Goal: Task Accomplishment & Management: Manage account settings

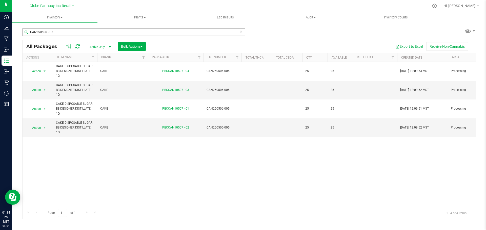
click at [101, 33] on input "CAN250506-005" at bounding box center [133, 32] width 223 height 8
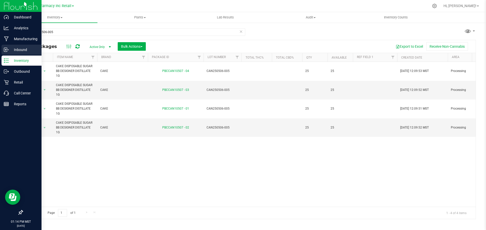
click at [10, 50] on p "Inbound" at bounding box center [24, 50] width 30 height 6
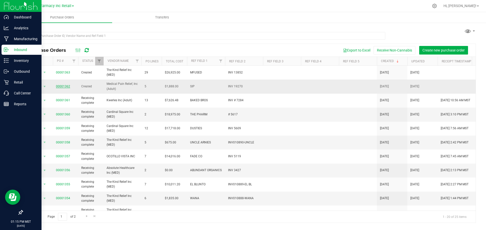
click at [61, 85] on link "00001362" at bounding box center [63, 87] width 14 height 4
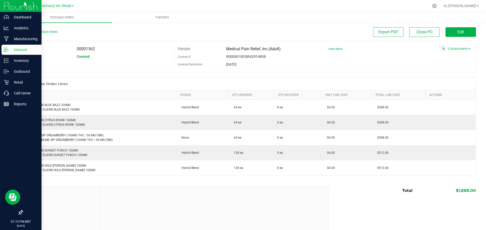
click at [333, 48] on span "View More" at bounding box center [335, 49] width 14 height 4
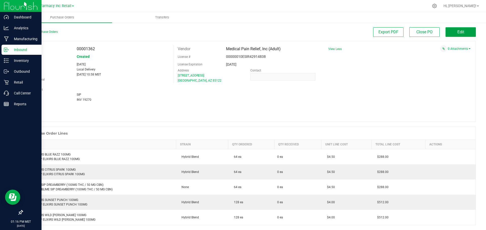
click at [464, 29] on button "Edit" at bounding box center [460, 32] width 30 height 10
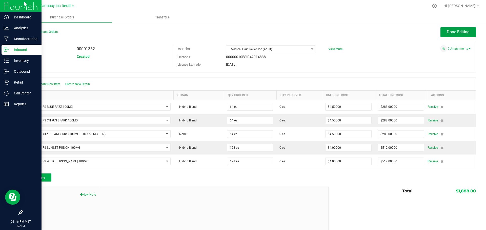
click at [464, 29] on button "Done Editing" at bounding box center [457, 32] width 35 height 10
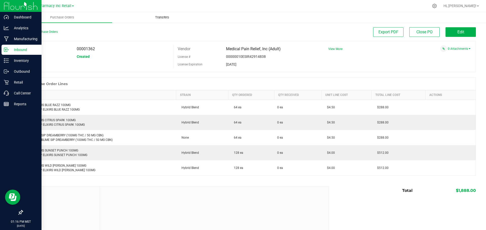
click at [159, 16] on span "Transfers" at bounding box center [162, 17] width 28 height 5
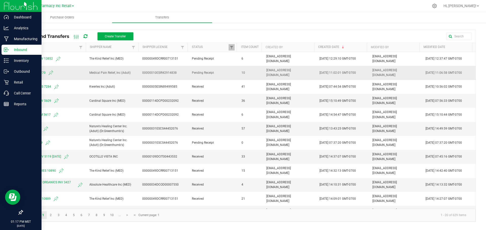
click at [38, 74] on span "SIP INV 19270" at bounding box center [55, 73] width 58 height 6
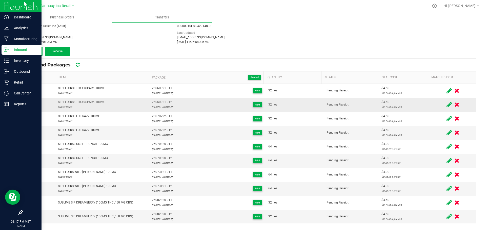
scroll to position [27, 0]
click at [39, 79] on span at bounding box center [38, 77] width 5 height 5
click at [0, 0] on input "checkbox" at bounding box center [0, 0] width 0 height 0
click at [55, 50] on span "Receive (10)" at bounding box center [57, 51] width 16 height 4
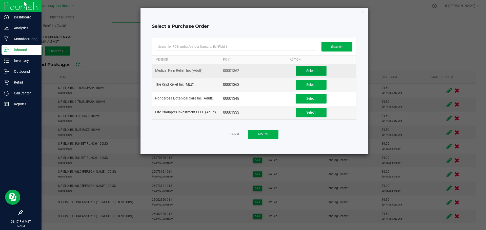
click at [322, 70] on button "Select" at bounding box center [310, 71] width 31 height 10
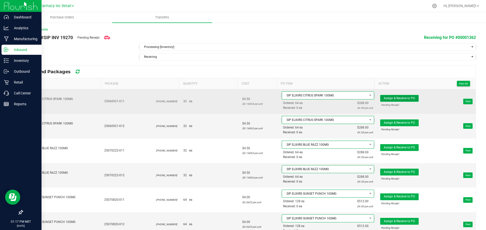
click at [407, 96] on button "Assign & Receive to PO" at bounding box center [399, 98] width 38 height 7
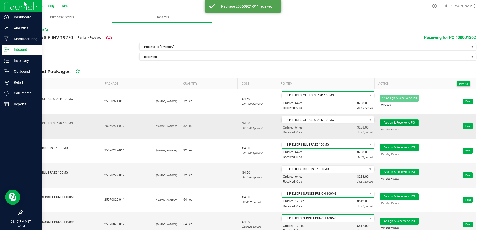
click at [403, 123] on span "Assign & Receive to PO" at bounding box center [398, 123] width 31 height 4
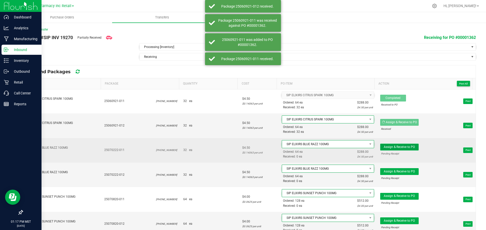
click at [403, 144] on button "Assign & Receive to PO" at bounding box center [399, 147] width 38 height 7
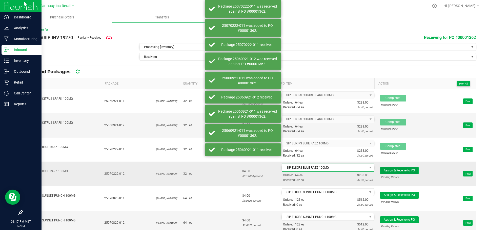
click at [402, 172] on span "Assign & Receive to PO" at bounding box center [398, 171] width 31 height 4
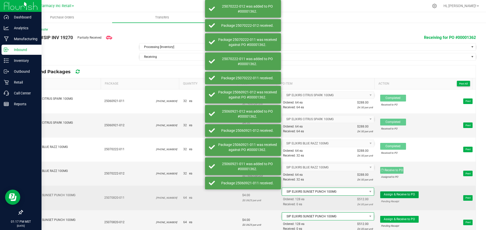
click at [401, 198] on button "Assign & Receive to PO" at bounding box center [399, 195] width 38 height 7
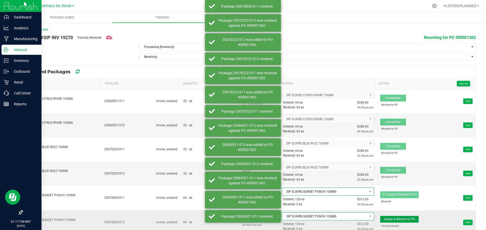
click at [401, 222] on button "Assign & Receive to PO" at bounding box center [399, 219] width 38 height 7
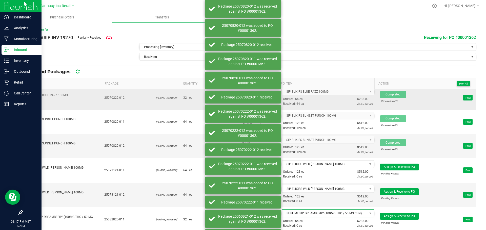
scroll to position [100, 0]
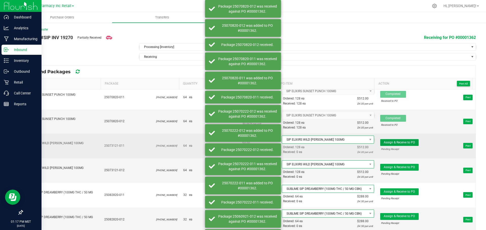
click at [408, 140] on button "Assign & Receive to PO" at bounding box center [399, 142] width 38 height 7
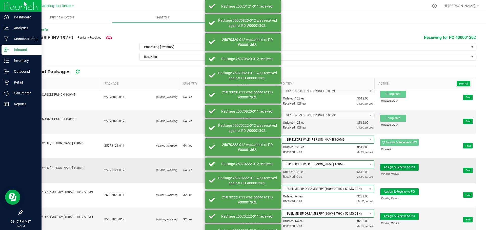
click at [406, 169] on span "Assign & Receive to PO" at bounding box center [398, 168] width 31 height 4
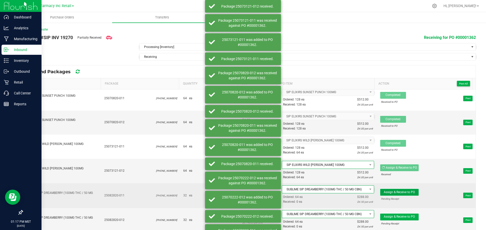
click at [400, 191] on span "Assign & Receive to PO" at bounding box center [398, 193] width 31 height 4
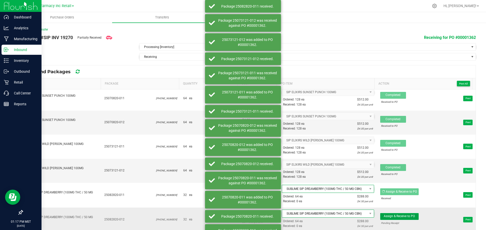
click at [408, 217] on span "Assign & Receive to PO" at bounding box center [398, 217] width 31 height 4
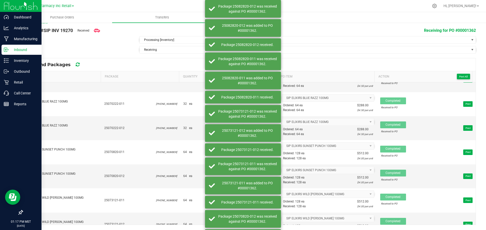
scroll to position [0, 0]
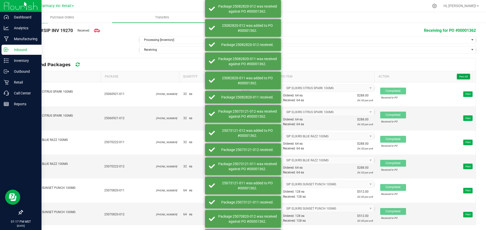
click at [460, 77] on span "Print All" at bounding box center [463, 76] width 8 height 3
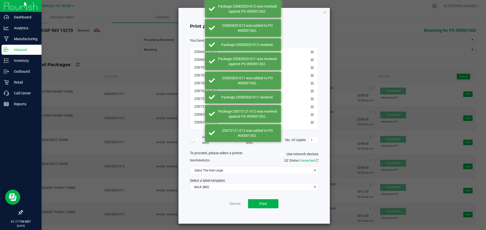
click at [275, 209] on div "Dismiss Print" at bounding box center [254, 203] width 128 height 17
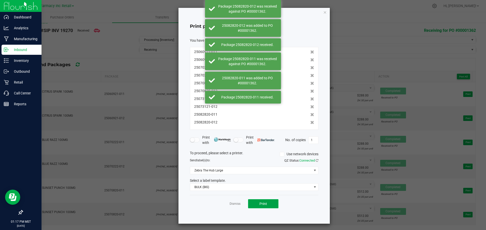
click at [272, 206] on button "Print" at bounding box center [263, 204] width 30 height 9
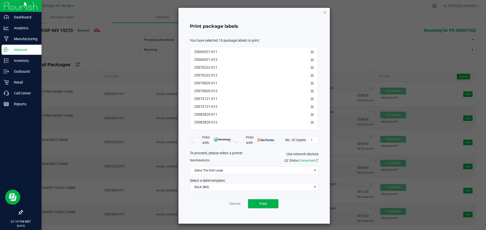
click at [323, 14] on icon "button" at bounding box center [325, 12] width 4 height 6
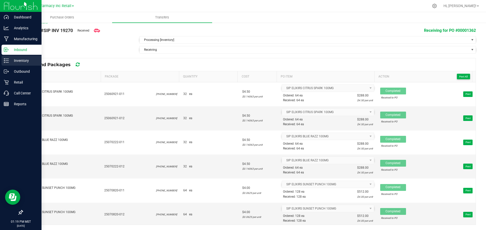
click at [16, 58] on div "Inventory" at bounding box center [22, 61] width 40 height 10
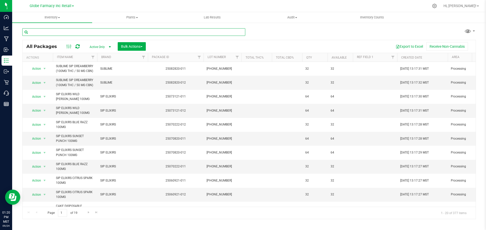
click at [95, 31] on input "text" at bounding box center [133, 32] width 223 height 8
paste input "25-0702-22"
type input "25-0702-22"
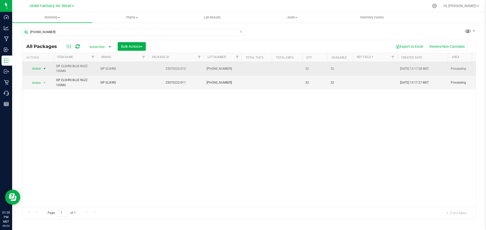
click at [45, 69] on span "select" at bounding box center [44, 69] width 4 height 4
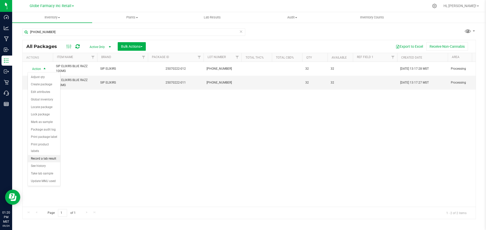
click at [43, 155] on li "Record a lab result" at bounding box center [44, 159] width 32 height 8
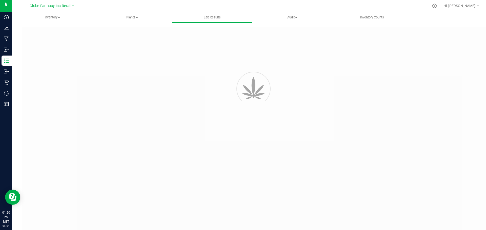
type input "25070222-012"
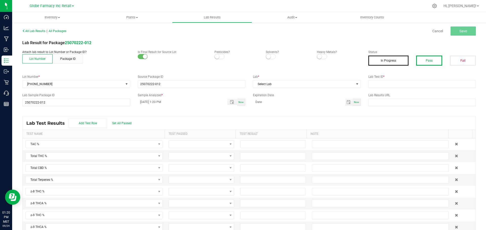
click at [423, 56] on button "Pass" at bounding box center [429, 61] width 26 height 10
click at [406, 95] on label "Lab Results URL" at bounding box center [422, 95] width 108 height 5
click at [402, 86] on input "text" at bounding box center [422, 84] width 108 height 8
paste input "2507APO2894.14835"
type input "2507APO2894.14835"
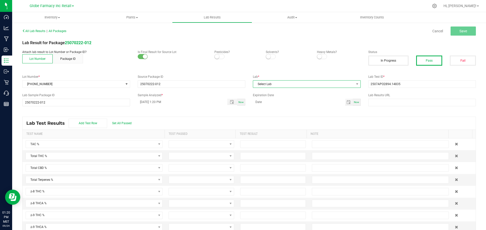
click at [316, 86] on span "Select Lab" at bounding box center [303, 84] width 101 height 7
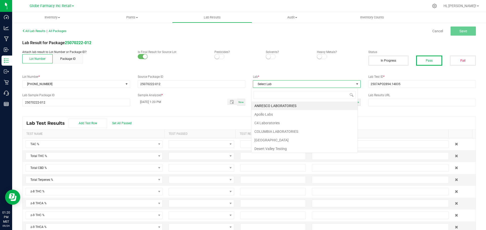
scroll to position [8, 107]
click at [263, 113] on li "Apollo Labs" at bounding box center [304, 114] width 106 height 9
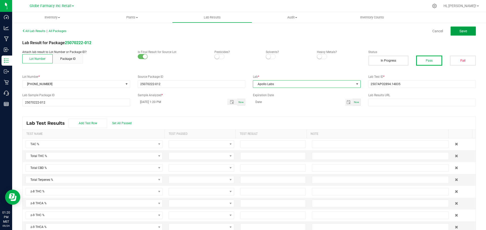
click at [458, 34] on button "Save" at bounding box center [462, 31] width 25 height 9
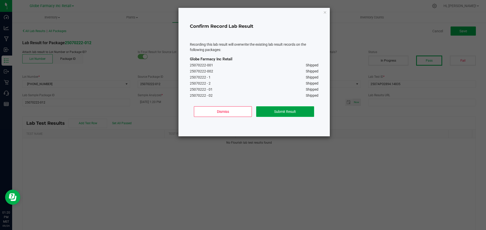
click at [296, 110] on button "Submit Result" at bounding box center [285, 111] width 58 height 11
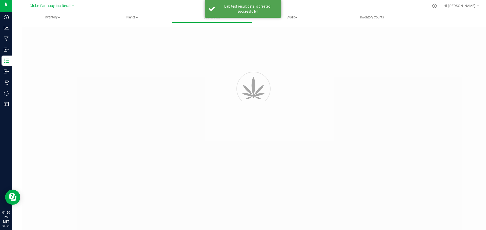
type input "25070222-012"
type input "2507APO2894.14835"
type input "25070222-012"
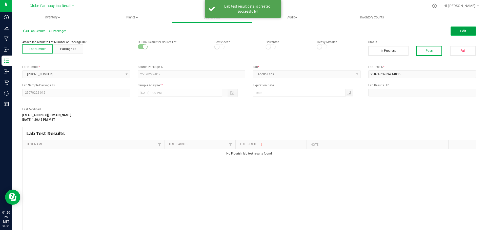
click at [452, 31] on button "Edit" at bounding box center [462, 31] width 25 height 9
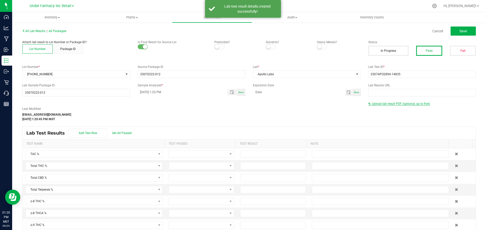
click at [391, 104] on span "Upload lab result PDF (optional, up to five)" at bounding box center [401, 104] width 58 height 4
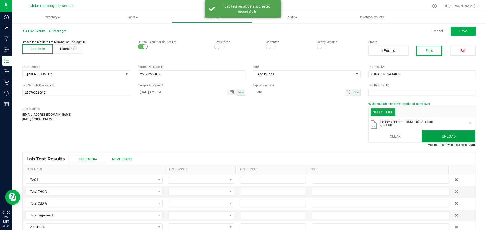
click at [460, 140] on button "Upload" at bounding box center [448, 136] width 54 height 12
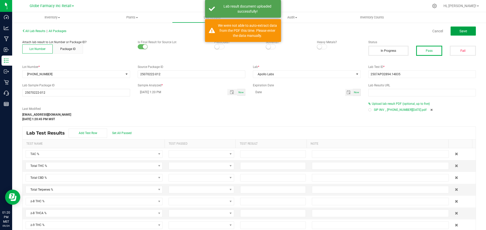
click at [453, 30] on button "Save" at bounding box center [462, 31] width 25 height 9
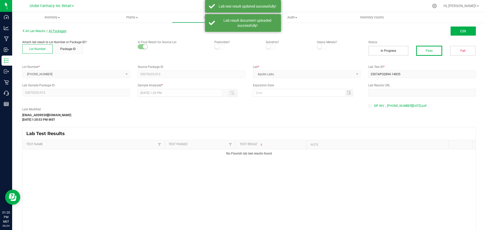
click at [62, 31] on span "All Packages" at bounding box center [58, 31] width 18 height 4
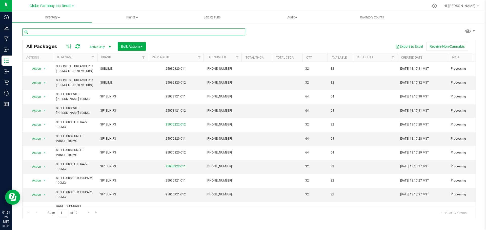
click at [46, 29] on input "text" at bounding box center [133, 32] width 223 height 8
paste input "25-0609-21"
type input "25-0609-21"
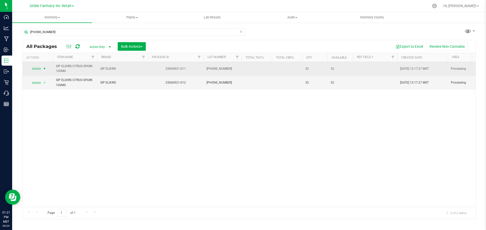
click at [43, 69] on span "select" at bounding box center [44, 69] width 4 height 4
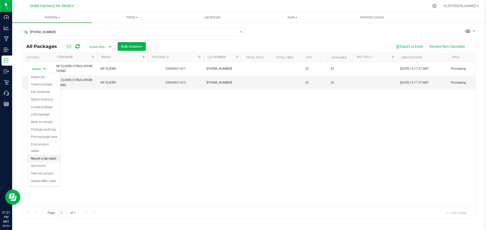
click at [34, 155] on li "Record a lab result" at bounding box center [44, 159] width 32 height 8
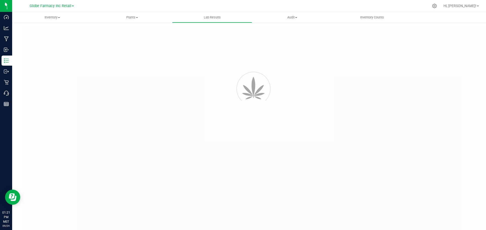
type input "25060921-011"
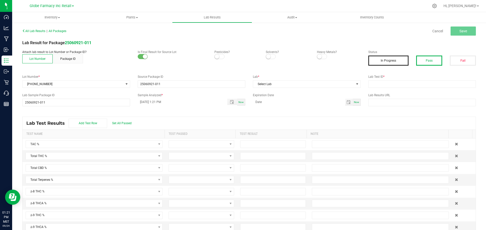
click at [416, 65] on button "Pass" at bounding box center [429, 61] width 26 height 10
click at [410, 82] on input "text" at bounding box center [422, 84] width 108 height 8
paste input "2506APO2514.12978"
type input "2506APO2514.12978"
click at [315, 82] on span "Select Lab" at bounding box center [303, 84] width 101 height 7
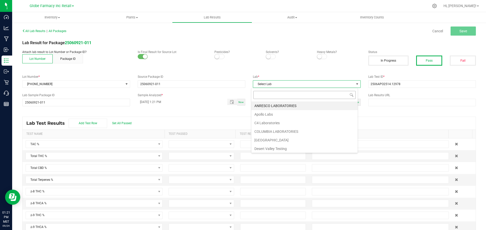
scroll to position [8, 107]
click at [264, 113] on li "Apollo Labs" at bounding box center [304, 114] width 106 height 9
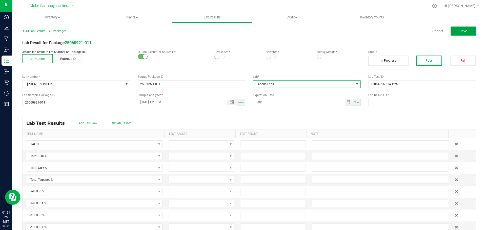
click at [462, 30] on span "Save" at bounding box center [463, 31] width 8 height 4
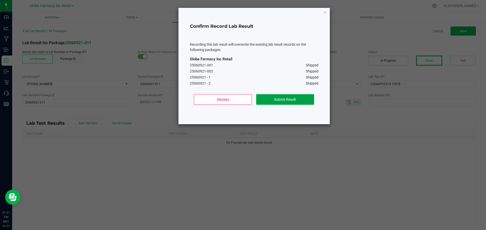
click at [286, 100] on button "Submit Result" at bounding box center [285, 99] width 58 height 11
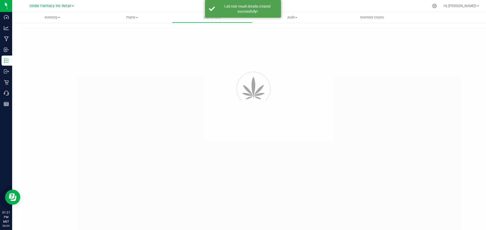
click at [460, 30] on div at bounding box center [258, 136] width 473 height 218
type input "25060921-011"
type input "2506APO2514.12978"
type input "25060921-011"
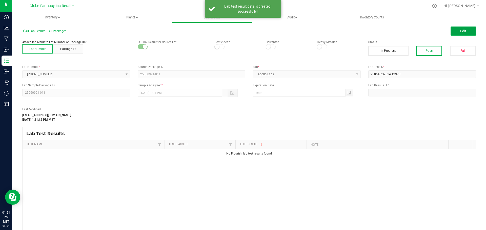
click at [461, 31] on span "Edit" at bounding box center [463, 31] width 6 height 4
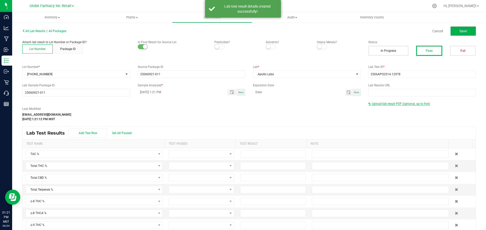
click at [377, 105] on span "Upload lab result PDF (optional, up to five)" at bounding box center [401, 104] width 58 height 4
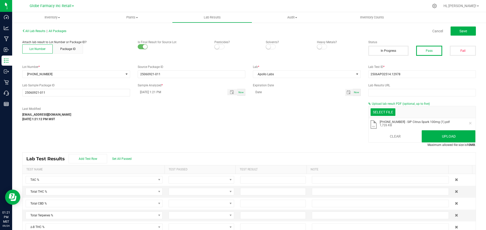
click at [438, 129] on li ".pdf 25-0609-21 - SIP Citrus Spark 100mg (1).pdf 1,726 KB" at bounding box center [421, 124] width 107 height 13
click at [445, 137] on button "Upload" at bounding box center [448, 136] width 54 height 12
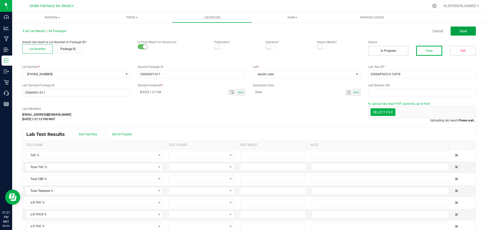
click at [460, 30] on span "Save" at bounding box center [463, 31] width 8 height 4
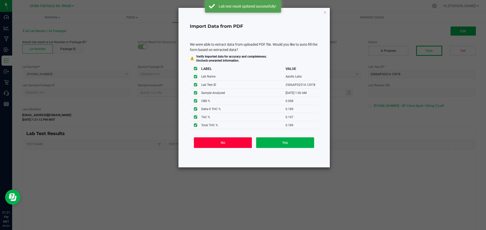
click at [232, 141] on button "No" at bounding box center [223, 143] width 58 height 11
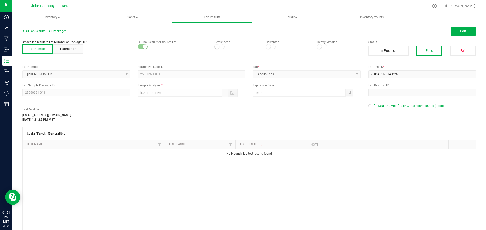
click at [63, 32] on span "All Packages" at bounding box center [58, 31] width 18 height 4
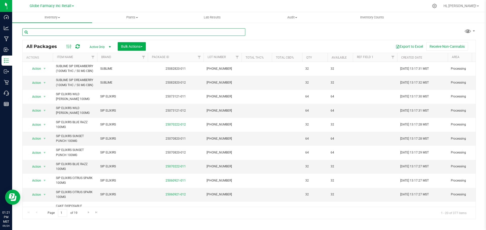
click at [86, 33] on input "text" at bounding box center [133, 32] width 223 height 8
paste input "25-0828-20"
type input "25-0828-20"
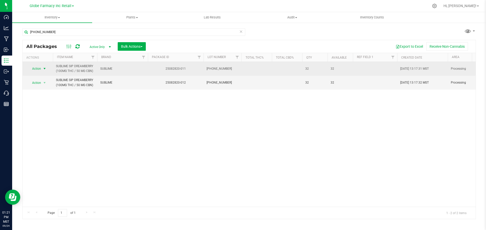
click at [43, 68] on span "select" at bounding box center [44, 69] width 4 height 4
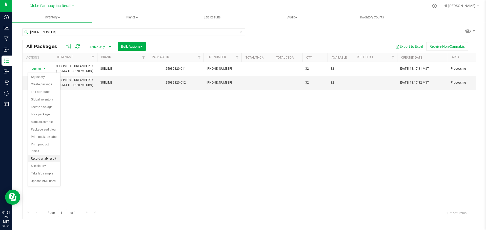
click at [43, 155] on li "Record a lab result" at bounding box center [44, 159] width 32 height 8
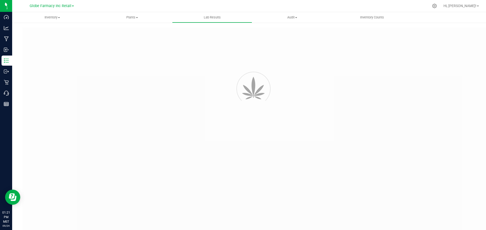
type input "25082820-011"
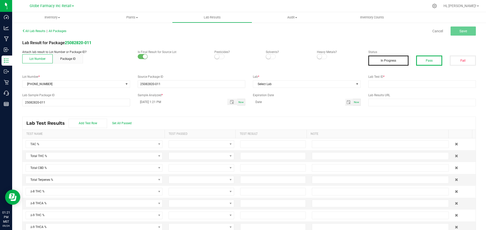
click at [422, 58] on button "Pass" at bounding box center [429, 61] width 26 height 10
drag, startPoint x: 413, startPoint y: 84, endPoint x: 394, endPoint y: 86, distance: 18.9
click at [413, 84] on input "text" at bounding box center [422, 84] width 108 height 8
paste input "2508APO3809.18932"
type input "2508APO3809.18932"
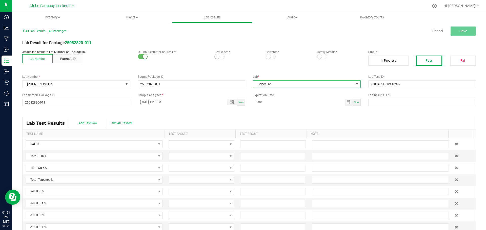
drag, startPoint x: 317, startPoint y: 82, endPoint x: 278, endPoint y: 87, distance: 39.5
click at [317, 82] on span "Select Lab" at bounding box center [303, 84] width 101 height 7
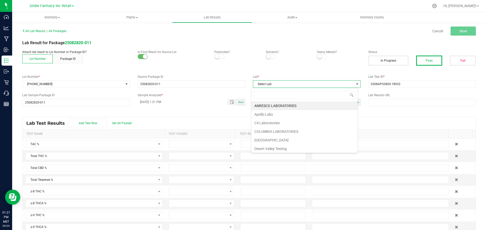
scroll to position [8, 107]
click at [268, 115] on li "Apollo Labs" at bounding box center [304, 114] width 106 height 9
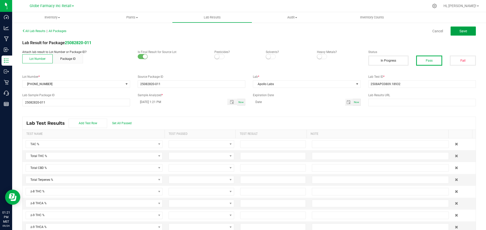
click at [459, 31] on span "Save" at bounding box center [463, 31] width 8 height 4
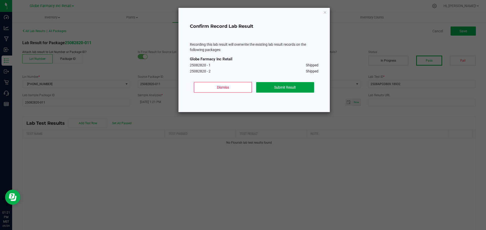
click at [285, 88] on button "Submit Result" at bounding box center [285, 87] width 58 height 11
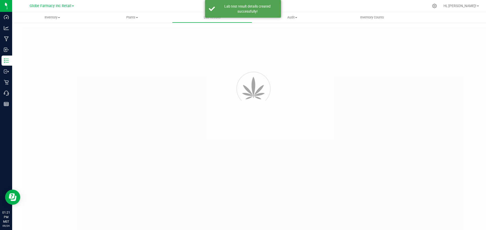
type input "25082820-011"
type input "2508APO3809.18932"
type input "25082820-011"
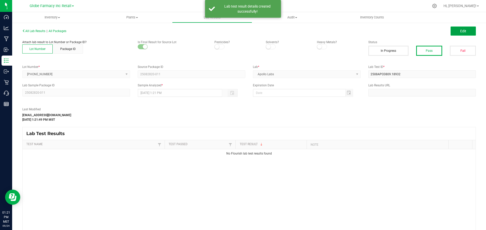
click at [460, 32] on span "Edit" at bounding box center [463, 31] width 6 height 4
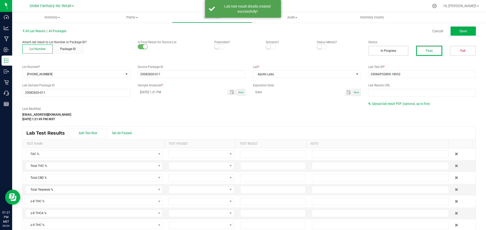
click at [387, 106] on div "Upload lab result PDF (optional, up to five)" at bounding box center [422, 104] width 108 height 5
click at [387, 105] on span "Upload lab result PDF (optional, up to five)" at bounding box center [401, 104] width 58 height 4
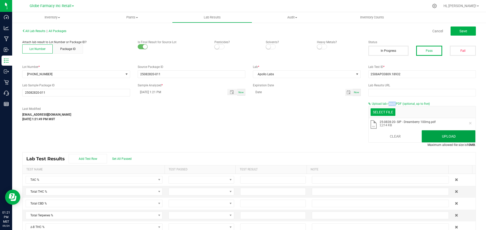
click at [423, 134] on button "Upload" at bounding box center [448, 136] width 54 height 12
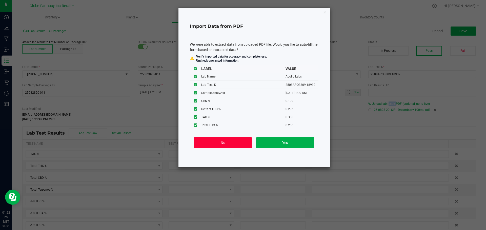
click at [220, 144] on button "No" at bounding box center [223, 143] width 58 height 11
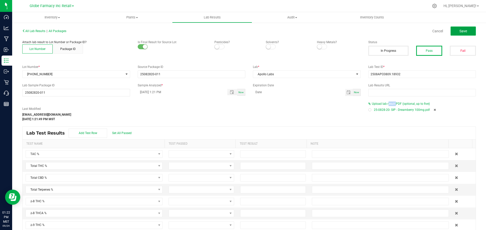
click at [461, 35] on button "Save" at bounding box center [462, 31] width 25 height 9
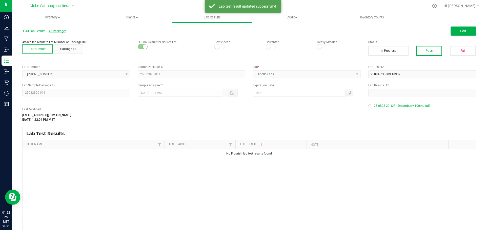
click at [64, 30] on span "All Packages" at bounding box center [58, 31] width 18 height 4
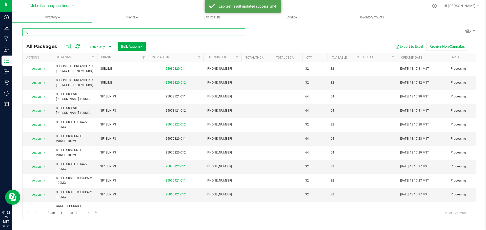
click at [91, 31] on input "text" at bounding box center [133, 32] width 223 height 8
paste input "25-0708-20"
type input "25-0708-20"
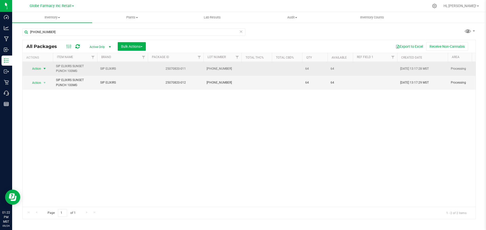
click at [43, 69] on span "select" at bounding box center [44, 69] width 4 height 4
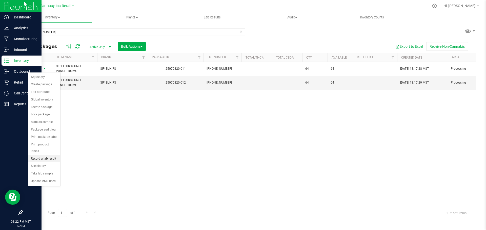
drag, startPoint x: 43, startPoint y: 153, endPoint x: 2, endPoint y: 140, distance: 43.2
click at [43, 155] on li "Record a lab result" at bounding box center [44, 159] width 32 height 8
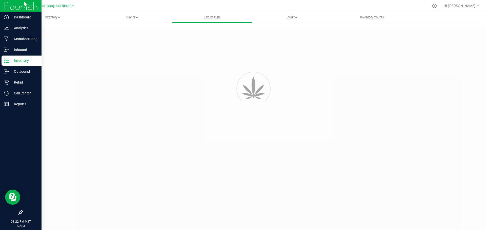
type input "25070820-011"
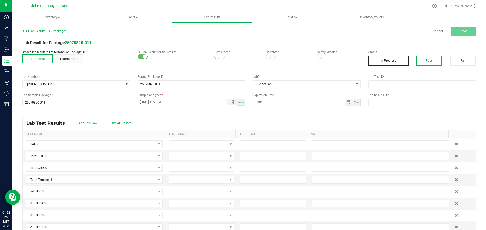
drag, startPoint x: 413, startPoint y: 63, endPoint x: 415, endPoint y: 64, distance: 2.5
click at [416, 63] on button "Pass" at bounding box center [429, 61] width 26 height 10
drag, startPoint x: 421, startPoint y: 87, endPoint x: 388, endPoint y: 82, distance: 33.0
click at [421, 87] on input "text" at bounding box center [422, 84] width 108 height 8
paste input "2507APO2940.15088"
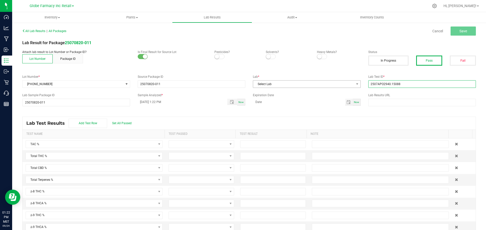
type input "2507APO2940.15088"
click at [306, 82] on span "Select Lab" at bounding box center [303, 84] width 101 height 7
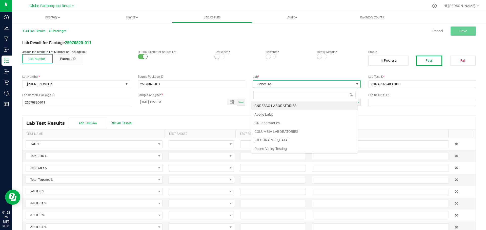
scroll to position [8, 107]
click at [265, 112] on li "Apollo Labs" at bounding box center [304, 114] width 106 height 9
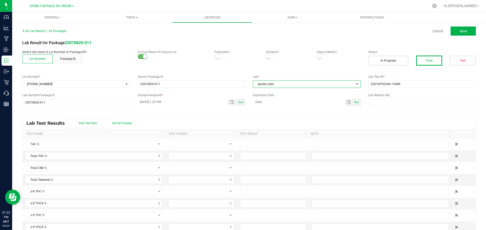
click at [474, 26] on div "All Lab Results | All Packages Cancel Save" at bounding box center [248, 31] width 461 height 13
click at [465, 29] on button "Save" at bounding box center [462, 31] width 25 height 9
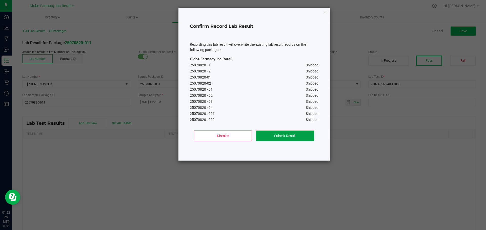
click at [288, 132] on button "Submit Result" at bounding box center [285, 136] width 58 height 11
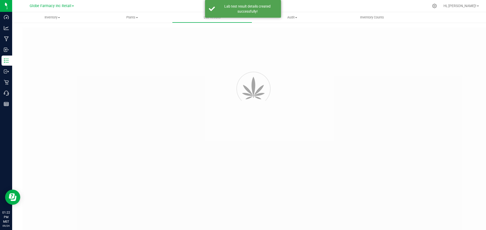
type input "25070820-011"
type input "2507APO2940.15088"
type input "25070820-011"
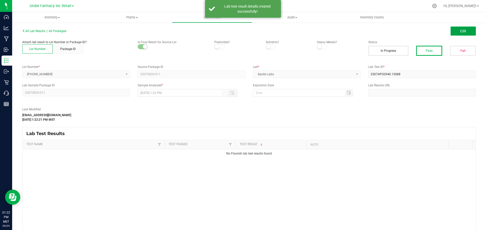
click at [460, 33] on span "Edit" at bounding box center [463, 31] width 6 height 4
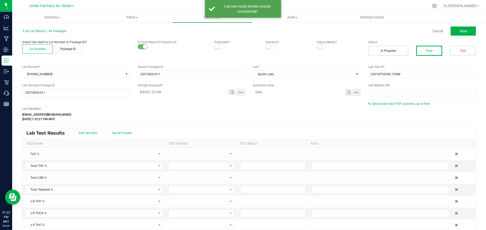
click at [393, 106] on div "Last Modified katieg@earthshealing.org Sep 24, 2025 1:22:21 PM MST Upload lab r…" at bounding box center [248, 112] width 461 height 20
click at [389, 105] on span "Upload lab result PDF (optional, up to five)" at bounding box center [401, 104] width 58 height 4
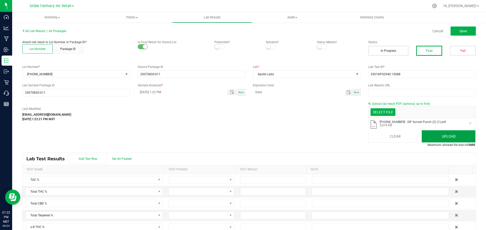
click at [431, 138] on button "Upload" at bounding box center [448, 136] width 54 height 12
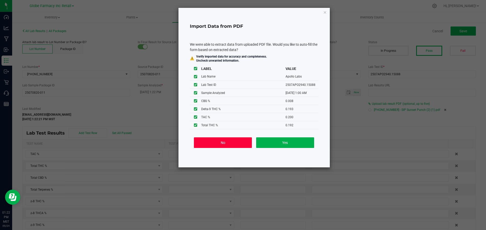
click at [224, 142] on button "No" at bounding box center [223, 143] width 58 height 11
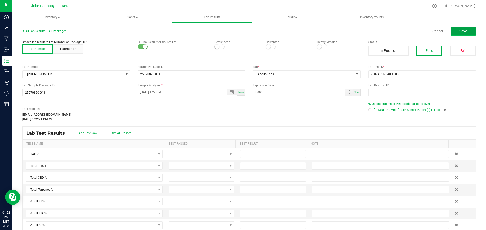
click at [462, 28] on button "Save" at bounding box center [462, 31] width 25 height 9
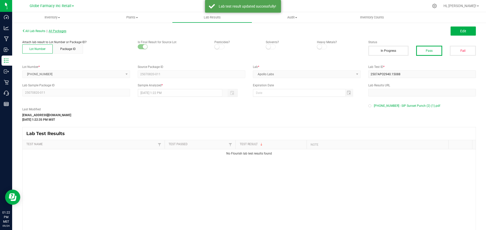
click at [61, 31] on span "All Packages" at bounding box center [58, 31] width 18 height 4
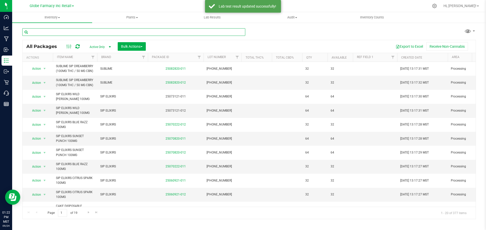
click at [82, 33] on input "text" at bounding box center [133, 32] width 223 height 8
paste input "25-0731-21"
type input "25-0731-21"
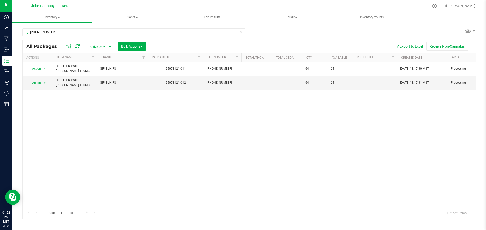
drag, startPoint x: 65, startPoint y: 37, endPoint x: 58, endPoint y: 37, distance: 7.6
click at [65, 37] on div "25-0731-21" at bounding box center [133, 34] width 223 height 12
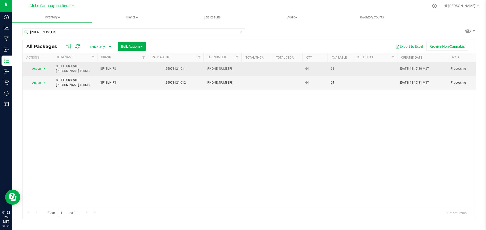
click at [42, 70] on span "select" at bounding box center [44, 68] width 6 height 7
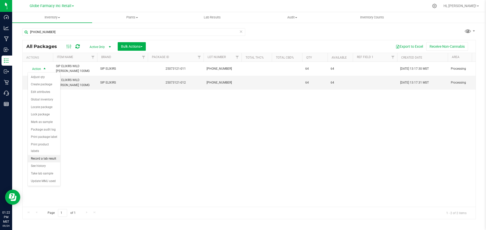
click at [30, 155] on li "Record a lab result" at bounding box center [44, 159] width 32 height 8
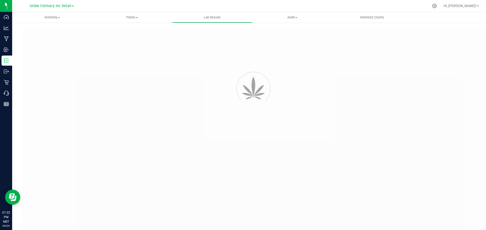
type input "25073121-011"
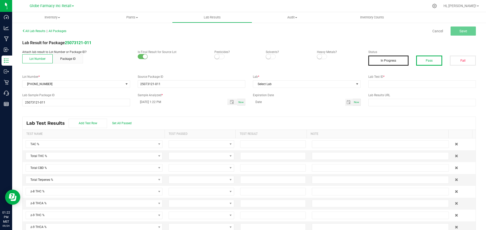
drag, startPoint x: 428, startPoint y: 60, endPoint x: 428, endPoint y: 64, distance: 4.8
click at [428, 60] on button "Pass" at bounding box center [429, 61] width 26 height 10
click at [422, 86] on input "text" at bounding box center [422, 84] width 108 height 8
paste input "2507APO3364.16918"
type input "2507APO3364.16918"
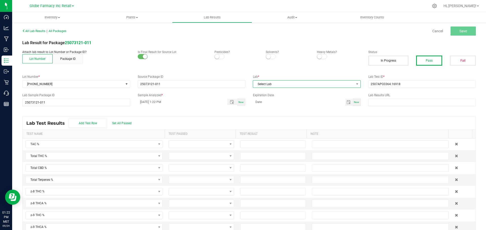
drag, startPoint x: 303, startPoint y: 86, endPoint x: 299, endPoint y: 87, distance: 4.4
click at [299, 87] on span "Select Lab" at bounding box center [303, 84] width 101 height 7
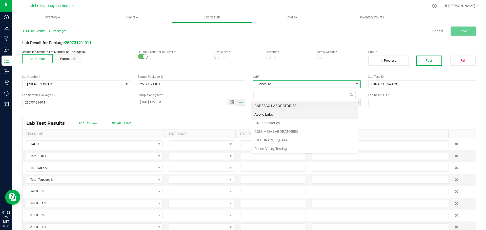
click at [264, 118] on li "Apollo Labs" at bounding box center [304, 114] width 106 height 9
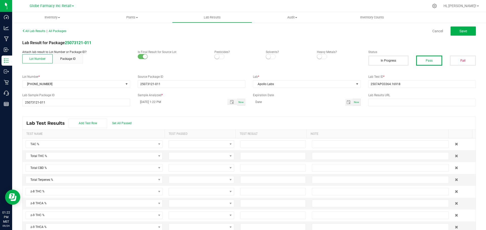
click at [457, 36] on div "All Lab Results | All Packages Cancel Save" at bounding box center [248, 31] width 461 height 13
click at [459, 32] on span "Save" at bounding box center [463, 31] width 8 height 4
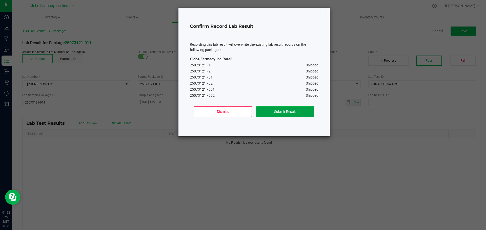
click at [288, 116] on button "Submit Result" at bounding box center [285, 111] width 58 height 11
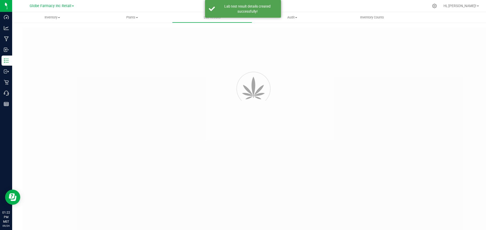
type input "25073121-011"
type input "2507APO3364.16918"
type input "25073121-011"
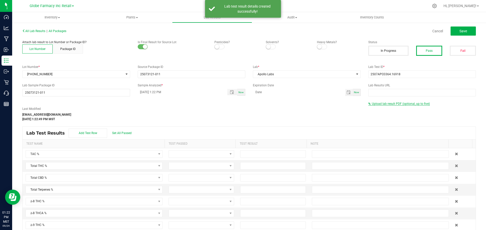
click at [403, 105] on span "Upload lab result PDF (optional, up to five)" at bounding box center [401, 104] width 58 height 4
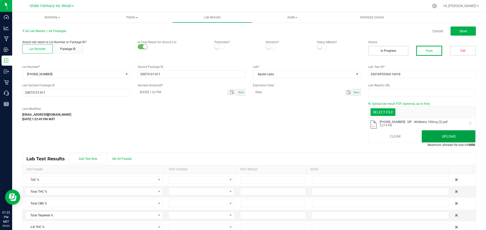
click at [428, 133] on button "Upload" at bounding box center [448, 136] width 54 height 12
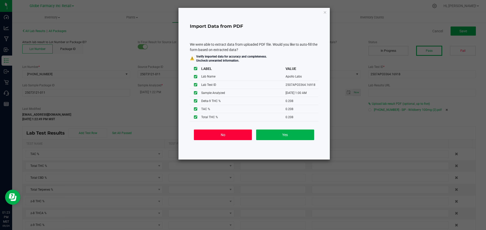
click at [226, 137] on button "No" at bounding box center [223, 135] width 58 height 11
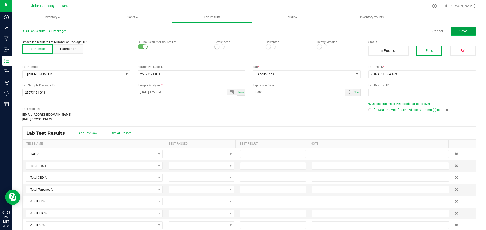
click at [462, 34] on button "Save" at bounding box center [462, 31] width 25 height 9
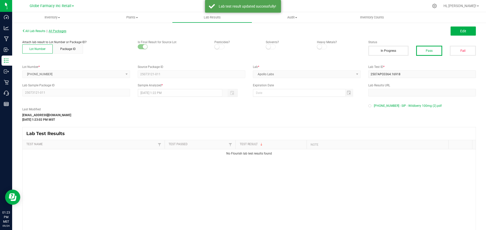
click at [66, 30] on span "All Packages" at bounding box center [58, 31] width 18 height 4
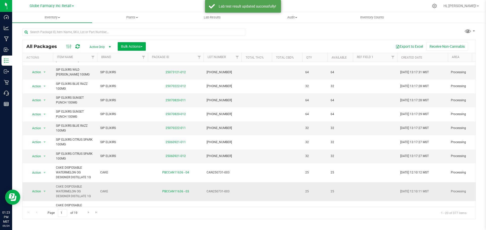
scroll to position [158, 0]
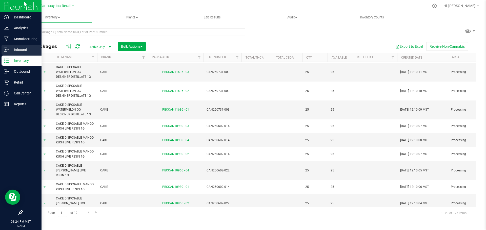
click at [2, 50] on div "Inbound" at bounding box center [22, 50] width 40 height 10
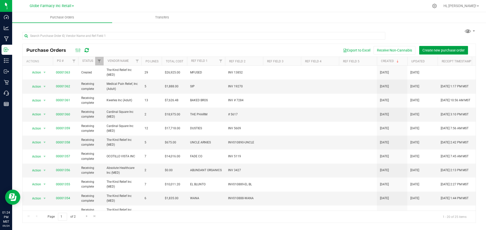
click at [460, 50] on span "Create new purchase order" at bounding box center [443, 50] width 42 height 4
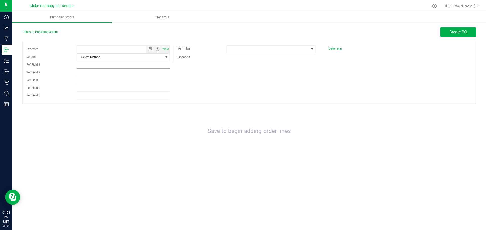
type input "9/24/2025 1:24 PM"
click at [111, 57] on span "Select Method" at bounding box center [120, 57] width 86 height 7
click at [86, 95] on li "Local Delivery" at bounding box center [123, 96] width 93 height 8
click at [91, 66] on input "Ref Field 1" at bounding box center [123, 65] width 93 height 8
type input "V"
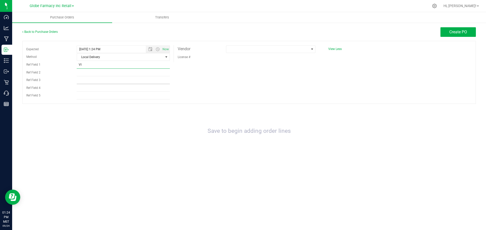
type input "V"
type input "BITS"
click at [102, 72] on input "INV #" at bounding box center [123, 73] width 93 height 8
paste input "#1091275"
click at [87, 72] on input "INV # #1091275" at bounding box center [123, 73] width 93 height 8
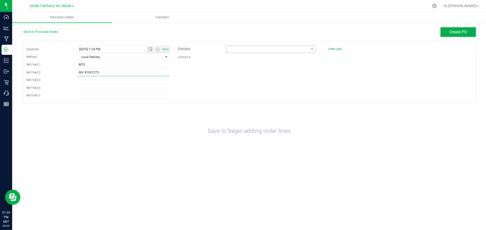
type input "INV #1091275"
click at [297, 48] on span at bounding box center [267, 49] width 82 height 7
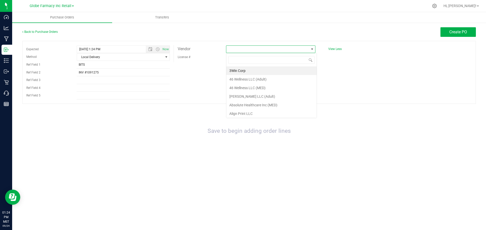
scroll to position [8, 89]
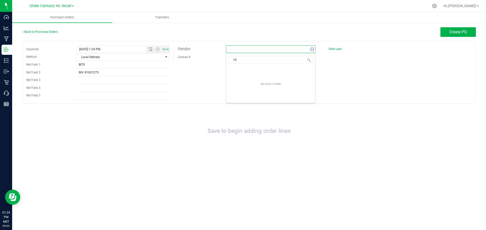
type input "V"
type input "FORT"
click at [257, 70] on li "Fort Consulting LLC (Adult)" at bounding box center [270, 71] width 89 height 9
click at [265, 45] on div "Expected 9/24/2025 1:24 PM Now Method Local Delivery Select Method USPS UPS Fed…" at bounding box center [248, 72] width 453 height 63
click at [264, 47] on span "Fort Consulting LLC (Adult)" at bounding box center [267, 49] width 82 height 7
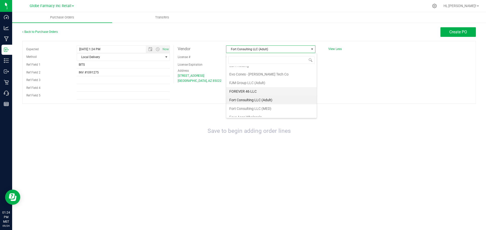
scroll to position [301, 0]
click at [258, 94] on li "Fort Consulting LLC (MED)" at bounding box center [271, 96] width 90 height 9
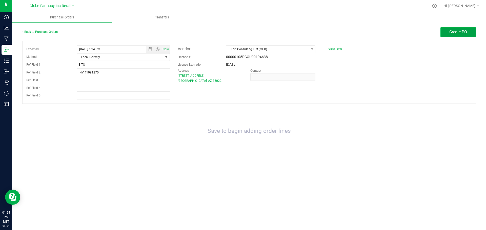
click at [453, 35] on button "Create PO" at bounding box center [457, 32] width 35 height 10
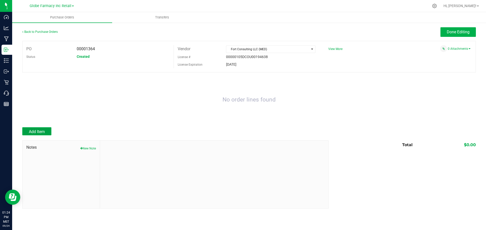
click at [44, 128] on button "Add Item" at bounding box center [36, 131] width 29 height 8
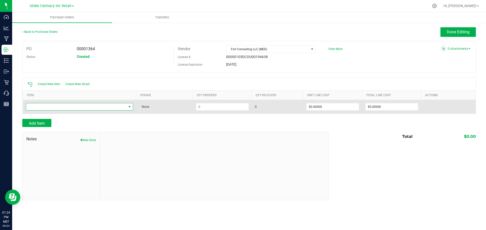
click at [44, 106] on span "NO DATA FOUND" at bounding box center [76, 106] width 100 height 7
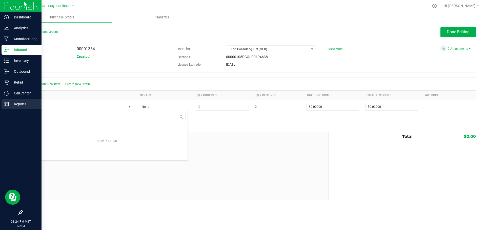
scroll to position [8, 107]
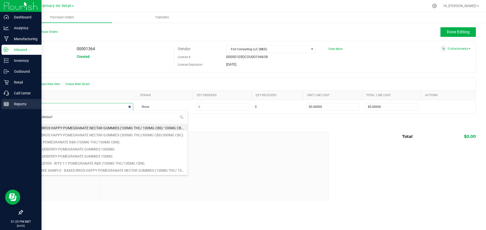
type input "POMEGRANATE"
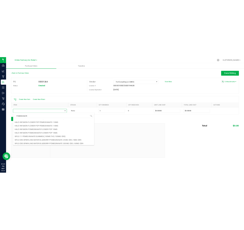
scroll to position [0, 0]
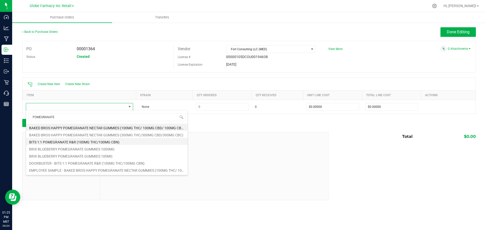
click at [45, 141] on li "BITS 1:1 POMEGRANATE R&R (100MG THC/100MG CBN)" at bounding box center [106, 141] width 161 height 7
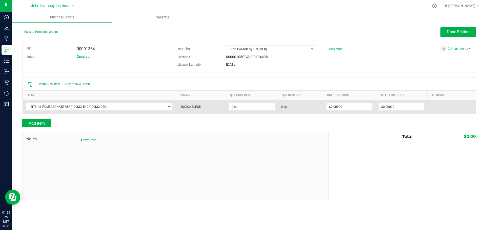
click at [227, 106] on td at bounding box center [252, 107] width 52 height 14
click at [237, 105] on input at bounding box center [252, 106] width 46 height 7
type input "100 ea"
type input "$0.00000"
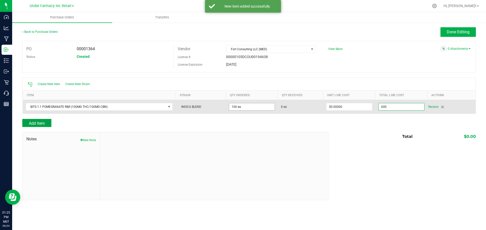
type input "$600.00000"
type input "100"
type input "$6.00000"
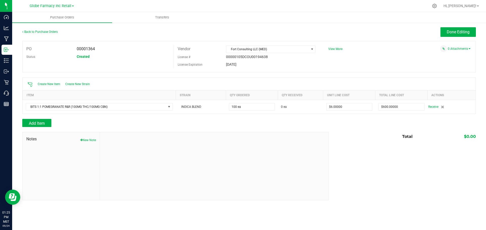
click at [347, 118] on div at bounding box center [248, 116] width 453 height 5
click at [452, 30] on span "Done Editing" at bounding box center [457, 32] width 23 height 5
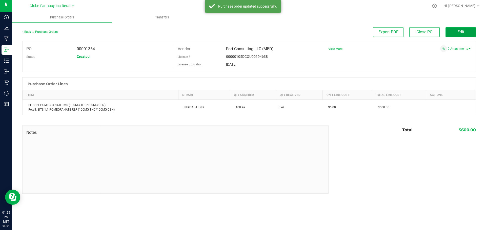
click at [452, 31] on button "Edit" at bounding box center [460, 32] width 30 height 10
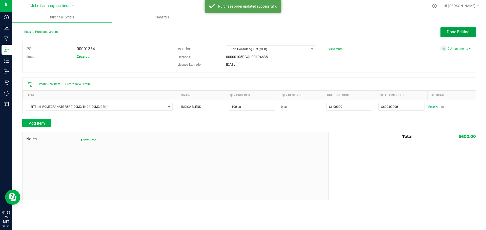
click at [451, 32] on span "Done Editing" at bounding box center [457, 32] width 23 height 5
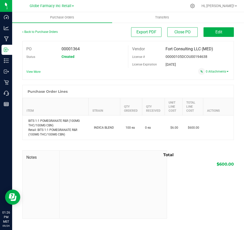
click at [38, 72] on span "View More" at bounding box center [33, 72] width 14 height 4
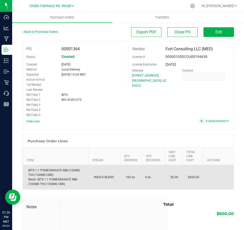
click at [47, 172] on div "BITS 1:1 POMEGRANATE R&R (100MG THC/100MG CBN) Retail: BITS 1:1 POMEGRANATE R&R…" at bounding box center [56, 177] width 60 height 18
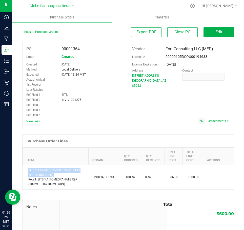
copy div "BITS 1:1 POMEGRANATE R&R (100MG THC/100MG CBN)"
click at [37, 33] on link "Back to Purchase Orders" at bounding box center [39, 32] width 35 height 4
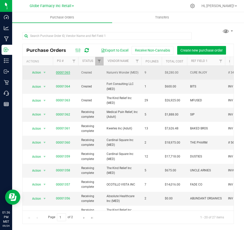
click at [66, 71] on link "00001365" at bounding box center [63, 73] width 14 height 4
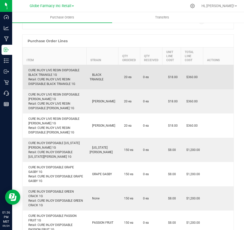
scroll to position [76, 0]
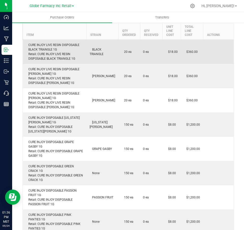
click at [51, 44] on div "CURE INJOY LIVE RESIN DISPOSABLE BLACK TRIANGLE 1G Retail: CURE INJOY LIVE RESI…" at bounding box center [55, 52] width 58 height 18
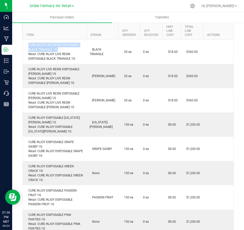
copy div "CURE INJOY LIVE RESIN DISPOSABLE BLACK TRIANGLE 1G"
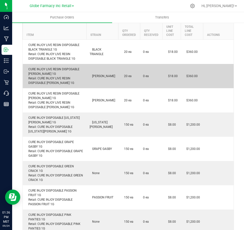
click at [63, 65] on td "CURE INJOY LIVE RESIN DISPOSABLE CRITICAL MASS 1G Retail: CURE INJOY LIVE RESIN…" at bounding box center [55, 76] width 64 height 24
click at [59, 69] on div "CURE INJOY LIVE RESIN DISPOSABLE CRITICAL MASS 1G Retail: CURE INJOY LIVE RESIN…" at bounding box center [55, 76] width 58 height 18
copy div "CURE INJOY LIVE RESIN DISPOSABLE CRITICAL MASS 1G"
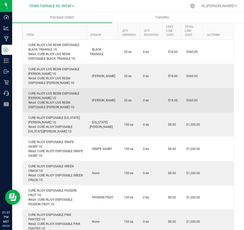
click at [39, 92] on div "CURE INJOY LIVE RESIN DISPOSABLE GOLDEN TANGIE 1G Retail: CURE INJOY LIVE RESIN…" at bounding box center [55, 100] width 58 height 18
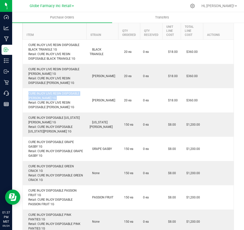
copy div "CURE INJOY LIVE RESIN DISPOSABLE GOLDEN TANGIE 1G"
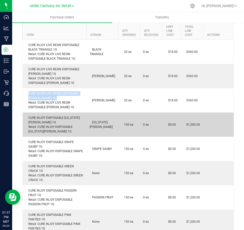
click at [45, 118] on div "CURE INJOY DISPOSABLE GEORGIA PEACH 1G Retail: CURE INJOY DISPOSABLE GEORGIA PE…" at bounding box center [55, 125] width 58 height 18
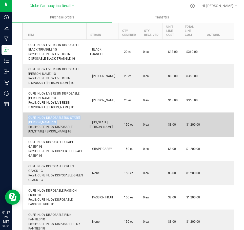
click at [45, 118] on div "CURE INJOY DISPOSABLE GEORGIA PEACH 1G Retail: CURE INJOY DISPOSABLE GEORGIA PE…" at bounding box center [55, 125] width 58 height 18
copy div "CURE INJOY DISPOSABLE GEORGIA PEACH 1G"
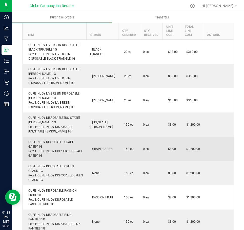
click at [49, 137] on td "CURE INJOY DISPOSABLE GRAPE GASBY 1G Retail: CURE INJOY DISPOSABLE GRAPE GASBY …" at bounding box center [55, 149] width 64 height 24
click at [48, 139] on td "CURE INJOY DISPOSABLE GRAPE GASBY 1G Retail: CURE INJOY DISPOSABLE GRAPE GASBY …" at bounding box center [55, 149] width 64 height 24
copy div "CURE INJOY DISPOSABLE GRAPE GASBY 1G"
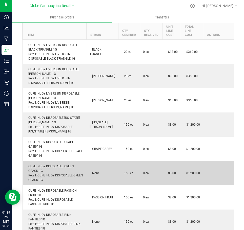
click at [56, 168] on div "CURE INJOY DISPOSABLE GREEN CRACK 1G Retail: CURE INJOY DISPOSABLE GREEN CRACK …" at bounding box center [55, 173] width 58 height 18
click at [56, 167] on div "CURE INJOY DISPOSABLE GREEN CRACK 1G Retail: CURE INJOY DISPOSABLE GREEN CRACK …" at bounding box center [55, 173] width 58 height 18
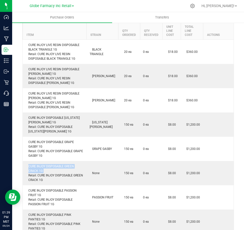
copy div "CURE INJOY DISPOSABLE GREEN CRACK 1G"
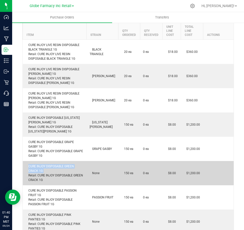
click at [42, 166] on div "CURE INJOY DISPOSABLE GREEN CRACK 1G Retail: CURE INJOY DISPOSABLE GREEN CRACK …" at bounding box center [55, 173] width 58 height 18
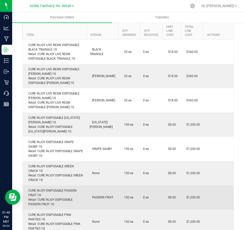
click at [69, 193] on div "CURE INJOY DISPOSABLE PASSION FRUIT 1G Retail: CURE INJOY DISPOSABLE PASSION FR…" at bounding box center [55, 197] width 58 height 18
click at [68, 191] on div "CURE INJOY DISPOSABLE PASSION FRUIT 1G Retail: CURE INJOY DISPOSABLE PASSION FR…" at bounding box center [55, 197] width 58 height 18
copy div "CURE INJOY DISPOSABLE PASSION FRUIT 1G"
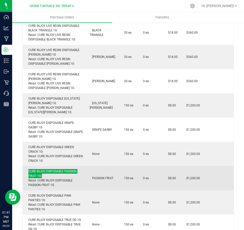
scroll to position [126, 0]
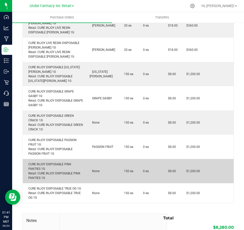
click at [53, 165] on div "CURE INJOY DISPOSABLE PINK PANTIES 1G Retail: CURE INJOY DISPOSABLE PINK PANTIE…" at bounding box center [55, 171] width 58 height 18
click at [53, 164] on div "CURE INJOY DISPOSABLE PINK PANTIES 1G Retail: CURE INJOY DISPOSABLE PINK PANTIE…" at bounding box center [55, 171] width 58 height 18
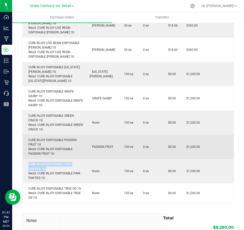
copy div "CURE INJOY DISPOSABLE PINK PANTIES 1G"
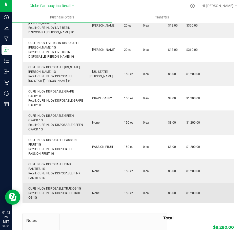
click at [74, 188] on div "CURE INJOY DISPOSABLE TRUE OG 1G Retail: CURE INJOY DISPOSABLE TRUE OG 1G" at bounding box center [55, 193] width 58 height 14
copy div "CURE INJOY DISPOSABLE TRUE OG 1G"
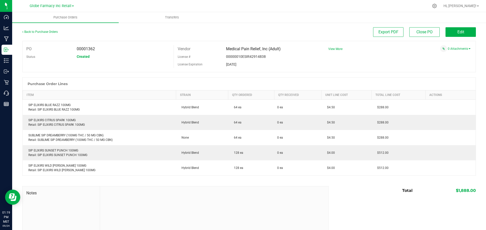
click at [458, 46] on div "PO 00001362 Status Created Vendor Medical Pain Relief, Inc (Adult) License # 00…" at bounding box center [248, 56] width 453 height 31
click at [458, 47] on div "0 Attachments" at bounding box center [397, 48] width 146 height 7
click at [458, 50] on link "0 Attachments" at bounding box center [458, 49] width 23 height 4
click at [442, 54] on button "Attach new document" at bounding box center [453, 55] width 33 height 5
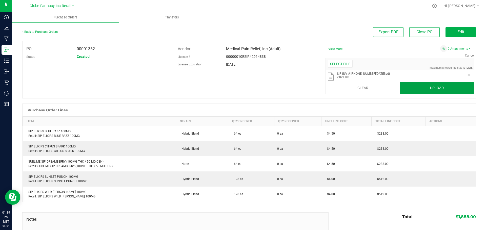
click at [426, 88] on button "Upload" at bounding box center [436, 88] width 74 height 12
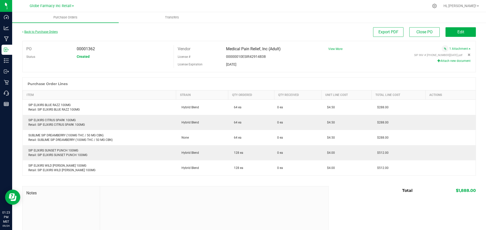
click at [49, 31] on link "Back to Purchase Orders" at bounding box center [39, 32] width 35 height 4
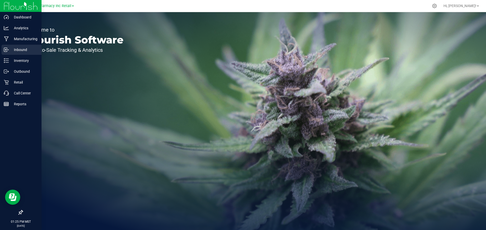
click at [25, 51] on p "Inbound" at bounding box center [24, 50] width 30 height 6
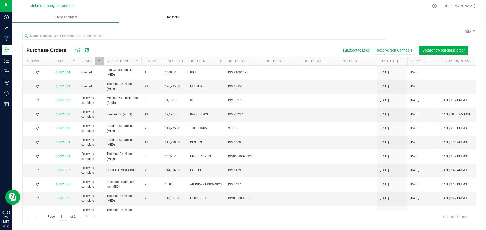
click at [182, 15] on uib-tab-heading "Transfers" at bounding box center [172, 17] width 106 height 10
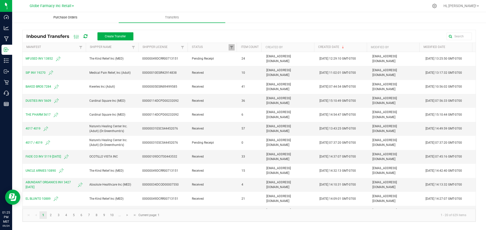
click at [72, 17] on span "Purchase Orders" at bounding box center [66, 17] width 38 height 5
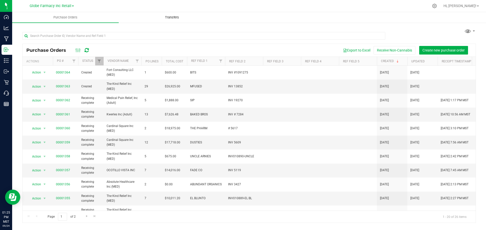
click at [175, 19] on span "Transfers" at bounding box center [172, 17] width 28 height 5
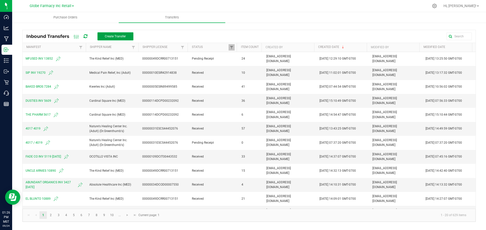
click at [120, 37] on span "Create Transfer" at bounding box center [115, 37] width 21 height 4
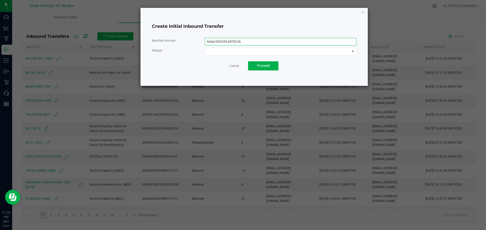
click at [281, 44] on input "Initial-2025-09-24T20-26" at bounding box center [280, 42] width 151 height 8
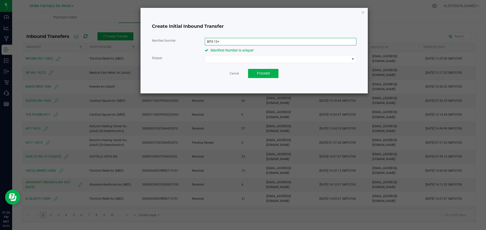
click at [216, 42] on input "BITS 13+" at bounding box center [280, 42] width 151 height 8
type input "BITS 1091275"
click at [267, 57] on span at bounding box center [277, 59] width 145 height 7
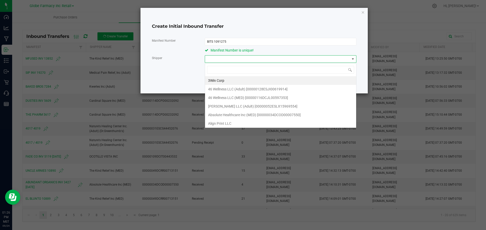
scroll to position [8, 151]
type input "FORT CON"
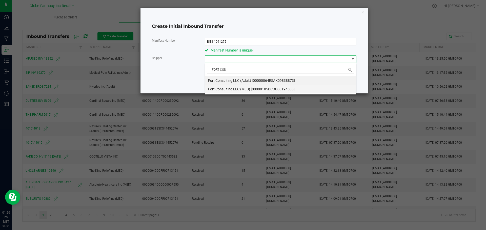
click at [253, 89] on span "Fort Consulting LLC (MED) [00000105DCOU00194638]" at bounding box center [251, 89] width 86 height 8
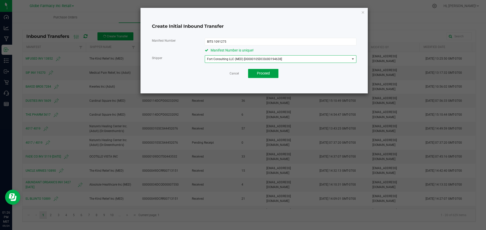
click at [263, 73] on span "Proceed" at bounding box center [263, 73] width 13 height 4
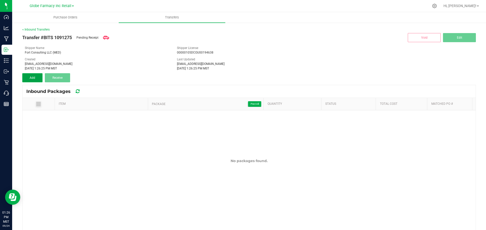
click at [24, 77] on button "Add" at bounding box center [32, 77] width 20 height 9
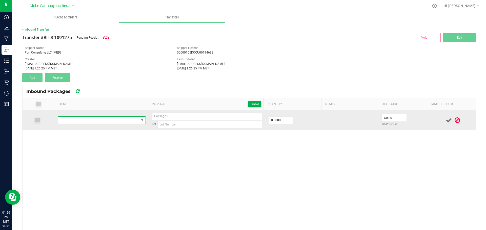
click at [111, 119] on span "NO DATA FOUND" at bounding box center [98, 120] width 81 height 7
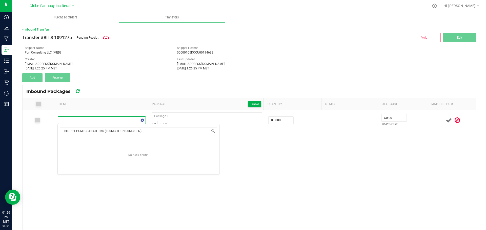
scroll to position [8, 86]
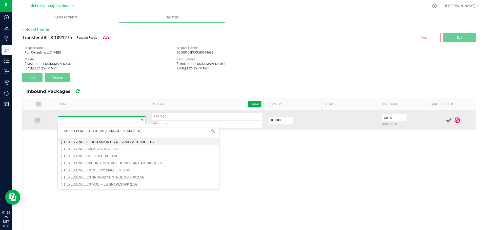
drag, startPoint x: 136, startPoint y: 140, endPoint x: 107, endPoint y: 114, distance: 39.6
click at [107, 114] on body "Dashboard Analytics Manufacturing Inbound Inventory Outbound Retail Call Center…" at bounding box center [243, 115] width 486 height 230
click at [107, 114] on td at bounding box center [102, 121] width 94 height 20
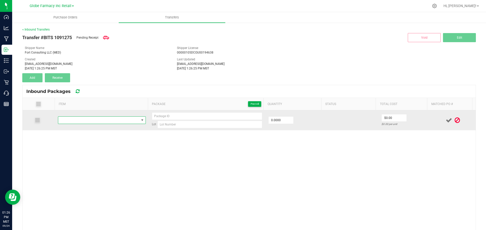
click at [105, 120] on span "NO DATA FOUND" at bounding box center [98, 120] width 81 height 7
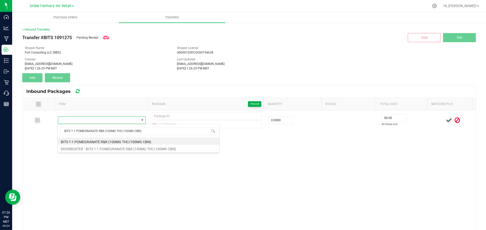
click at [97, 141] on li "BITS 1:1 POMEGRANATE R&R (100MG THC/100MG CBN)" at bounding box center [138, 141] width 161 height 7
type input "0 ea"
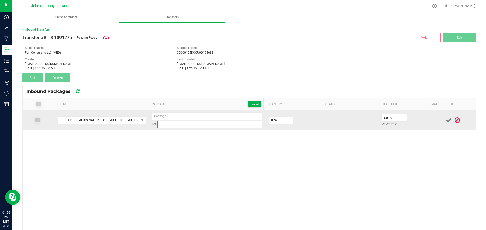
click at [219, 123] on input at bounding box center [209, 125] width 105 height 8
paste input "250722BGPRR1to1THCCBN"
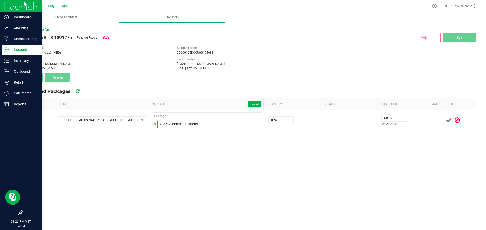
type input "250722BGPRR1to1THCCBN"
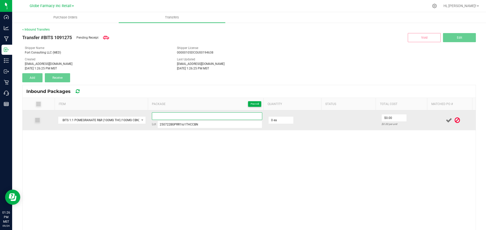
paste input "9356 5355 0295 6364"
click at [185, 114] on input "9356 5355 0295 6364" at bounding box center [207, 117] width 110 height 8
type input "9356535502956364 - 1"
click at [276, 120] on input "0" at bounding box center [280, 120] width 25 height 7
type input "6 ea"
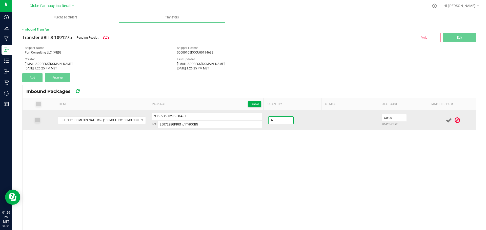
type input "0"
type input "6"
type input "$0.00"
click at [268, 121] on input "6" at bounding box center [280, 120] width 25 height 7
type input "25 ea"
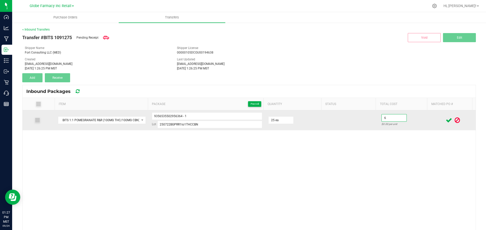
type input "$6.00"
click at [433, 120] on div at bounding box center [452, 120] width 39 height 6
click at [445, 120] on icon at bounding box center [448, 120] width 6 height 6
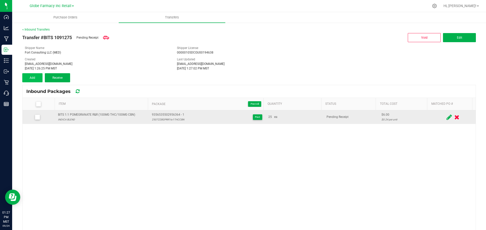
click at [41, 73] on div "Transfer #BITS 1091275 Pending Receipt Void Edit Shipper Name Fort Consulting L…" at bounding box center [248, 57] width 453 height 51
click at [40, 75] on button "Add" at bounding box center [32, 77] width 20 height 9
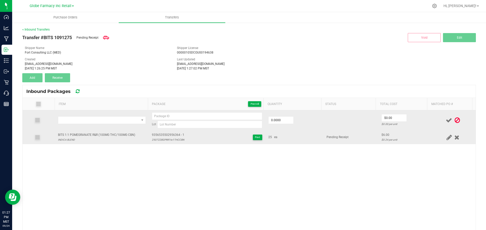
click at [92, 139] on div "INDICA BLEND" at bounding box center [96, 140] width 77 height 5
click at [92, 135] on div "BITS 1:1 POMEGRANATE R&R (100MG THC/100MG CBN)" at bounding box center [96, 135] width 77 height 5
copy div "BITS 1:1 POMEGRANATE R&R (100MG THC/100MG CBN)"
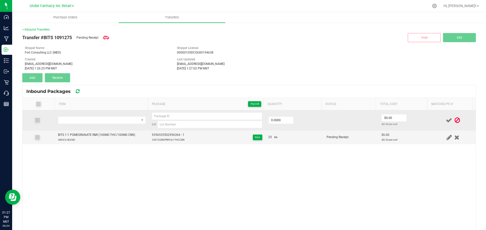
click at [94, 125] on td at bounding box center [102, 121] width 94 height 20
click at [96, 121] on span "NO DATA FOUND" at bounding box center [98, 120] width 81 height 7
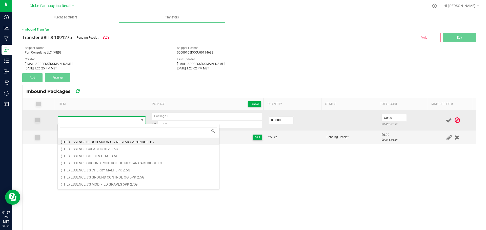
type input "BITS 1:1 POMEGRANATE R&R (100MG THC/100MG CBN)"
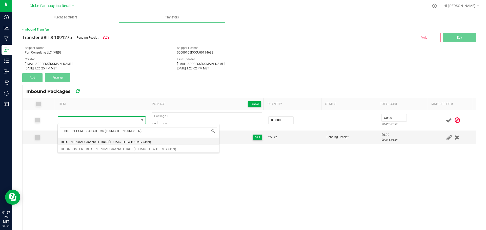
click at [99, 142] on li "BITS 1:1 POMEGRANATE R&R (100MG THC/100MG CBN)" at bounding box center [138, 141] width 161 height 7
type input "0 ea"
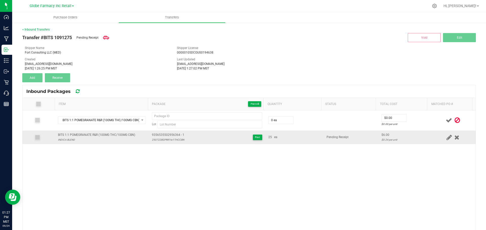
click at [160, 133] on span "9356535502956364 - 1" at bounding box center [168, 135] width 32 height 5
type input "9356535502956364 - 1"
click at [167, 140] on div "250722BGPRR1to1THCCBN" at bounding box center [168, 140] width 32 height 5
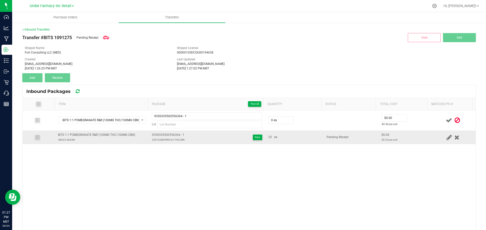
click at [167, 140] on div "250722BGPRR1to1THCCBN" at bounding box center [168, 140] width 32 height 5
drag, startPoint x: 167, startPoint y: 140, endPoint x: 173, endPoint y: 141, distance: 6.1
click at [173, 141] on div "250722BGPRR1to1THCCBN" at bounding box center [168, 140] width 32 height 5
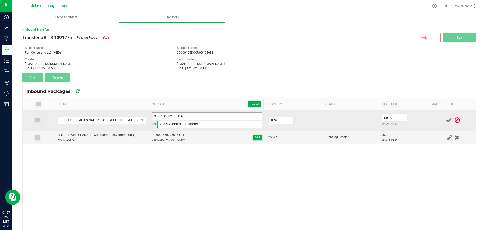
type input "250722BGPRR1to1THCCBN"
click at [191, 115] on input "9356535502956364 - 1" at bounding box center [207, 117] width 110 height 8
type input "9356535502956364 - 2"
click at [274, 120] on input "0" at bounding box center [280, 120] width 25 height 7
type input "25 ea"
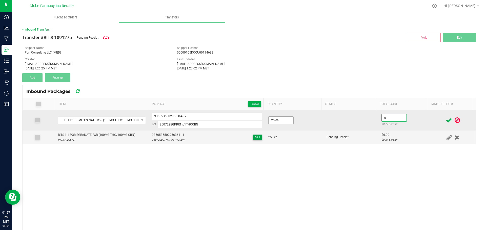
type input "$6.00"
drag, startPoint x: 417, startPoint y: 125, endPoint x: 430, endPoint y: 118, distance: 14.8
click at [417, 124] on div "$0.24 per unit" at bounding box center [404, 124] width 46 height 5
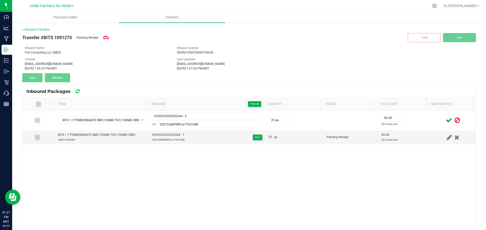
click at [445, 119] on icon at bounding box center [448, 120] width 6 height 6
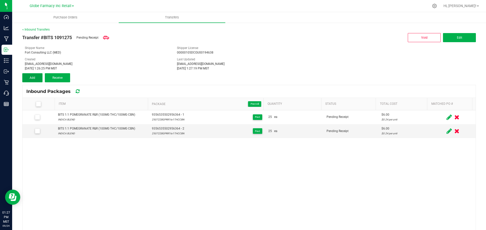
click at [36, 79] on button "Add" at bounding box center [32, 77] width 20 height 9
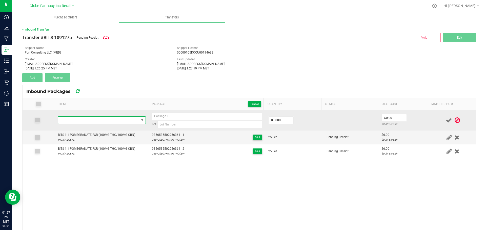
click at [101, 121] on span "NO DATA FOUND" at bounding box center [98, 120] width 81 height 7
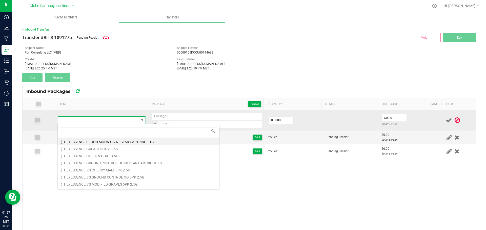
type input "BITS 1:1 POMEGRANATE R&R (100MG THC/100MG CBN)"
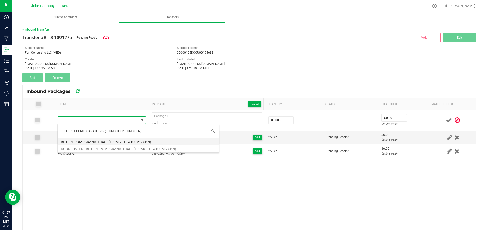
click at [95, 142] on li "BITS 1:1 POMEGRANATE R&R (100MG THC/100MG CBN)" at bounding box center [138, 141] width 161 height 7
type input "0 ea"
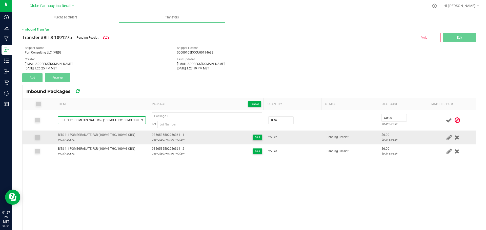
click at [161, 134] on span "9356535502956364 - 1" at bounding box center [168, 135] width 32 height 5
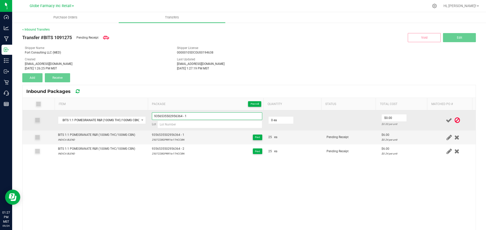
click at [182, 116] on input "9356535502956364 - 1" at bounding box center [207, 117] width 110 height 8
click at [190, 116] on input "9356535502956364 - 1" at bounding box center [207, 117] width 110 height 8
type input "9356535502956364 - 3"
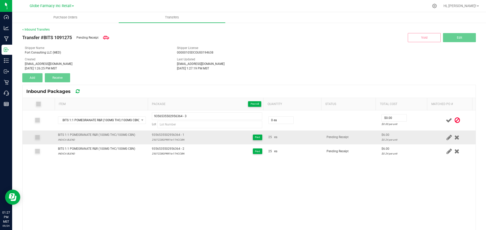
click at [169, 139] on div "250722BGPRR1to1THCCBN" at bounding box center [168, 140] width 32 height 5
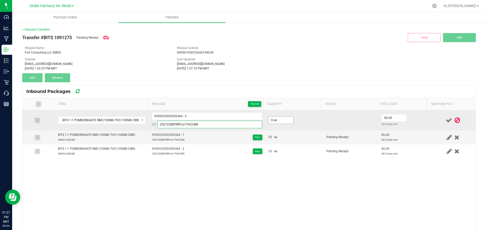
type input "250722BGPRR1to1THCCBN"
click at [273, 123] on input "0" at bounding box center [280, 120] width 25 height 7
type input "25 ea"
type input "$6.00"
click at [421, 121] on td "$6.00 $0.24 per unit" at bounding box center [404, 121] width 52 height 20
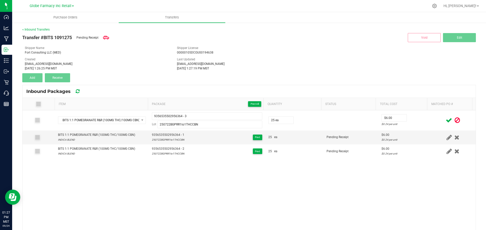
click at [445, 121] on icon at bounding box center [448, 120] width 6 height 6
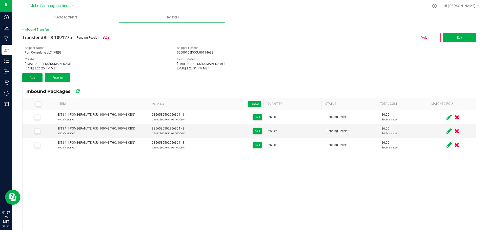
click at [35, 81] on button "Add" at bounding box center [32, 77] width 20 height 9
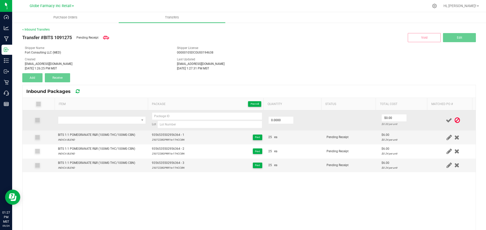
click at [65, 115] on td at bounding box center [102, 121] width 94 height 20
click at [73, 123] on span "NO DATA FOUND" at bounding box center [98, 120] width 81 height 7
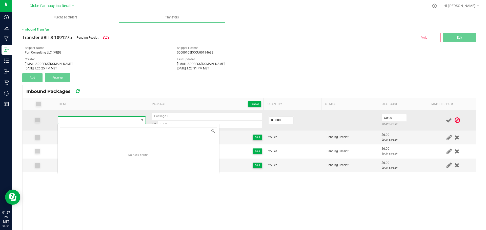
type input "BITS 1:1 POMEGRANATE R&R (100MG THC/100MG CBN)"
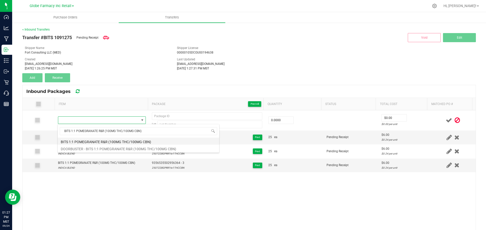
click at [106, 143] on li "BITS 1:1 POMEGRANATE R&R (100MG THC/100MG CBN)" at bounding box center [138, 141] width 161 height 7
type input "0 ea"
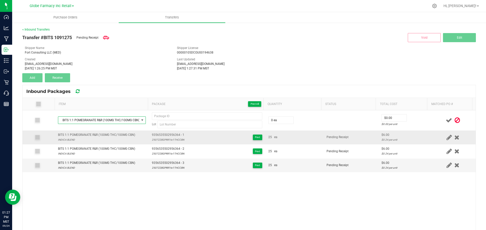
click at [165, 138] on div "250722BGPRR1to1THCCBN" at bounding box center [168, 140] width 32 height 5
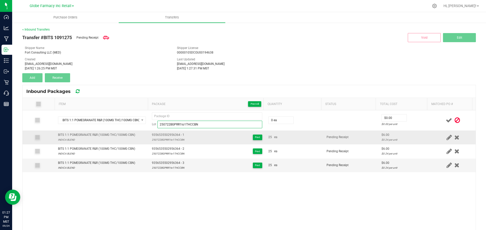
type input "250722BGPRR1to1THCCBN"
click at [175, 135] on span "9356535502956364 - 1" at bounding box center [168, 135] width 32 height 5
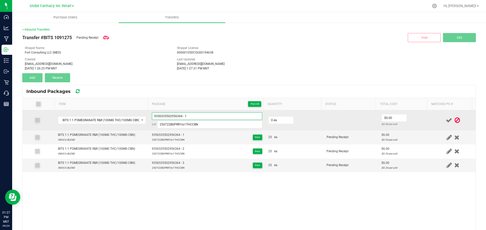
click at [196, 114] on input "9356535502956364 - 1" at bounding box center [207, 117] width 110 height 8
type input "9356535502956364 - 4"
type input "25 ea"
type input "$6.00"
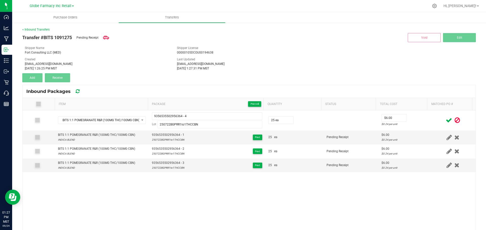
click at [430, 120] on td at bounding box center [452, 121] width 45 height 20
click at [445, 120] on icon at bounding box center [448, 120] width 6 height 6
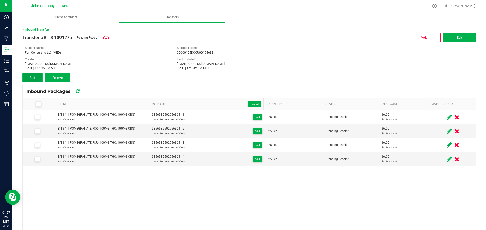
click at [23, 78] on button "Add" at bounding box center [32, 77] width 20 height 9
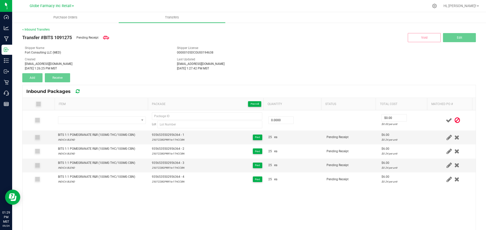
click at [453, 121] on span at bounding box center [457, 121] width 8 height 10
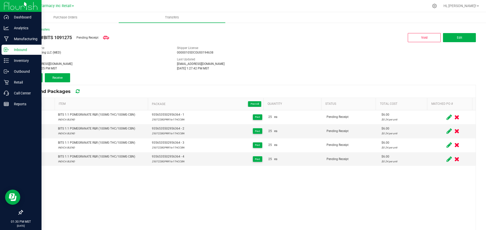
click at [16, 51] on p "Inbound" at bounding box center [24, 50] width 30 height 6
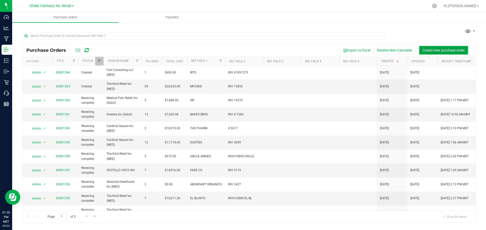
click at [435, 52] on span "Create new purchase order" at bounding box center [443, 50] width 42 height 4
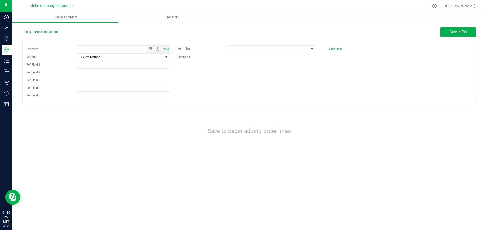
type input "9/24/2025 1:30 PM"
click at [106, 59] on span "Select Method" at bounding box center [120, 57] width 86 height 7
click at [80, 94] on li "Local Delivery" at bounding box center [123, 96] width 93 height 8
click at [89, 61] on input "Ref Field 1" at bounding box center [123, 65] width 93 height 8
type input "CURE INJOY"
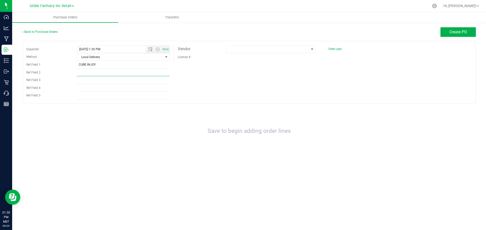
click at [162, 70] on input "Ref Field 2" at bounding box center [123, 73] width 93 height 8
click at [90, 73] on input "Ref Field 2" at bounding box center [123, 73] width 93 height 8
type input "3"
type input "# 345"
click at [282, 49] on span at bounding box center [267, 49] width 82 height 7
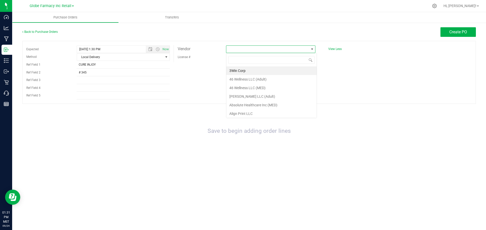
scroll to position [8, 89]
click at [243, 62] on input at bounding box center [271, 60] width 86 height 8
click at [251, 60] on input at bounding box center [271, 60] width 86 height 8
type input "C"
type input "B"
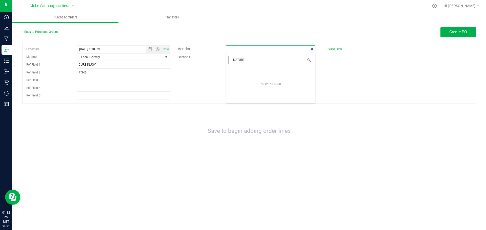
type input "NATURE'S"
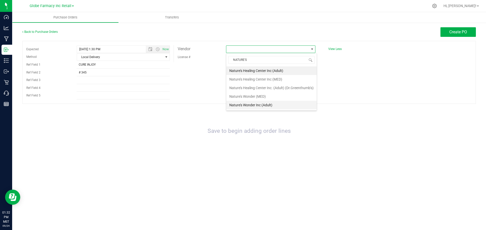
click at [263, 104] on li "Nature's Wonder Inc (Adult)" at bounding box center [271, 105] width 90 height 9
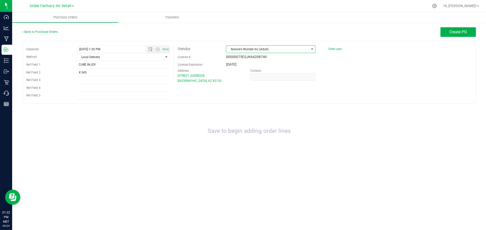
click at [290, 51] on span "Nature's Wonder Inc (Adult)" at bounding box center [267, 49] width 82 height 7
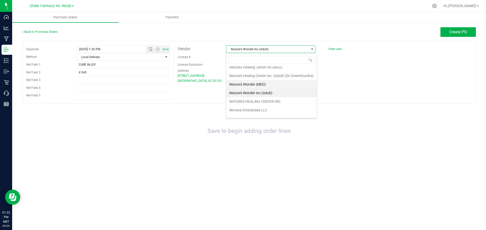
scroll to position [714, 0]
click at [253, 78] on li "Nature's Wonder (MED)" at bounding box center [271, 79] width 90 height 9
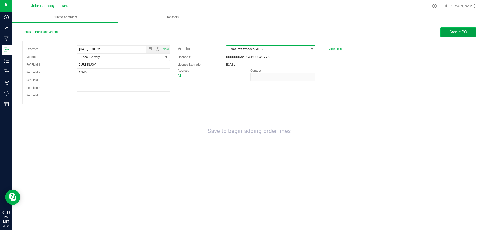
click at [455, 31] on span "Create PO" at bounding box center [458, 32] width 18 height 5
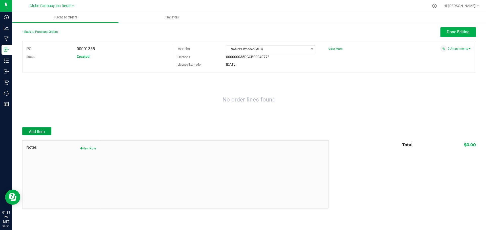
click at [37, 129] on span "Add Item" at bounding box center [37, 131] width 16 height 5
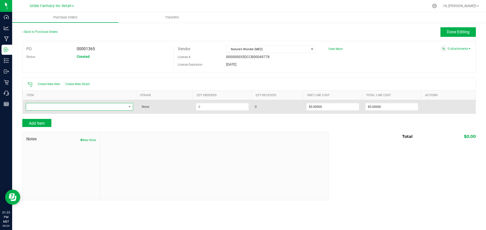
click at [94, 108] on span "NO DATA FOUND" at bounding box center [76, 106] width 100 height 7
click at [67, 107] on span "NO DATA FOUND" at bounding box center [76, 106] width 100 height 7
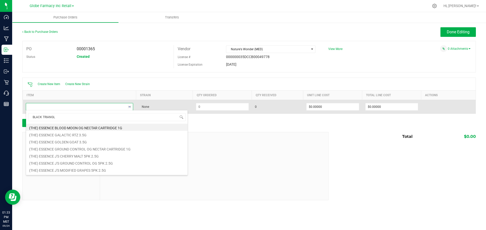
type input "BLACK TRIANGLE"
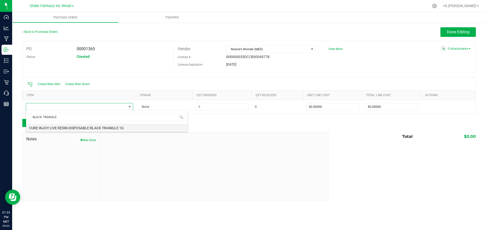
click at [71, 128] on li "CURE INJOY LIVE RESIN DISPOSABLE BLACK TRIANGLE 1G" at bounding box center [106, 127] width 161 height 7
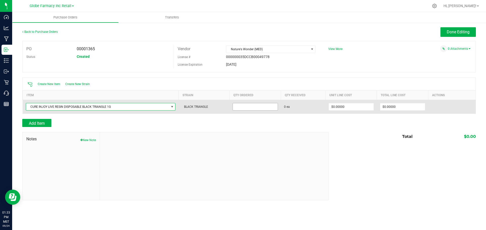
click at [247, 106] on input at bounding box center [255, 106] width 45 height 7
type input "20 ea"
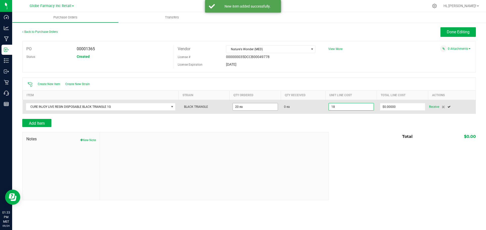
type input "$18.00000"
type input "0"
type input "20"
type input "360"
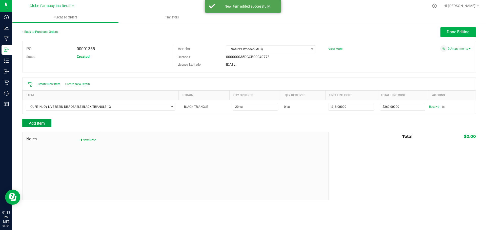
click at [35, 119] on button "Add Item" at bounding box center [36, 123] width 29 height 8
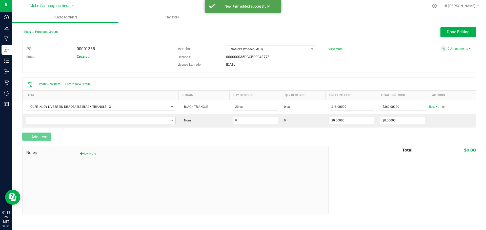
click at [35, 119] on span "NO DATA FOUND" at bounding box center [97, 120] width 143 height 7
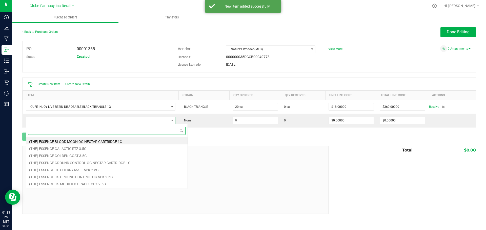
scroll to position [8, 150]
type input "CRITICAL MASS"
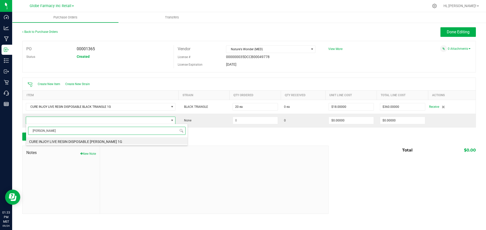
click at [90, 142] on li "CURE INJOY LIVE RESIN DISPOSABLE CRITICAL MASS 1G" at bounding box center [106, 141] width 161 height 7
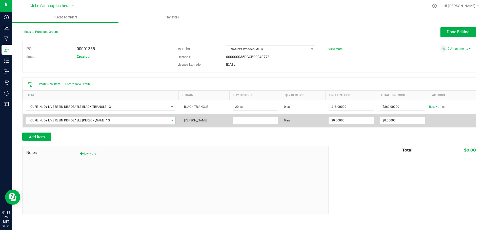
click at [246, 120] on input at bounding box center [255, 120] width 45 height 7
type input "20 ea"
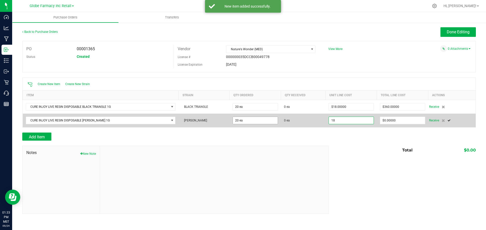
type input "$18.00000"
type input "0"
type input "20"
type input "360"
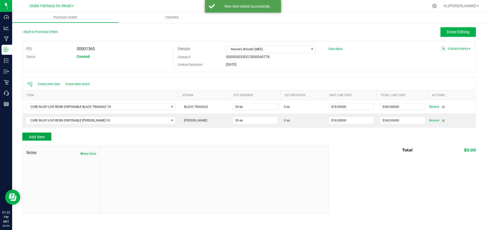
click at [38, 133] on button "Add Item" at bounding box center [36, 137] width 29 height 8
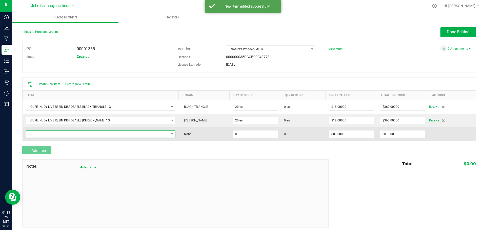
click at [51, 131] on span "NO DATA FOUND" at bounding box center [97, 134] width 143 height 7
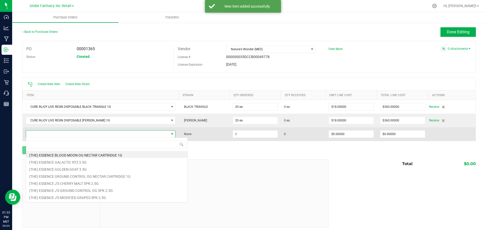
scroll to position [8, 147]
type input "GOLDEN TANGIE"
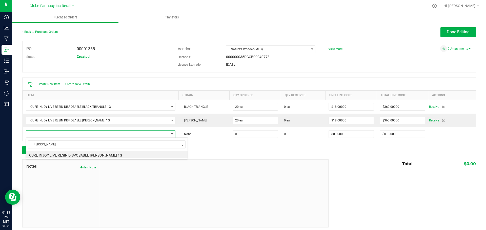
click at [89, 155] on li "CURE INJOY LIVE RESIN DISPOSABLE GOLDEN TANGIE 1G" at bounding box center [106, 154] width 161 height 7
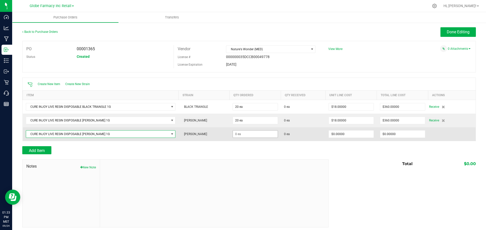
click at [266, 128] on td at bounding box center [254, 134] width 51 height 14
click at [266, 131] on input at bounding box center [255, 134] width 45 height 7
type input "20 ea"
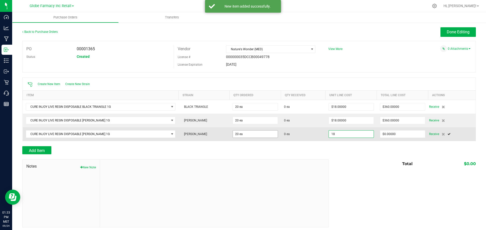
type input "$18.00000"
type input "0"
type input "20"
type input "360"
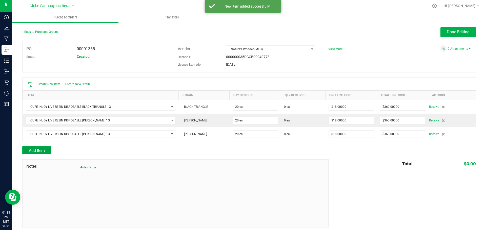
click at [41, 149] on span "Add Item" at bounding box center [37, 150] width 16 height 5
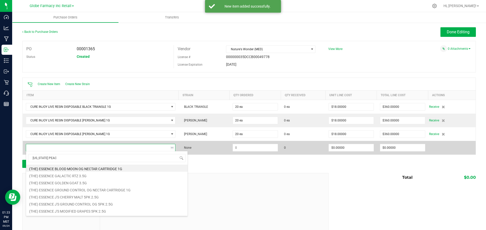
type input "GEORGIA PEACH"
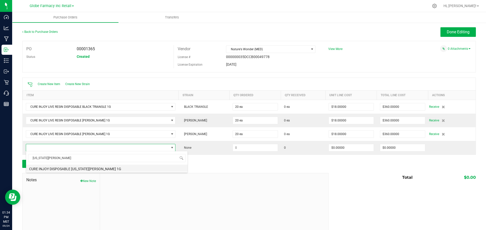
drag, startPoint x: 94, startPoint y: 168, endPoint x: 100, endPoint y: 168, distance: 5.3
click at [95, 168] on li "CURE INJOY DISPOSABLE GEORGIA PEACH 1G" at bounding box center [106, 168] width 161 height 7
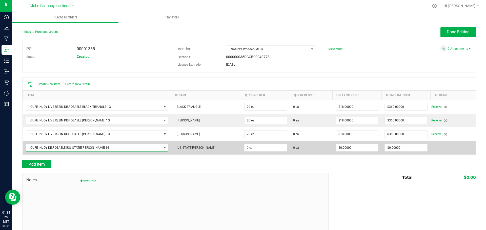
click at [251, 152] on td at bounding box center [265, 148] width 49 height 14
click at [251, 148] on input at bounding box center [265, 147] width 42 height 7
type input "150 ea"
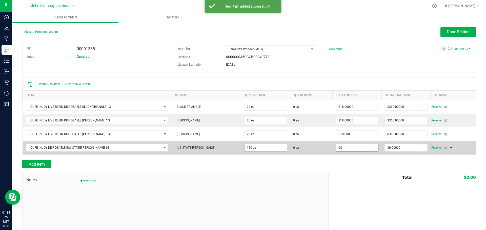
type input "$8.00000"
type input "0"
type input "150"
type input "1200"
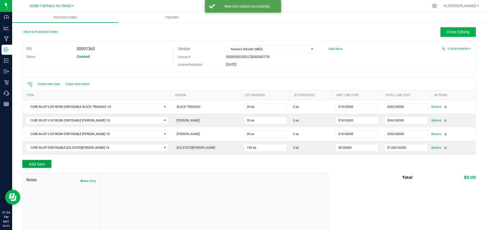
click at [36, 162] on span "Add Item" at bounding box center [37, 164] width 16 height 5
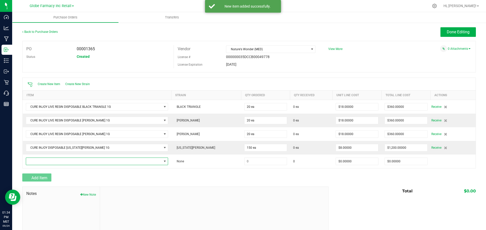
click at [36, 162] on span "NO DATA FOUND" at bounding box center [94, 161] width 136 height 7
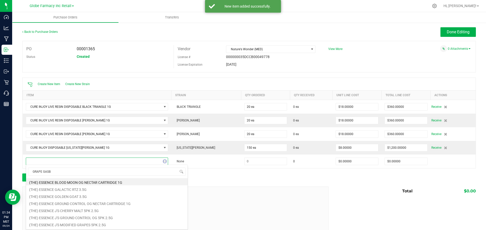
type input "GRAPE GASBY"
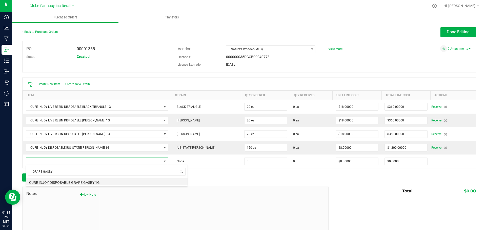
click at [65, 182] on li "CURE INJOY DISPOSABLE GRAPE GASBY 1G" at bounding box center [106, 182] width 161 height 7
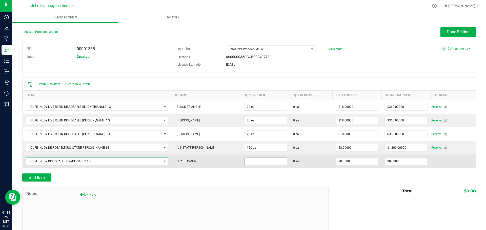
click at [256, 164] on input at bounding box center [265, 161] width 42 height 7
type input "10 ea"
type input "0"
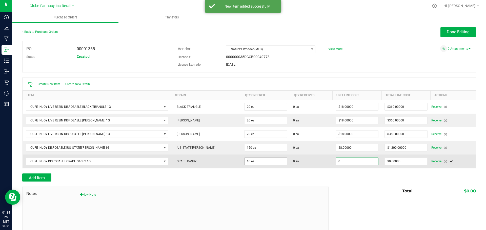
type input "10"
type input "$0.00000"
click at [256, 164] on input "10" at bounding box center [265, 161] width 42 height 7
type input "150 ea"
type input "0"
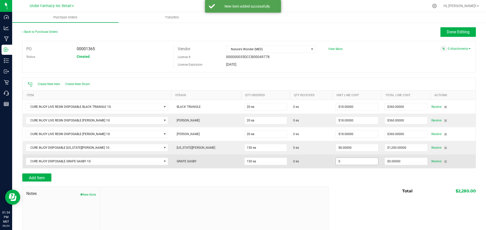
click at [347, 158] on input "0" at bounding box center [357, 161] width 42 height 7
type input "$8.00000"
type input "0"
type input "150"
type input "1200"
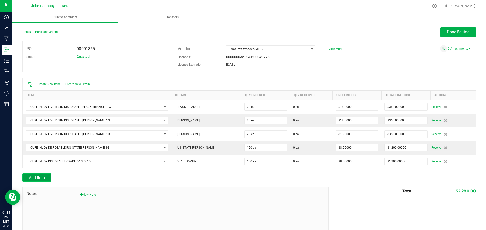
click at [47, 179] on button "Add Item" at bounding box center [36, 178] width 29 height 8
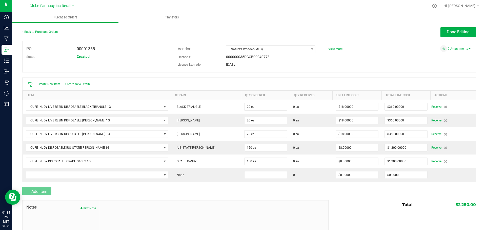
click at [47, 179] on td at bounding box center [97, 175] width 148 height 14
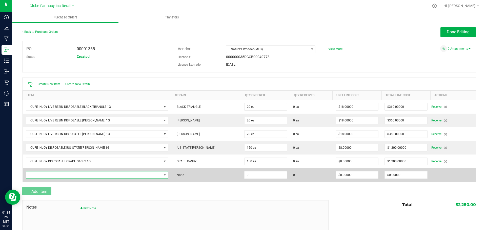
click at [47, 176] on span "NO DATA FOUND" at bounding box center [94, 175] width 136 height 7
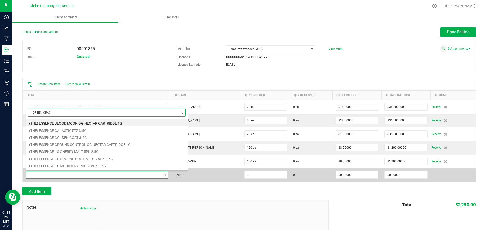
type input "GREEN CRACK"
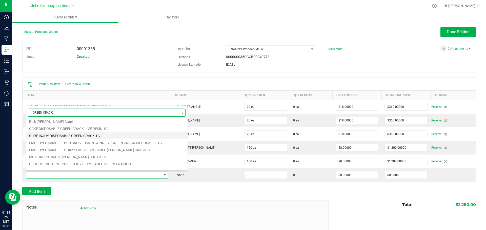
scroll to position [0, 0]
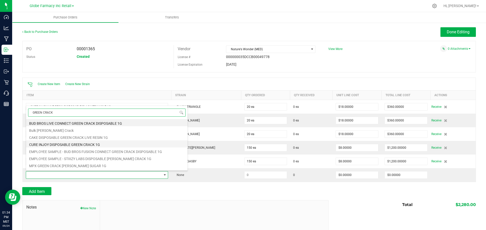
click at [61, 143] on li "CURE INJOY DISPOSABLE GREEN CRACK 1G" at bounding box center [106, 144] width 161 height 7
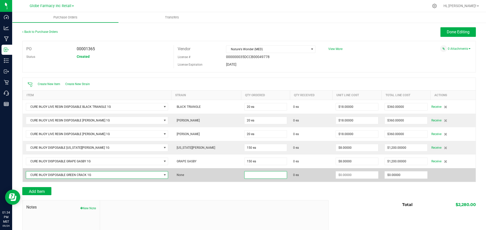
click at [244, 175] on input at bounding box center [265, 175] width 42 height 7
type input "150 ea"
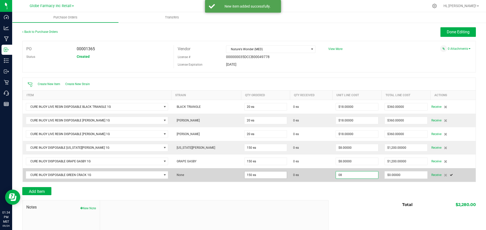
type input "$8.00000"
type input "0"
type input "150"
type input "1200"
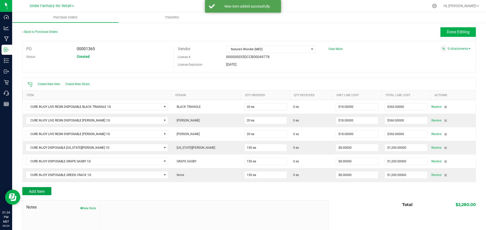
click at [40, 190] on span "Add Item" at bounding box center [37, 191] width 16 height 5
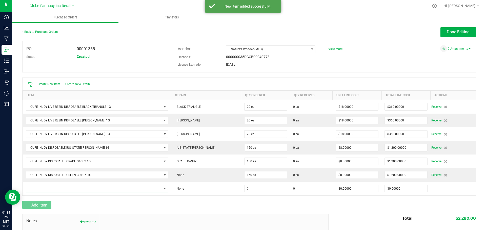
click at [40, 185] on span "NO DATA FOUND" at bounding box center [97, 189] width 142 height 8
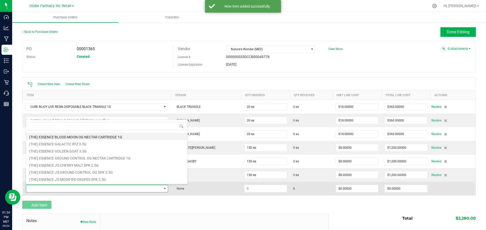
scroll to position [8, 147]
click at [40, 188] on span at bounding box center [94, 188] width 136 height 7
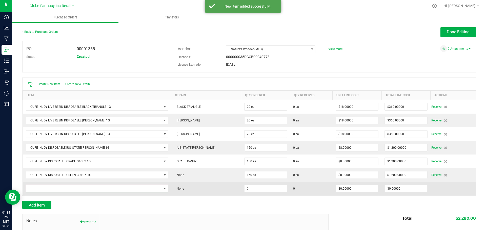
click at [40, 188] on span "NO DATA FOUND" at bounding box center [94, 188] width 136 height 7
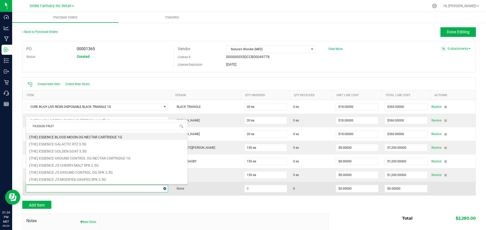
type input "PASSION FRUIT"
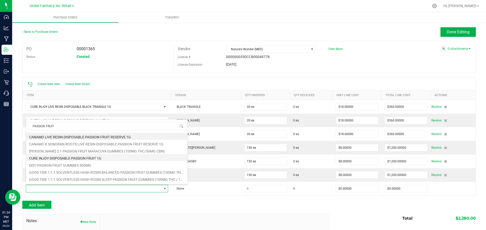
click at [48, 157] on li "CURE INJOY DISPOSABLE PASSION FRUIT 1G" at bounding box center [106, 157] width 161 height 7
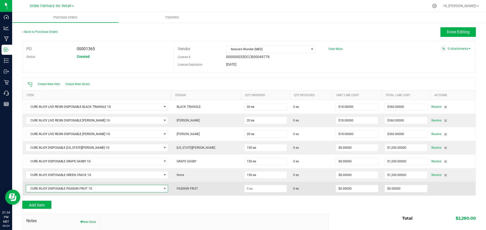
click at [245, 184] on td at bounding box center [265, 189] width 49 height 14
click at [254, 188] on input at bounding box center [265, 188] width 42 height 7
type input "150 ea"
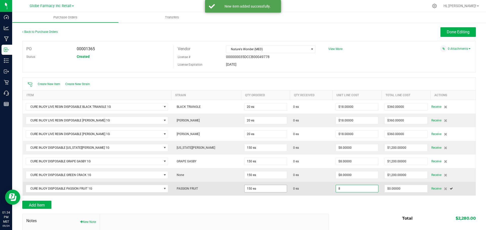
type input "$8.00000"
type input "0"
type input "150"
type input "1200"
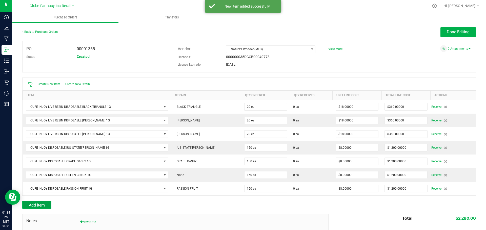
click at [41, 203] on button "Add Item" at bounding box center [36, 205] width 29 height 8
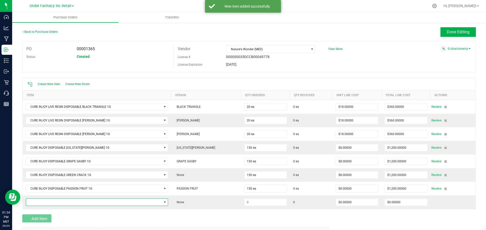
click at [41, 203] on span "NO DATA FOUND" at bounding box center [94, 202] width 136 height 7
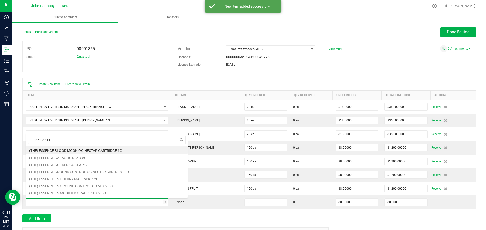
type input "PINK PANTIES"
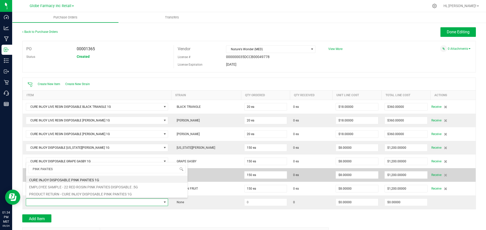
click at [70, 179] on li "CURE INJOY DISPOSABLE PINK PANTIES 1G" at bounding box center [106, 179] width 161 height 7
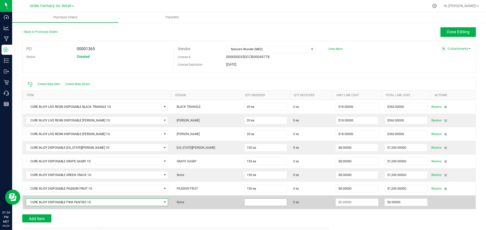
click at [249, 204] on input at bounding box center [265, 202] width 42 height 7
type input "150 ea"
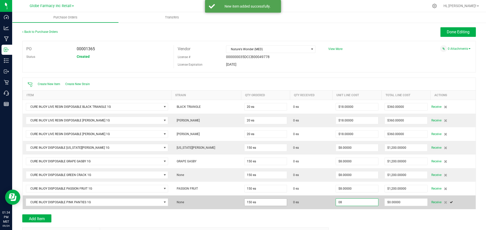
type input "$8.00000"
type input "0"
type input "150"
type input "1200"
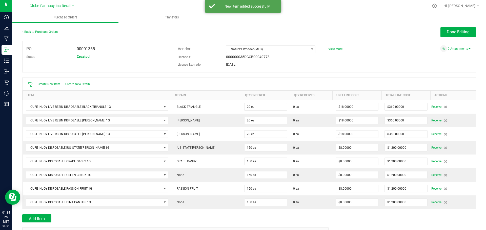
click at [40, 214] on div at bounding box center [248, 212] width 453 height 5
click at [39, 216] on button "Add Item" at bounding box center [36, 219] width 29 height 8
click at [39, 216] on span "NO DATA FOUND" at bounding box center [94, 216] width 136 height 7
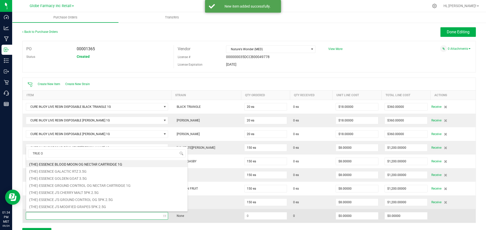
type input "TRUE OG"
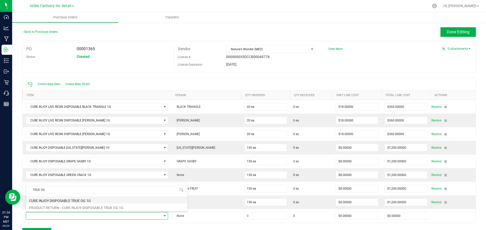
click at [72, 200] on li "CURE INJOY DISPOSABLE TRUE OG 1G" at bounding box center [106, 200] width 161 height 7
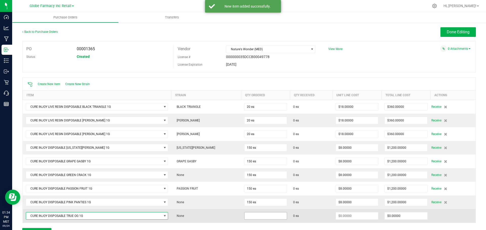
click at [244, 215] on input at bounding box center [265, 216] width 42 height 7
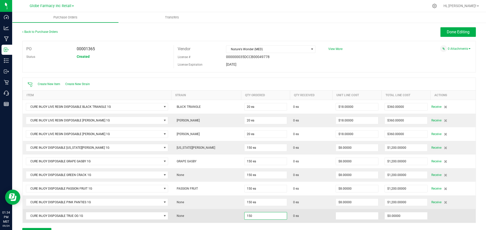
type input "150 ea"
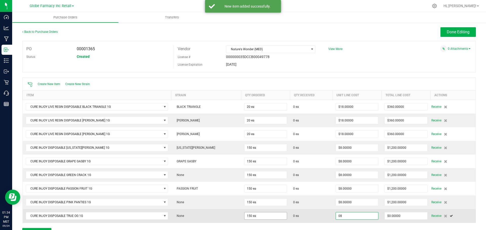
type input "$8.00000"
type input "0"
type input "150"
type input "1200"
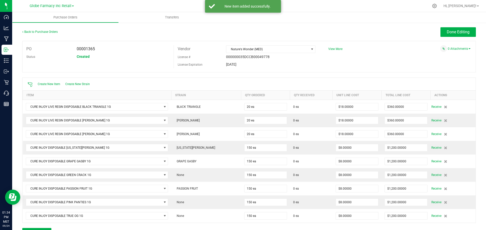
click at [439, 37] on div "Back to Purchase Orders Done Editing" at bounding box center [248, 34] width 453 height 14
click at [441, 35] on button "Done Editing" at bounding box center [457, 32] width 35 height 10
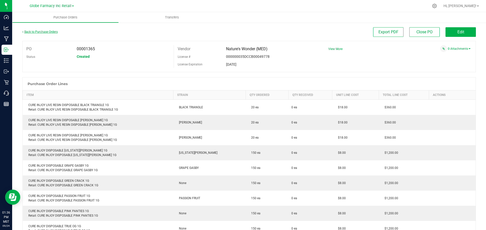
click at [42, 33] on link "Back to Purchase Orders" at bounding box center [39, 32] width 35 height 4
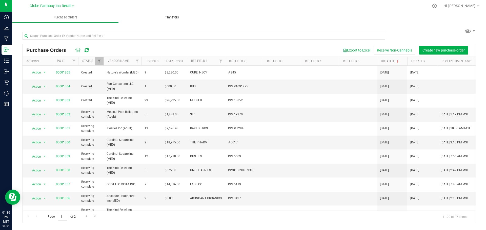
click at [167, 16] on span "Transfers" at bounding box center [172, 17] width 28 height 5
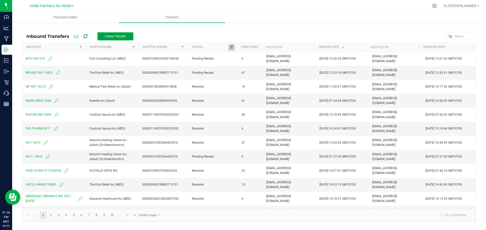
click at [133, 37] on button "Create Transfer" at bounding box center [115, 36] width 36 height 8
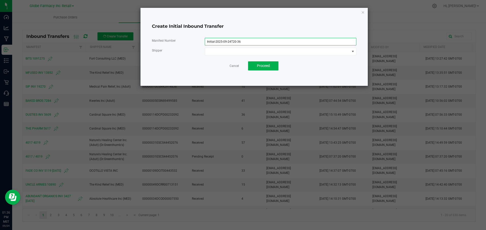
click at [239, 41] on input "Initial-2025-09-24T20-36" at bounding box center [280, 42] width 151 height 8
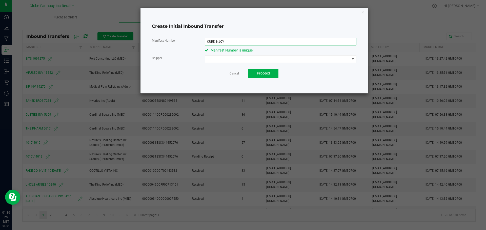
click at [263, 43] on input "CURE INJOY" at bounding box center [280, 42] width 151 height 8
type input "CURE INJOY 345"
click at [268, 59] on span at bounding box center [277, 59] width 145 height 7
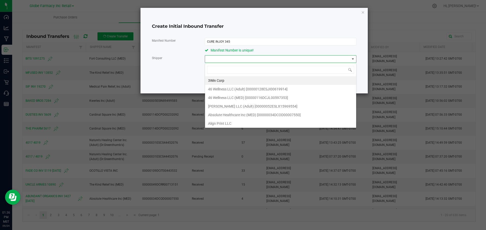
scroll to position [8, 151]
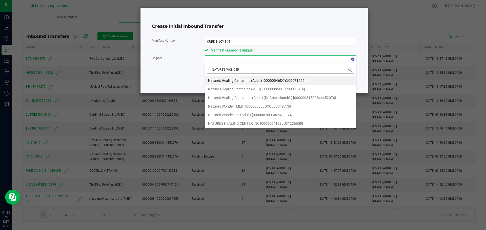
type input "NATURE'S WONDER"
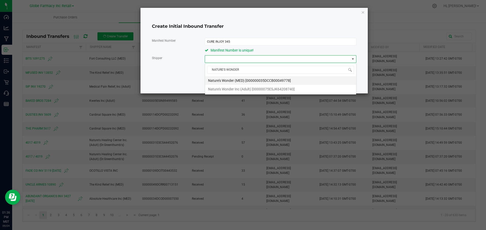
click at [256, 79] on span "Nature's Wonder (MED) [000000035DCCB00049778]" at bounding box center [249, 81] width 83 height 8
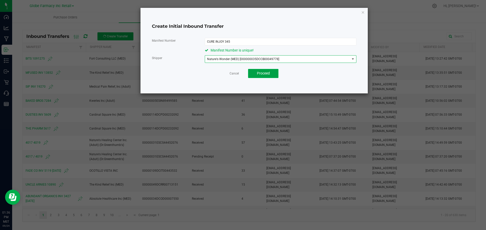
click at [272, 74] on button "Proceed" at bounding box center [263, 73] width 30 height 9
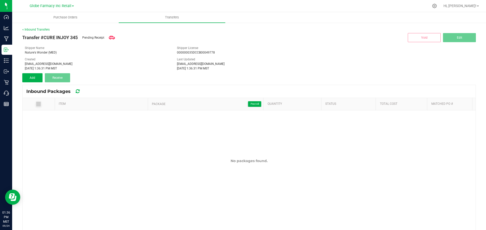
click at [40, 83] on div "< Inbound Transfers Transfer #CURE INJOY 345 Pending Receipt Void Edit Shipper …" at bounding box center [248, 154] width 453 height 255
click at [37, 80] on button "Add" at bounding box center [32, 77] width 20 height 9
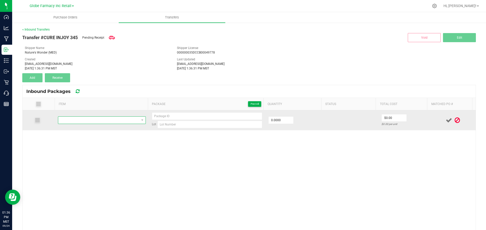
click at [123, 120] on span "NO DATA FOUND" at bounding box center [98, 120] width 81 height 7
type input "CURE INJOY LIVE RESIN DISPOSABLE BLACK TRIANGLE 1G"
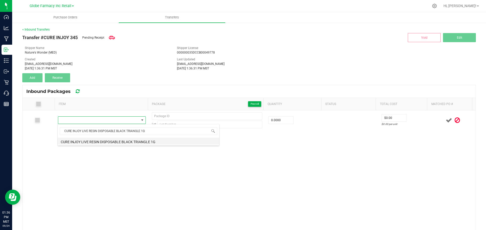
click at [128, 138] on li "CURE INJOY LIVE RESIN DISPOSABLE BLACK TRIANGLE 1G" at bounding box center [138, 141] width 161 height 7
type input "0 ea"
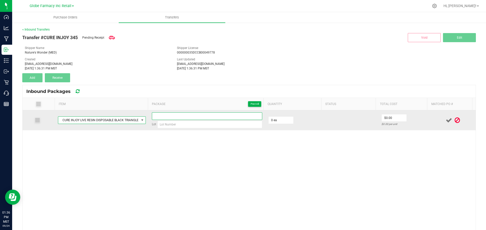
click at [192, 115] on input at bounding box center [207, 117] width 110 height 8
click at [170, 116] on input at bounding box center [207, 117] width 110 height 8
paste input "93917"
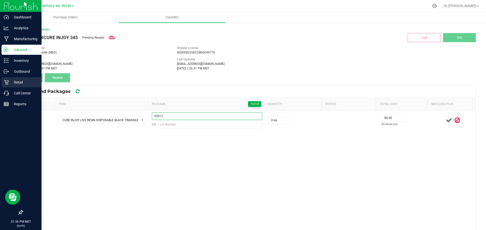
type input "93917"
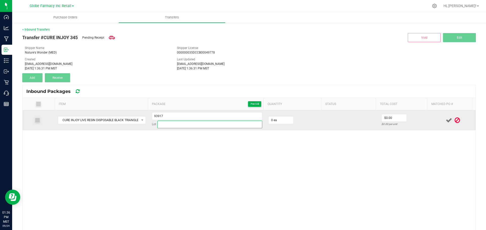
click at [232, 123] on input at bounding box center [209, 125] width 105 height 8
paste input "06032553"
type input "06032553"
click at [276, 117] on input "0" at bounding box center [280, 120] width 25 height 7
click at [276, 119] on input "0" at bounding box center [280, 120] width 25 height 7
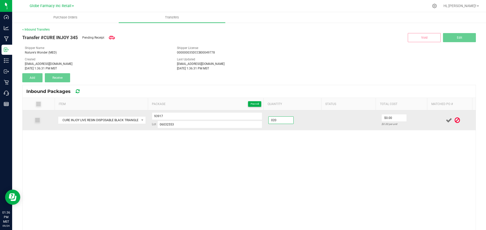
type input "20 ea"
type input "$18.00"
click at [430, 126] on td at bounding box center [452, 121] width 45 height 20
click at [445, 121] on icon at bounding box center [448, 120] width 6 height 6
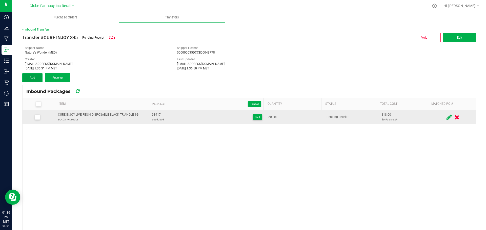
click at [29, 81] on button "Add" at bounding box center [32, 77] width 20 height 9
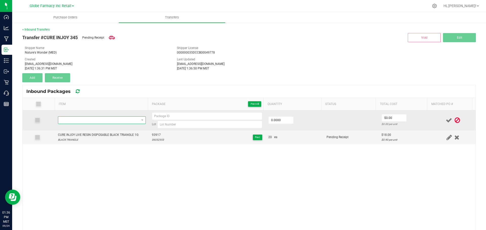
click at [107, 117] on span "NO DATA FOUND" at bounding box center [98, 120] width 81 height 7
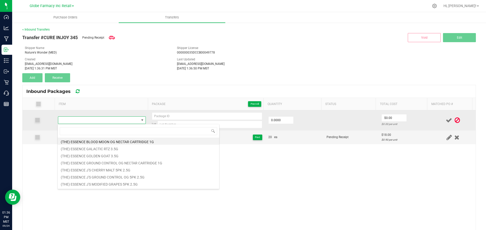
type input "CURE INJOY LIVE RESIN DISPOSABLE CRITICAL MASS 1G"
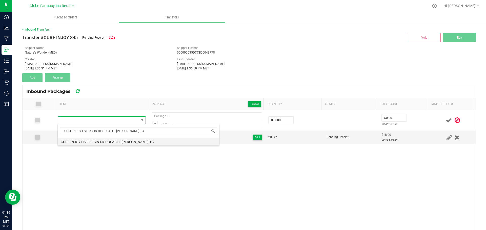
click at [85, 144] on li "CURE INJOY LIVE RESIN DISPOSABLE CRITICAL MASS 1G" at bounding box center [138, 141] width 161 height 7
type input "0 ea"
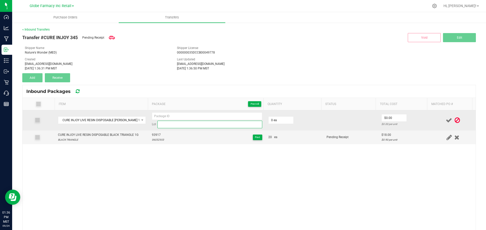
click at [222, 124] on input at bounding box center [209, 125] width 105 height 8
paste input "93918"
type input "93918"
click at [188, 117] on input at bounding box center [207, 117] width 110 height 8
paste input "93918"
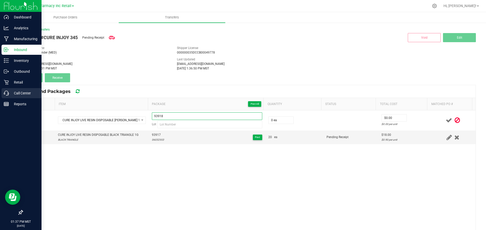
type input "93918"
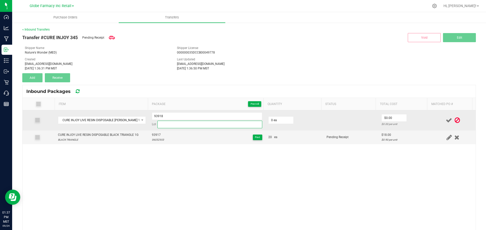
paste input "06032550"
click at [191, 126] on input at bounding box center [209, 125] width 105 height 8
type input "06032550"
click at [289, 122] on span "0 ea" at bounding box center [280, 121] width 25 height 8
click at [284, 120] on input "0" at bounding box center [280, 120] width 25 height 7
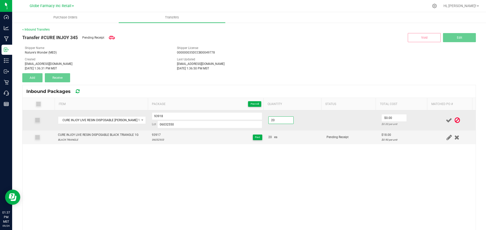
type input "20 ea"
type input "$18.00"
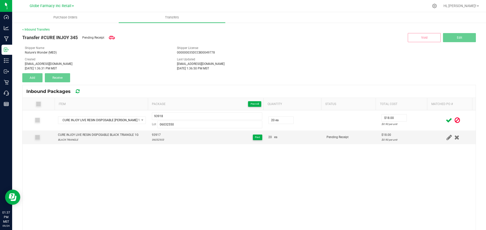
click at [436, 125] on td at bounding box center [452, 121] width 45 height 20
click at [444, 121] on span at bounding box center [448, 121] width 9 height 10
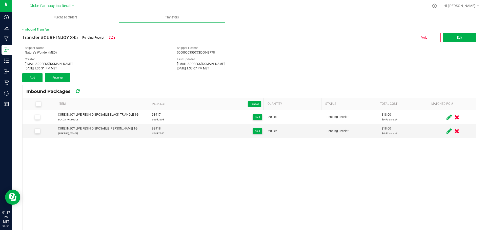
drag, startPoint x: 17, startPoint y: 75, endPoint x: 25, endPoint y: 75, distance: 7.6
click at [17, 75] on div "< Inbound Transfers Transfer #CURE INJOY 345 Pending Receipt Void Edit Shipper …" at bounding box center [248, 154] width 473 height 265
click at [25, 75] on button "Add" at bounding box center [32, 77] width 20 height 9
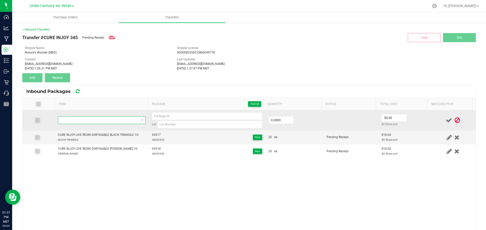
click at [85, 120] on span "NO DATA FOUND" at bounding box center [98, 120] width 81 height 7
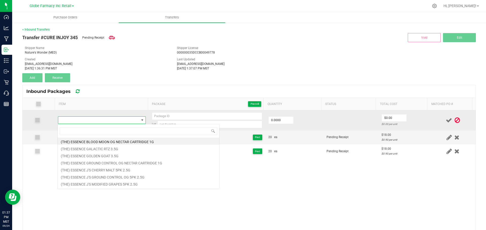
type input "CURE INJOY LIVE RESIN DISPOSABLE GOLDEN TANGIE 1G"
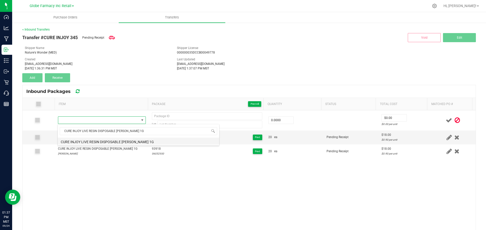
click at [102, 139] on li "CURE INJOY LIVE RESIN DISPOSABLE GOLDEN TANGIE 1G" at bounding box center [138, 141] width 161 height 7
type input "0 ea"
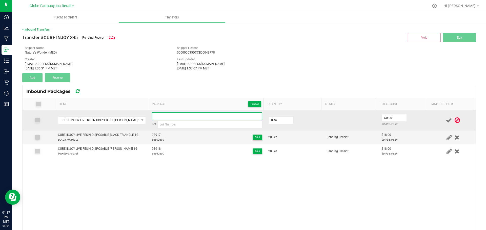
click at [176, 118] on input at bounding box center [207, 117] width 110 height 8
paste input "93915"
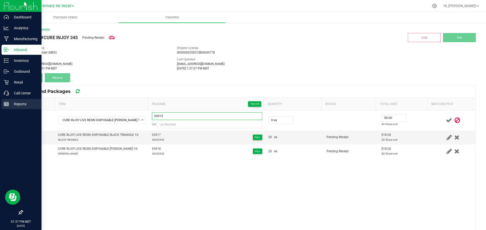
type input "93915"
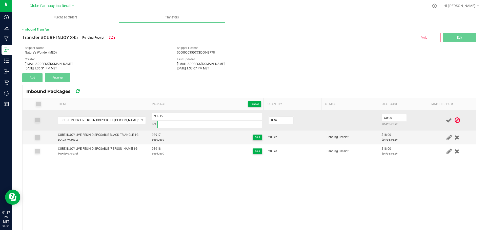
paste input "06032551"
click at [210, 122] on input "06032551" at bounding box center [209, 125] width 105 height 8
type input "06032551"
click at [284, 121] on input "0" at bounding box center [280, 120] width 25 height 7
type input "20 ea"
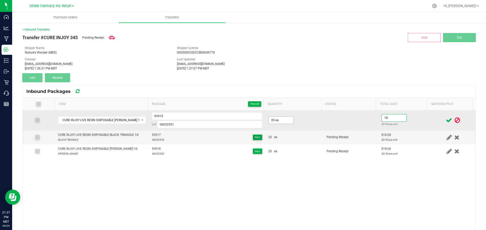
type input "$18.00"
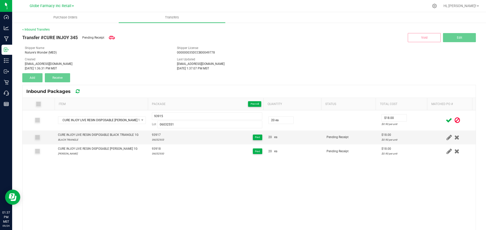
drag, startPoint x: 421, startPoint y: 114, endPoint x: 444, endPoint y: 116, distance: 23.1
click at [421, 114] on td "$18.00 $0.90 per unit" at bounding box center [404, 121] width 52 height 20
click at [444, 117] on span at bounding box center [448, 121] width 9 height 10
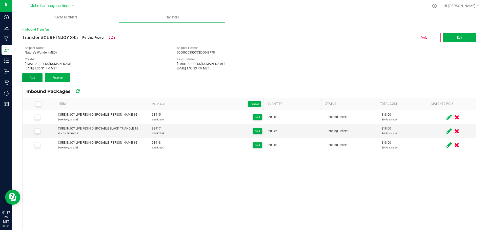
click at [36, 78] on button "Add" at bounding box center [32, 77] width 20 height 9
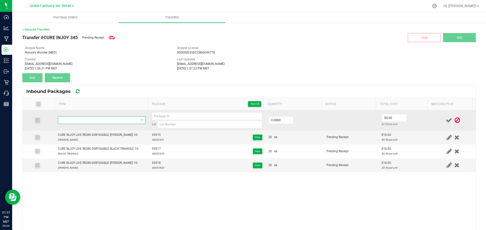
click at [76, 123] on span "NO DATA FOUND" at bounding box center [98, 120] width 81 height 7
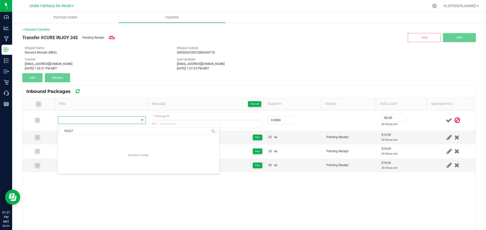
type input "99267"
click at [149, 76] on div "Transfer #CURE INJOY 345 Pending Receipt Void Edit Shipper Name Nature's Wonder…" at bounding box center [248, 57] width 453 height 51
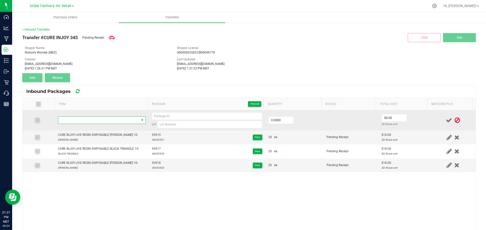
click at [103, 120] on span "NO DATA FOUND" at bounding box center [98, 120] width 81 height 7
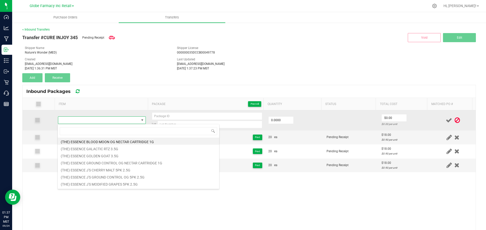
type input "CURE INJOY DISPOSABLE GEORGIA PEACH 1G"
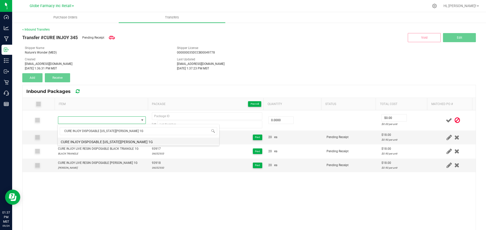
click at [141, 142] on li "CURE INJOY DISPOSABLE GEORGIA PEACH 1G" at bounding box center [138, 141] width 161 height 7
type input "0 ea"
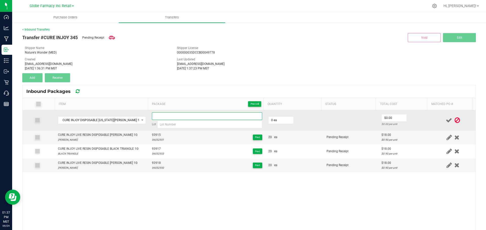
paste input "99267"
click at [177, 114] on input "99267" at bounding box center [207, 117] width 110 height 8
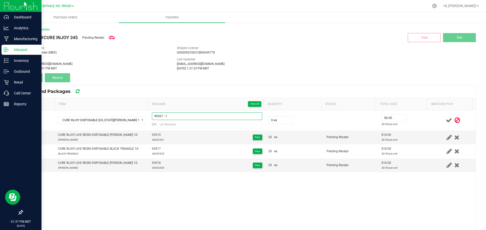
type input "99267 - 1"
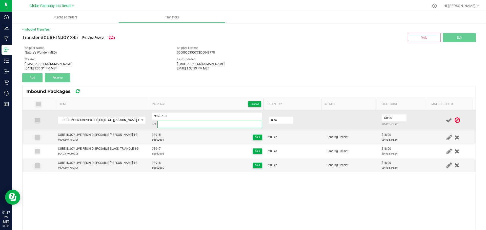
paste input "08262553"
click at [203, 125] on input "08262553" at bounding box center [209, 125] width 105 height 8
type input "08262553"
click at [274, 120] on input "0" at bounding box center [280, 120] width 25 height 7
type input "50 ea"
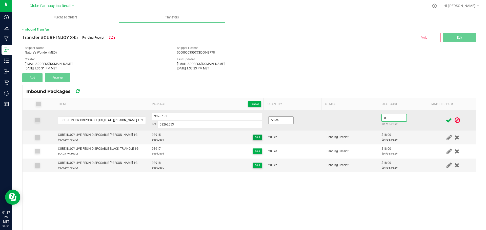
type input "$8.00"
click at [430, 117] on td at bounding box center [452, 121] width 45 height 20
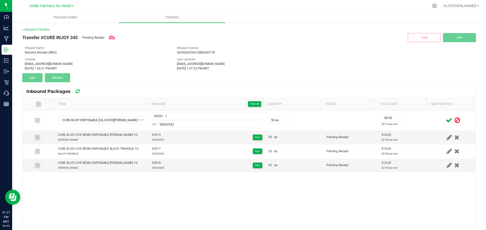
click at [445, 119] on icon at bounding box center [448, 120] width 6 height 6
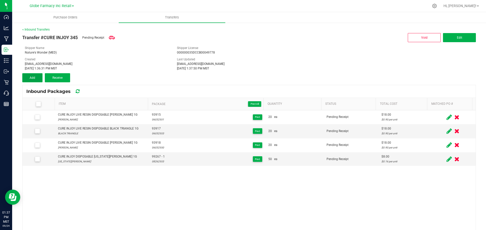
click at [31, 77] on span "Add" at bounding box center [33, 78] width 6 height 4
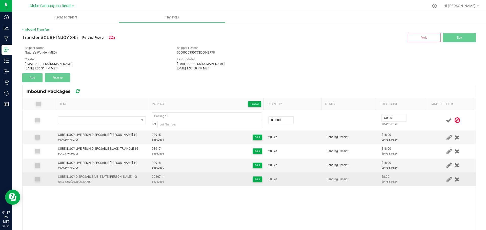
click at [91, 178] on div "CURE INJOY DISPOSABLE GEORGIA PEACH 1G" at bounding box center [97, 177] width 79 height 5
copy div "CURE INJOY DISPOSABLE GEORGIA PEACH 1G"
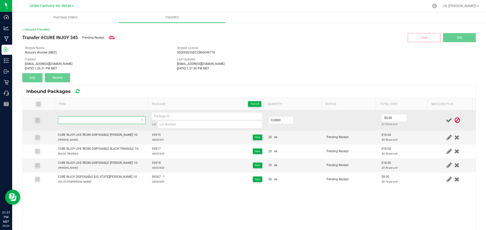
click at [103, 118] on span "NO DATA FOUND" at bounding box center [98, 120] width 81 height 7
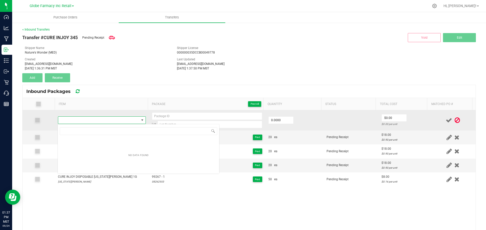
type input "CURE INJOY DISPOSABLE GEORGIA PEACH 1G"
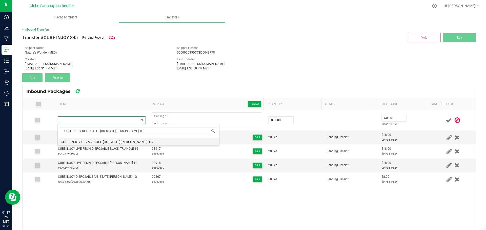
click at [106, 141] on li "CURE INJOY DISPOSABLE GEORGIA PEACH 1G" at bounding box center [138, 141] width 161 height 7
type input "0 ea"
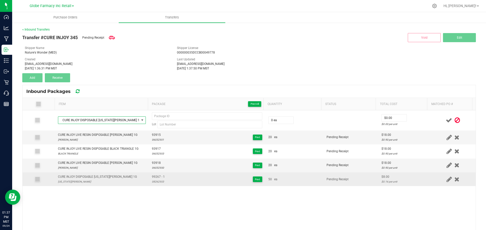
click at [152, 176] on span "99267 - 1" at bounding box center [158, 177] width 13 height 5
type input "99267 - 1"
click at [154, 181] on div "08262553" at bounding box center [158, 182] width 13 height 5
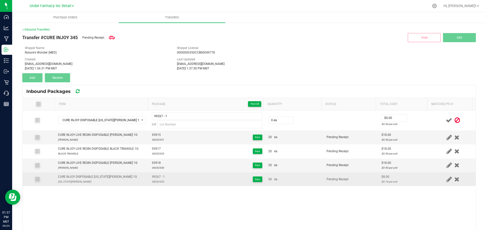
click at [154, 181] on div "08262553" at bounding box center [158, 182] width 13 height 5
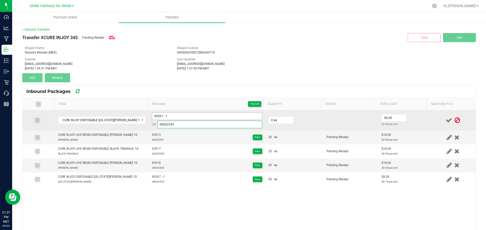
type input "08262553"
click at [200, 117] on input "99267 - 1" at bounding box center [207, 117] width 110 height 8
type input "99267 - 2"
click at [265, 114] on td "0 ea" at bounding box center [294, 121] width 58 height 20
click at [276, 120] on input "0" at bounding box center [280, 120] width 25 height 7
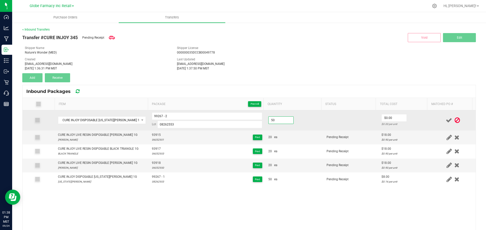
type input "50 ea"
type input "$8.00"
drag, startPoint x: 410, startPoint y: 117, endPoint x: 409, endPoint y: 113, distance: 3.4
click at [410, 117] on td "$8.00 $0.16 per unit" at bounding box center [404, 121] width 52 height 20
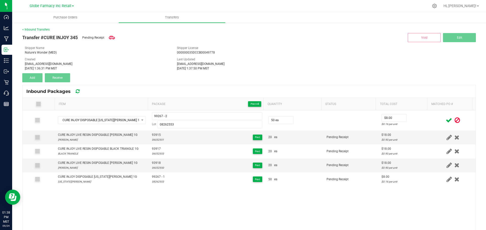
click at [445, 120] on icon at bounding box center [448, 120] width 6 height 6
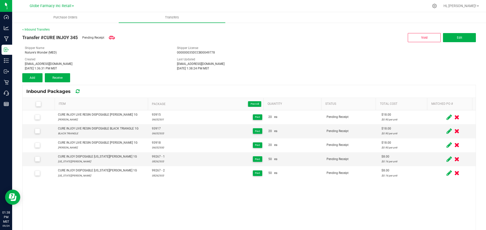
click at [18, 76] on div "< Inbound Transfers Transfer #CURE INJOY 345 Pending Receipt Void Edit Shipper …" at bounding box center [248, 154] width 473 height 265
click at [25, 76] on button "Add" at bounding box center [32, 77] width 20 height 9
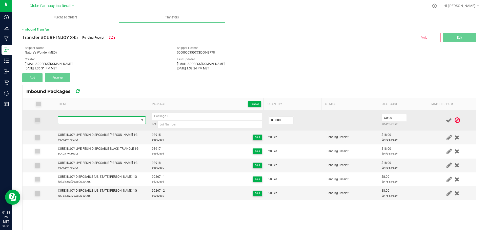
click at [93, 117] on span "NO DATA FOUND" at bounding box center [102, 121] width 88 height 8
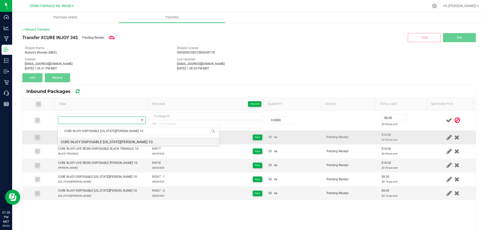
click at [104, 140] on li "CURE INJOY DISPOSABLE GEORGIA PEACH 1G" at bounding box center [138, 141] width 161 height 7
type input "0 ea"
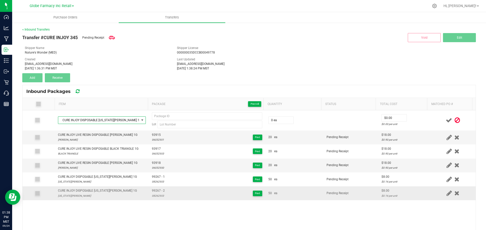
click at [155, 189] on span "99267 - 2" at bounding box center [158, 191] width 13 height 5
type input "99267 - 2"
click at [157, 195] on div "08262553" at bounding box center [158, 196] width 13 height 5
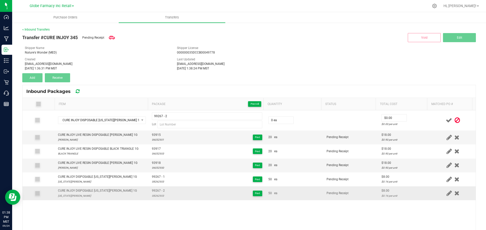
click at [157, 195] on div "08262553" at bounding box center [158, 196] width 13 height 5
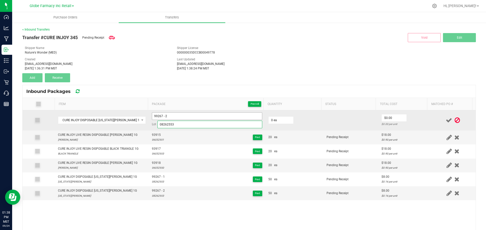
type input "08262553"
click at [179, 116] on input "99267 - 2" at bounding box center [207, 117] width 110 height 8
type input "99267 - 3"
click at [274, 118] on input "0" at bounding box center [280, 120] width 25 height 7
type input "50 ea"
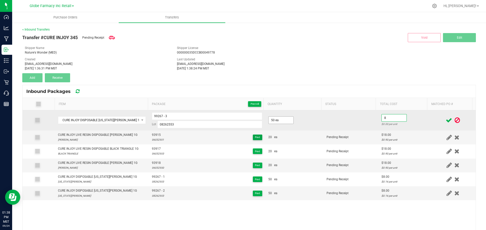
type input "$8.00"
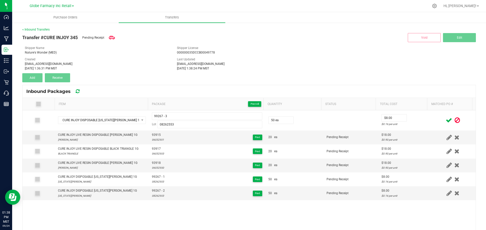
click at [433, 119] on div at bounding box center [452, 120] width 39 height 6
click at [436, 119] on div at bounding box center [452, 120] width 39 height 6
click at [444, 120] on span at bounding box center [448, 121] width 9 height 10
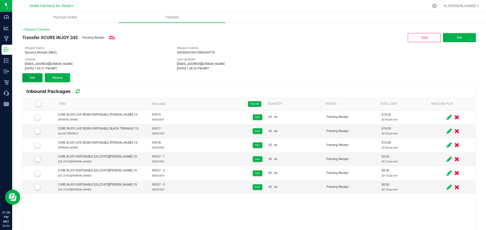
click at [35, 81] on button "Add" at bounding box center [32, 77] width 20 height 9
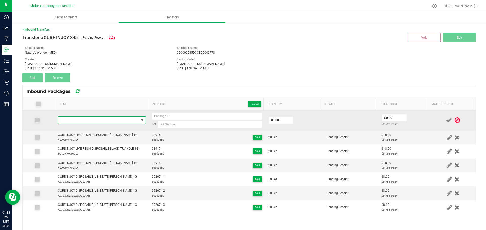
click at [72, 121] on span "NO DATA FOUND" at bounding box center [98, 120] width 81 height 7
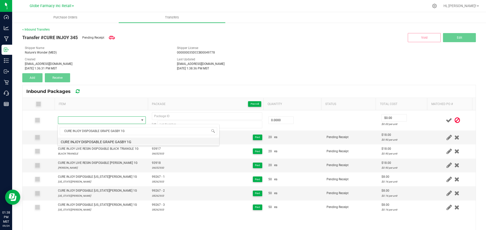
click at [102, 141] on li "CURE INJOY DISPOSABLE GRAPE GASBY 1G" at bounding box center [138, 141] width 161 height 7
type input "0 ea"
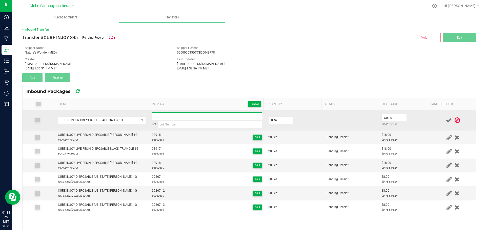
click at [183, 115] on input at bounding box center [207, 117] width 110 height 8
paste input "99266"
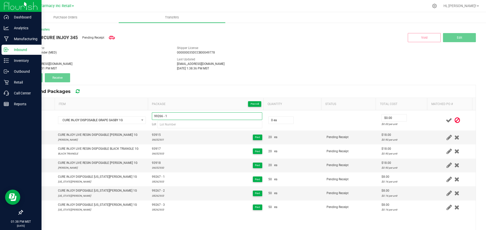
type input "99266 - 1"
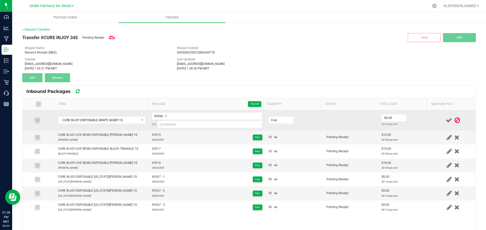
click at [195, 130] on td "99266 - 1 Lot" at bounding box center [207, 121] width 116 height 20
click at [193, 126] on input at bounding box center [209, 125] width 105 height 8
paste input "08262554"
type input "08262554"
click at [276, 122] on input "0" at bounding box center [280, 120] width 25 height 7
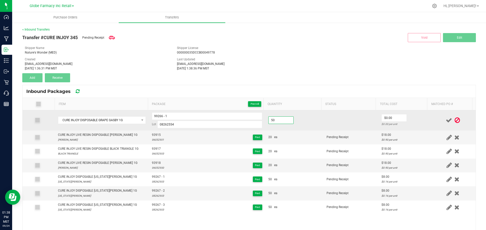
type input "50 ea"
type input "$8.00"
click at [422, 121] on td "$8.00 $0.16 per unit" at bounding box center [404, 121] width 52 height 20
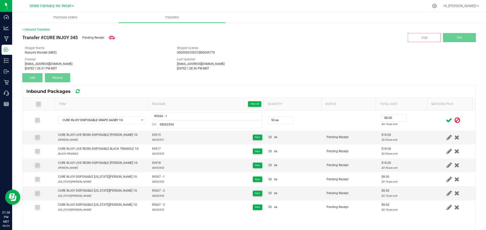
click at [445, 119] on icon at bounding box center [448, 120] width 6 height 6
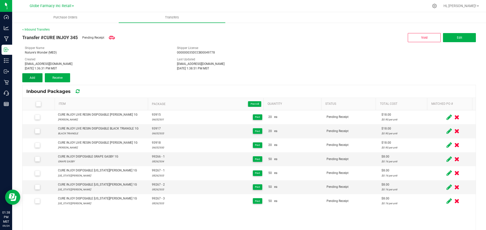
click at [35, 74] on button "Add" at bounding box center [32, 77] width 20 height 9
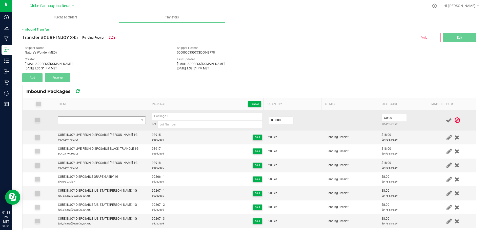
click at [94, 119] on td at bounding box center [102, 121] width 94 height 20
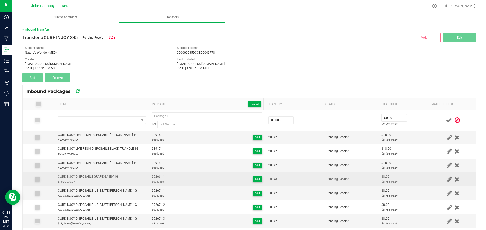
click at [101, 176] on div "CURE INJOY DISPOSABLE GRAPE GASBY 1G" at bounding box center [88, 177] width 60 height 5
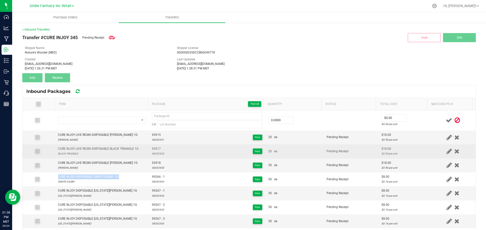
copy div "CURE INJOY DISPOSABLE GRAPE GASBY 1G"
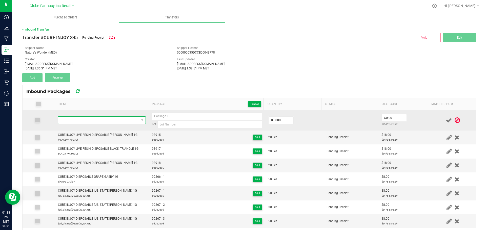
click at [105, 119] on span "NO DATA FOUND" at bounding box center [98, 120] width 81 height 7
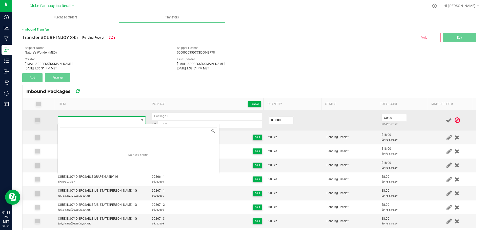
type input "CURE INJOY DISPOSABLE GRAPE GASBY 1G"
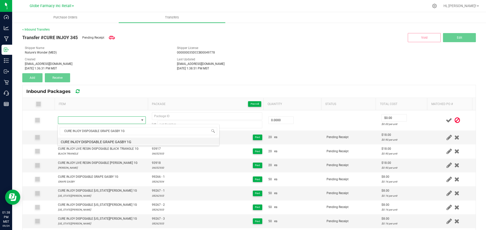
click at [105, 141] on li "CURE INJOY DISPOSABLE GRAPE GASBY 1G" at bounding box center [138, 141] width 161 height 7
type input "0 ea"
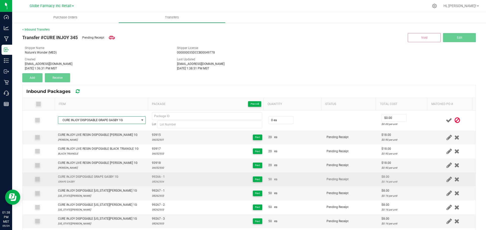
click at [158, 176] on span "99266 - 1" at bounding box center [158, 177] width 13 height 5
type input "99266 - 1"
click at [155, 181] on div "08262554" at bounding box center [158, 182] width 13 height 5
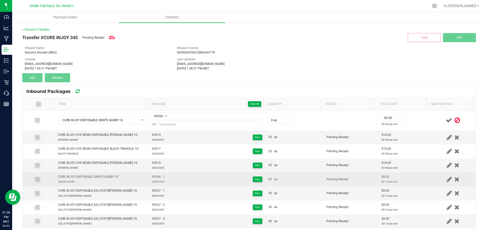
click at [155, 181] on div "08262554" at bounding box center [158, 182] width 13 height 5
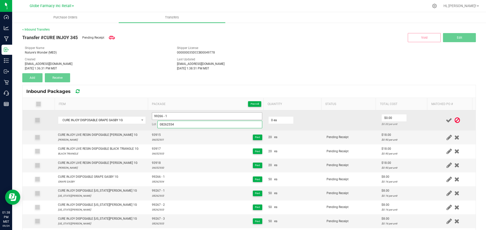
type input "08262554"
click at [175, 114] on input "99266 - 1" at bounding box center [207, 117] width 110 height 8
type input "99266 - 2"
type input "50 ea"
type input "$8.00"
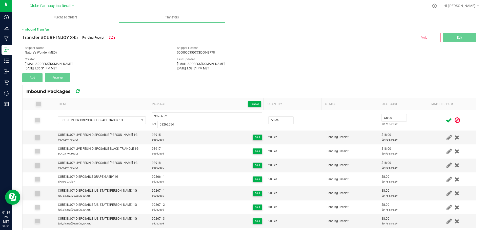
drag, startPoint x: 428, startPoint y: 121, endPoint x: 447, endPoint y: 119, distance: 18.3
click at [433, 120] on div at bounding box center [452, 120] width 39 height 6
click at [445, 121] on icon at bounding box center [448, 120] width 6 height 6
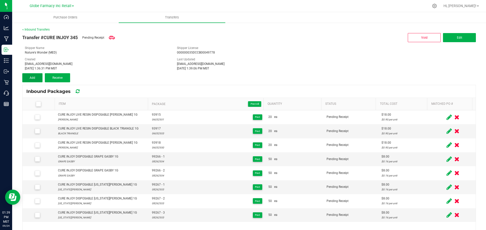
click at [40, 78] on button "Add" at bounding box center [32, 77] width 20 height 9
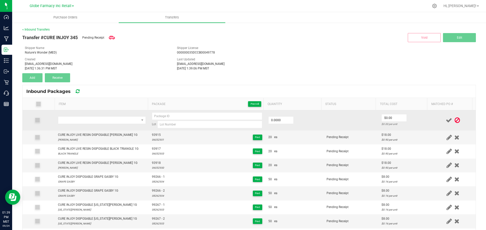
drag, startPoint x: 109, startPoint y: 133, endPoint x: 109, endPoint y: 127, distance: 6.3
click at [109, 129] on tbody "Lot 0.0000 $0.00 $0.00 per unit CURE INJOY LIVE RESIN DISPOSABLE GOLDEN TANGIE …" at bounding box center [249, 177] width 453 height 132
click at [107, 121] on span "NO DATA FOUND" at bounding box center [98, 120] width 81 height 7
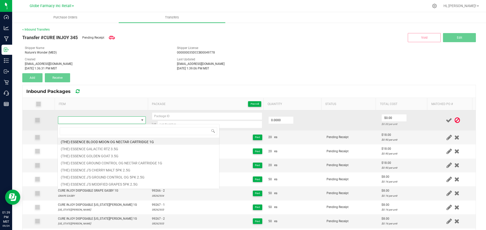
type input "CURE INJOY DISPOSABLE GRAPE GASBY 1G"
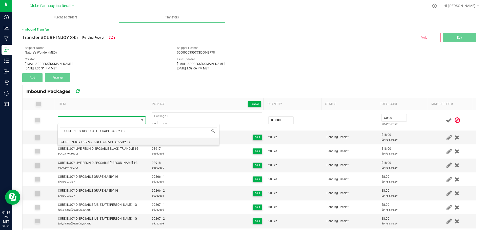
click at [119, 141] on li "CURE INJOY DISPOSABLE GRAPE GASBY 1G" at bounding box center [138, 141] width 161 height 7
type input "0 ea"
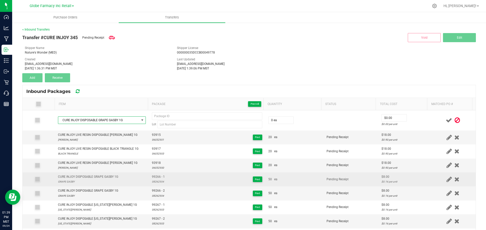
click at [160, 177] on span "99266 - 1" at bounding box center [158, 177] width 13 height 5
type input "99266 - 1"
click at [153, 181] on div "08262554" at bounding box center [158, 182] width 13 height 5
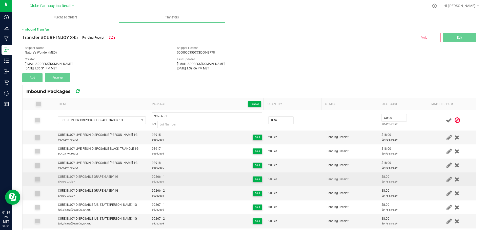
click at [153, 181] on div "08262554" at bounding box center [158, 182] width 13 height 5
click at [155, 181] on div "08262554" at bounding box center [158, 182] width 13 height 5
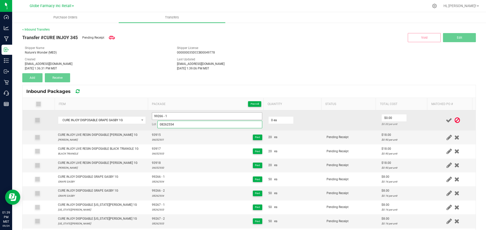
type input "08262554"
click at [177, 114] on input "99266 - 1" at bounding box center [207, 117] width 110 height 8
type input "99266 - 3"
click at [280, 118] on input "0" at bounding box center [280, 120] width 25 height 7
type input "50 ea"
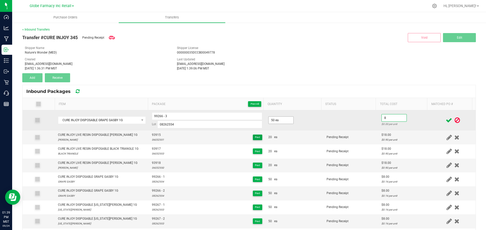
type input "$8.00"
click at [430, 118] on td at bounding box center [452, 121] width 45 height 20
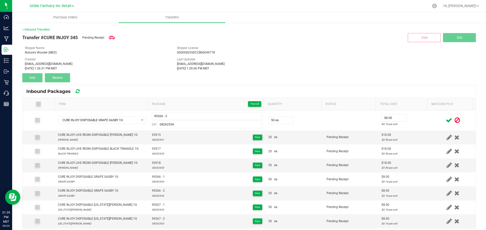
click at [445, 122] on icon at bounding box center [448, 120] width 6 height 6
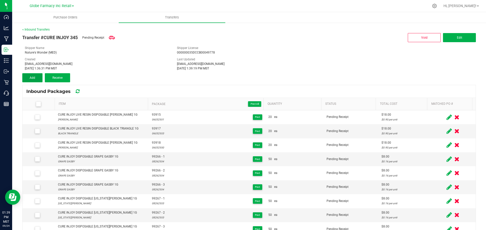
click at [32, 78] on span "Add" at bounding box center [33, 78] width 6 height 4
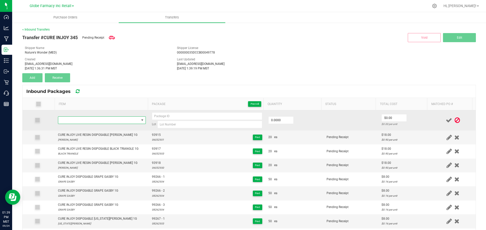
click at [102, 117] on span "NO DATA FOUND" at bounding box center [98, 120] width 81 height 7
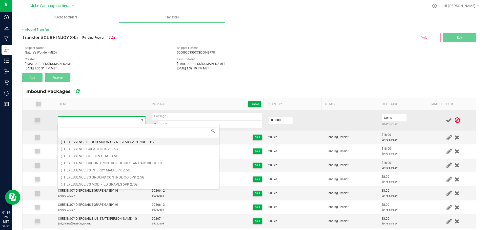
type input "CURE INJOY DISPOSABLE GRAPE GASBY 1G"
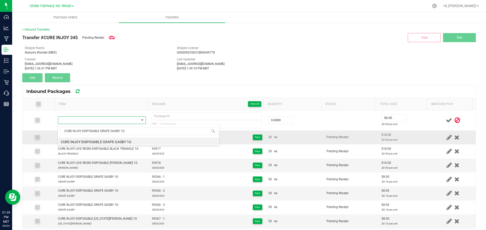
click at [114, 143] on li "CURE INJOY DISPOSABLE GRAPE GASBY 1G" at bounding box center [138, 141] width 161 height 7
type input "0 ea"
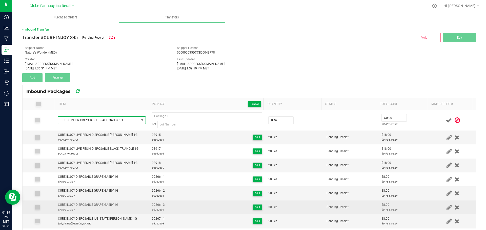
click at [155, 204] on span "99266 - 3" at bounding box center [158, 205] width 13 height 5
click at [156, 204] on span "99266 - 3" at bounding box center [158, 205] width 13 height 5
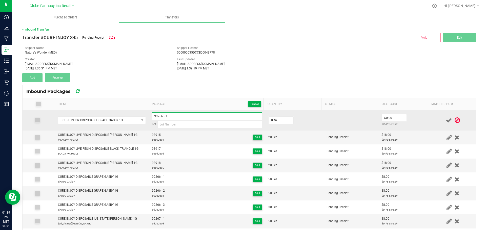
click at [189, 117] on input "99266 - 3" at bounding box center [207, 117] width 110 height 8
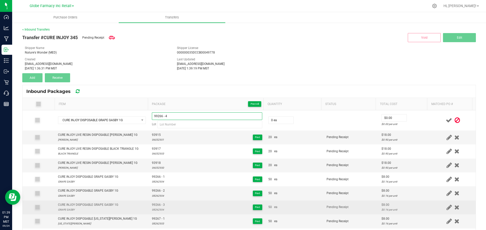
type input "99266 - 4"
click at [155, 206] on span "99266 - 3" at bounding box center [158, 205] width 13 height 5
click at [154, 209] on div "08262554" at bounding box center [158, 210] width 13 height 5
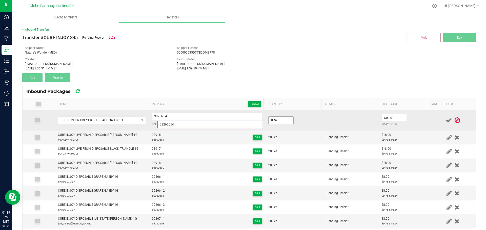
type input "08262554"
click at [275, 122] on input "0" at bounding box center [280, 120] width 25 height 7
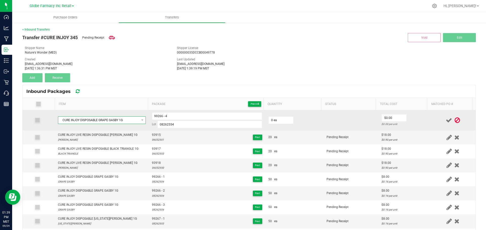
type input "0 ea"
click at [128, 119] on span "CURE INJOY DISPOSABLE GRAPE GASBY 1G" at bounding box center [98, 120] width 81 height 7
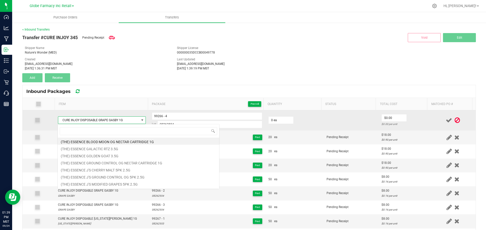
type input "CURE INJOY DISPOSABLE GREEN CRACK 1G"
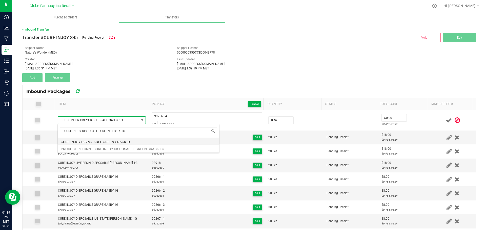
click at [107, 140] on li "CURE INJOY DISPOSABLE GREEN CRACK 1G" at bounding box center [138, 141] width 161 height 7
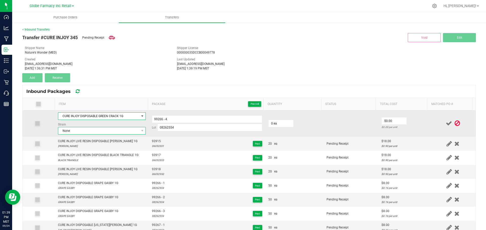
click at [102, 128] on span "None" at bounding box center [98, 130] width 81 height 7
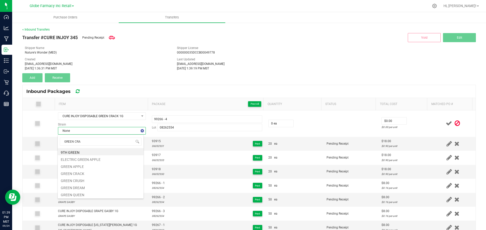
type input "GREEN CRAC"
click at [74, 152] on li "GREEN CRACK" at bounding box center [101, 151] width 86 height 7
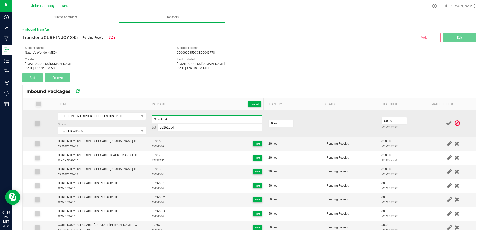
click at [159, 118] on input "99266 - 4" at bounding box center [207, 120] width 110 height 8
drag, startPoint x: 159, startPoint y: 118, endPoint x: 163, endPoint y: 119, distance: 4.4
click at [160, 118] on input "99266 - 4" at bounding box center [207, 120] width 110 height 8
paste input "29"
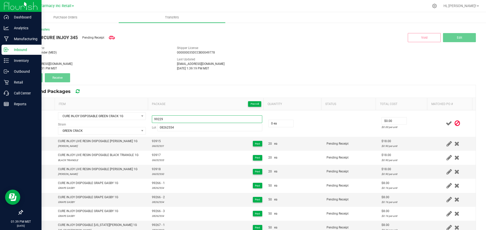
type input "99229"
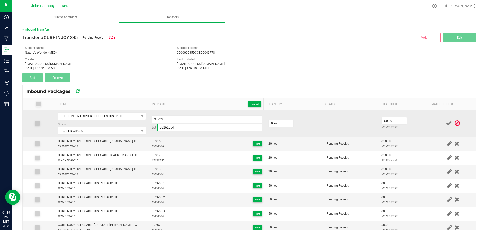
click at [232, 128] on input "08262554" at bounding box center [209, 128] width 105 height 8
paste input "0"
type input "08262550"
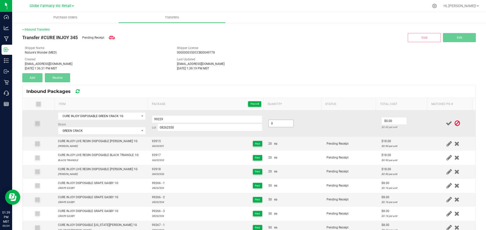
click at [279, 124] on input "0" at bounding box center [280, 123] width 25 height 7
type input "0 ea"
click at [231, 119] on input "99229" at bounding box center [207, 120] width 110 height 8
type input "99229 - 1"
type input "50 ea"
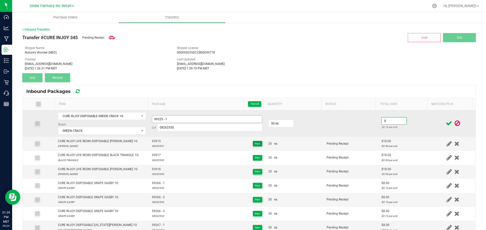
type input "$8.00"
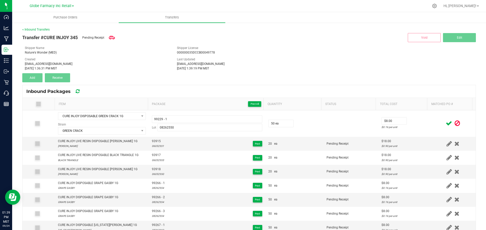
click at [445, 125] on icon at bounding box center [448, 123] width 6 height 6
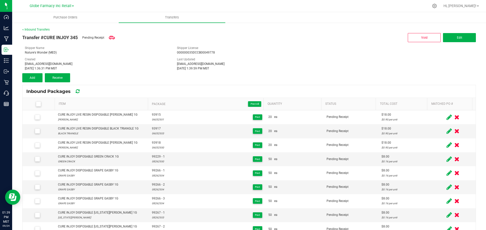
click at [36, 72] on div "Transfer #CURE INJOY 345 Pending Receipt Void Edit Shipper Name Nature's Wonder…" at bounding box center [248, 57] width 453 height 51
click at [36, 75] on button "Add" at bounding box center [32, 77] width 20 height 9
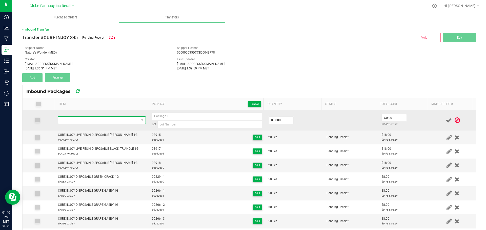
click at [117, 119] on span "NO DATA FOUND" at bounding box center [98, 120] width 81 height 7
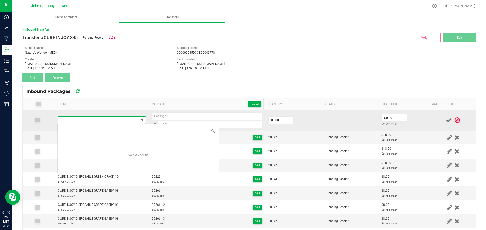
click at [117, 119] on span "NO DATA FOUND" at bounding box center [98, 120] width 81 height 7
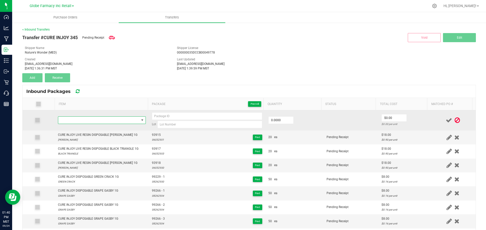
click at [114, 121] on span at bounding box center [98, 120] width 81 height 7
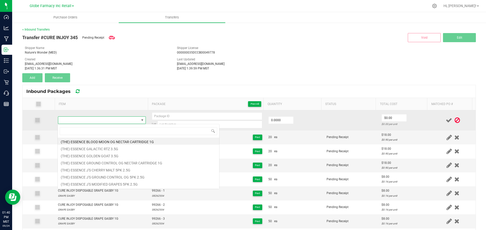
type input "CURE INJOY DISPOSABLE GREEN CRACK 1G"
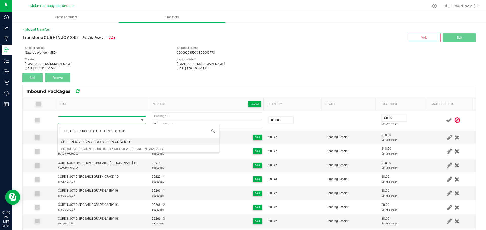
click at [111, 142] on li "CURE INJOY DISPOSABLE GREEN CRACK 1G" at bounding box center [138, 141] width 161 height 7
type input "0 ea"
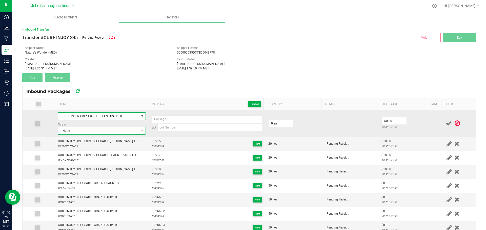
click at [101, 134] on span "None" at bounding box center [98, 130] width 81 height 7
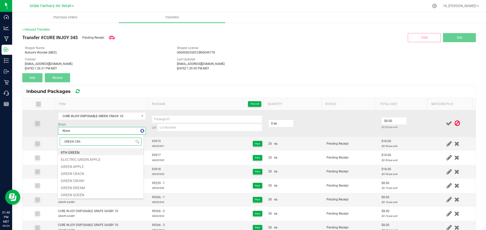
type input "GREEN CRAC"
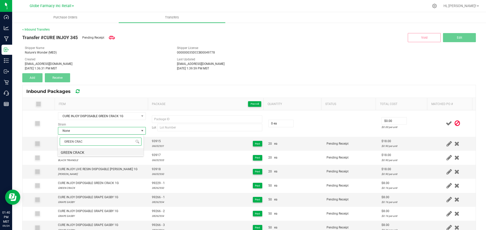
click at [74, 153] on li "GREEN CRACK" at bounding box center [101, 151] width 86 height 7
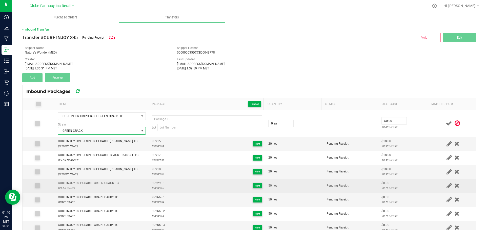
click at [154, 183] on span "99229 - 1" at bounding box center [158, 183] width 13 height 5
type input "99229 - 1"
click at [156, 190] on div "08262550" at bounding box center [158, 188] width 13 height 5
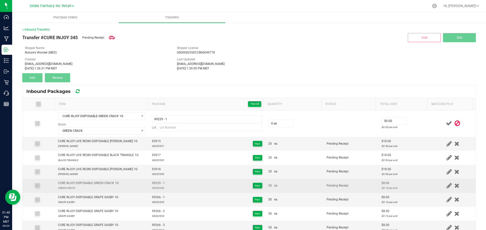
click at [156, 190] on div "08262550" at bounding box center [158, 188] width 13 height 5
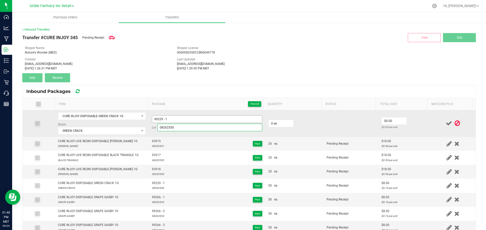
type input "08262550"
click at [180, 121] on input "99229 - 1" at bounding box center [207, 120] width 110 height 8
type input "99229 - 2"
click at [273, 125] on input "0" at bounding box center [280, 123] width 25 height 7
type input "50 ea"
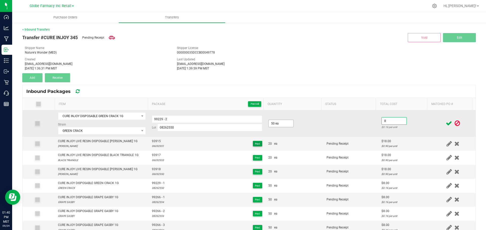
type input "$8.00"
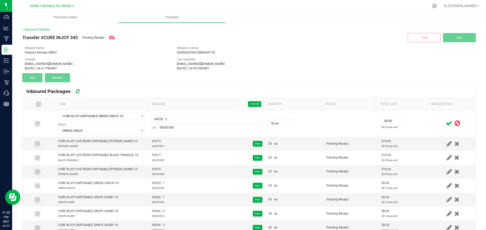
click at [433, 121] on div at bounding box center [452, 123] width 39 height 6
click at [445, 123] on icon at bounding box center [448, 123] width 6 height 6
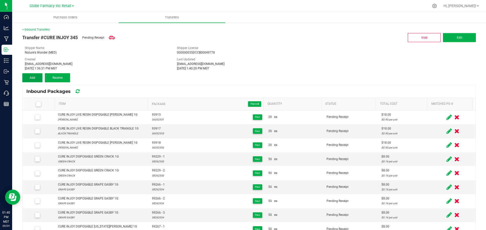
click at [34, 77] on span "Add" at bounding box center [33, 78] width 6 height 4
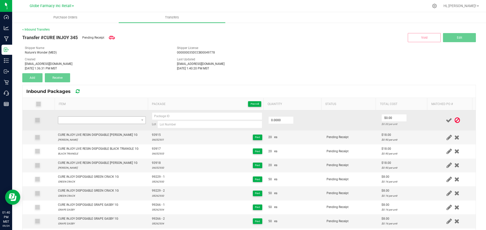
drag, startPoint x: 103, startPoint y: 115, endPoint x: 103, endPoint y: 118, distance: 3.0
click at [103, 118] on td at bounding box center [102, 121] width 94 height 20
click at [103, 118] on span "NO DATA FOUND" at bounding box center [98, 120] width 81 height 7
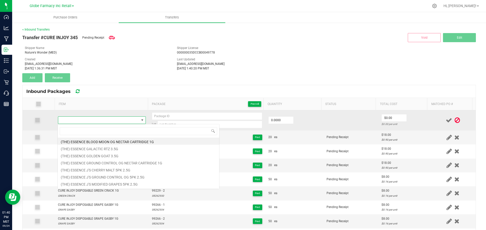
type input "CURE INJOY DISPOSABLE GREEN CRACK 1G"
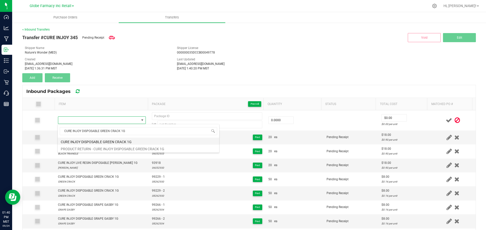
click at [116, 142] on li "CURE INJOY DISPOSABLE GREEN CRACK 1G" at bounding box center [138, 141] width 161 height 7
type input "0 ea"
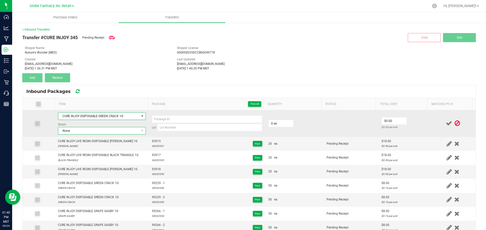
click at [123, 130] on span "None" at bounding box center [98, 130] width 81 height 7
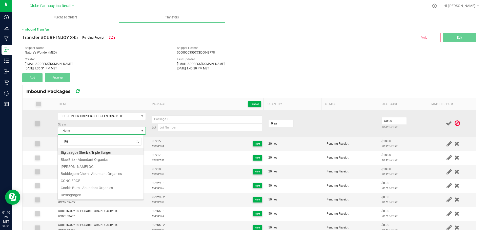
type input "R"
type input "GREEN CRACK"
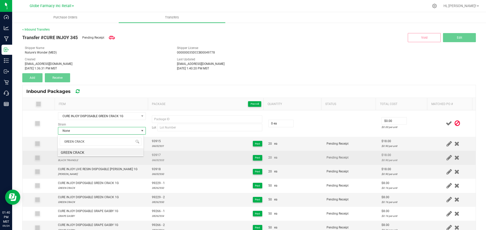
click at [91, 152] on li "GREEN CRACK" at bounding box center [101, 151] width 86 height 7
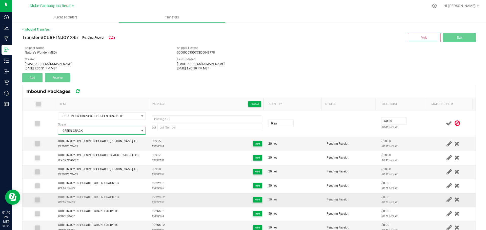
click at [159, 195] on span "99229 - 2" at bounding box center [158, 197] width 13 height 5
type input "99229 - 2"
click at [156, 202] on div "08262550" at bounding box center [158, 202] width 13 height 5
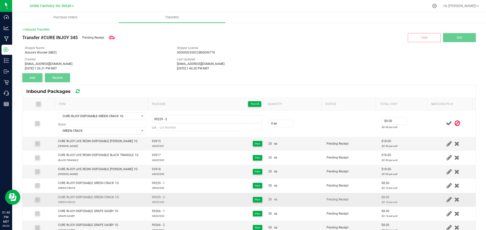
click at [156, 202] on div "08262550" at bounding box center [158, 202] width 13 height 5
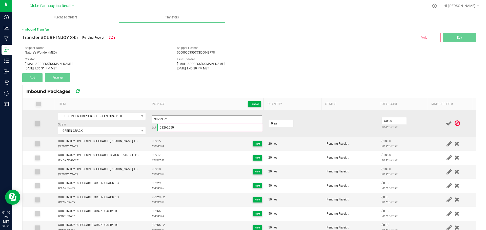
type input "08262550"
click at [171, 121] on input "99229 - 2" at bounding box center [207, 120] width 110 height 8
type input "99229 - 3"
click at [279, 124] on input "0" at bounding box center [280, 123] width 25 height 7
type input "50 ea"
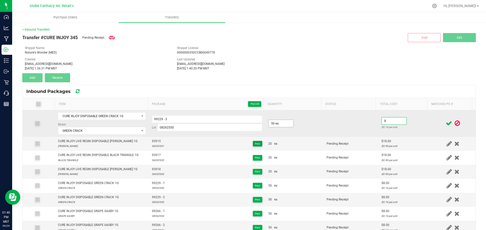
type input "$8.00"
click at [430, 115] on td at bounding box center [452, 124] width 45 height 27
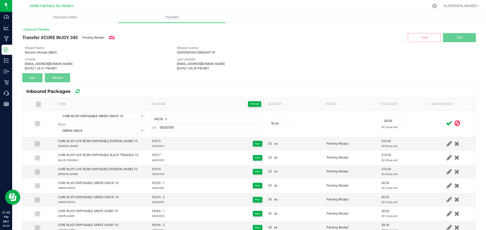
click at [445, 123] on icon at bounding box center [448, 123] width 6 height 6
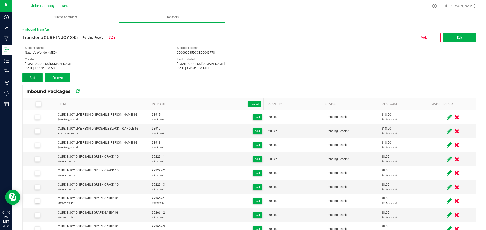
click at [25, 80] on button "Add" at bounding box center [32, 77] width 20 height 9
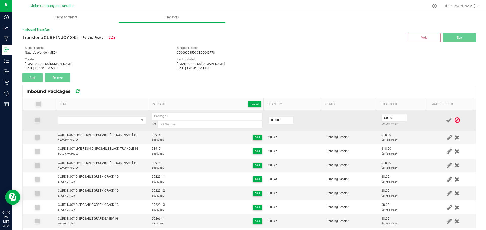
click at [101, 125] on td at bounding box center [102, 121] width 94 height 20
drag, startPoint x: 99, startPoint y: 127, endPoint x: 101, endPoint y: 123, distance: 4.3
click at [99, 126] on td at bounding box center [102, 121] width 94 height 20
click at [102, 121] on span "NO DATA FOUND" at bounding box center [98, 120] width 81 height 7
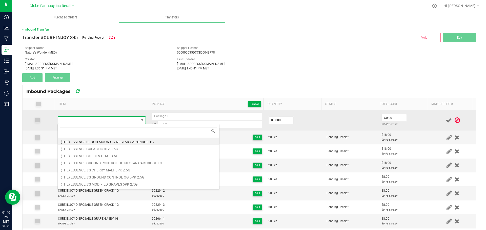
type input "CURE INJOY DISPOSABLE PASSION FRUIT 1G"
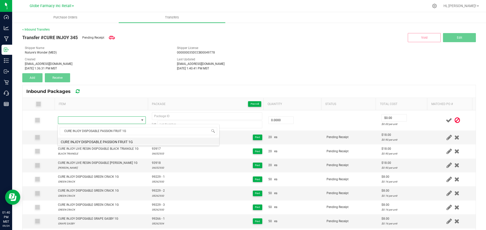
click at [101, 141] on li "CURE INJOY DISPOSABLE PASSION FRUIT 1G" at bounding box center [138, 141] width 161 height 7
type input "0 ea"
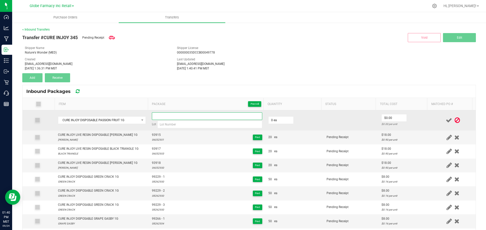
click at [203, 117] on input at bounding box center [207, 117] width 110 height 8
paste input "98580"
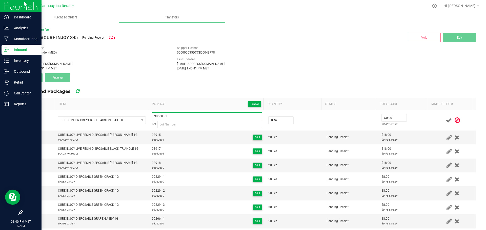
type input "98580 - 1"
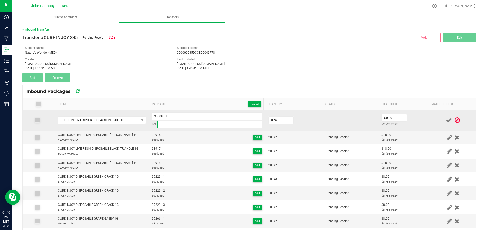
click at [225, 124] on input at bounding box center [209, 125] width 105 height 8
paste input "08182554"
type input "08182554"
click at [279, 121] on input "0" at bounding box center [280, 120] width 25 height 7
type input "50 ea"
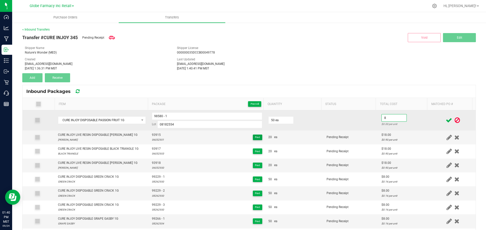
type input "$8.00"
click at [410, 117] on td "$8.00 $0.16 per unit" at bounding box center [404, 121] width 52 height 20
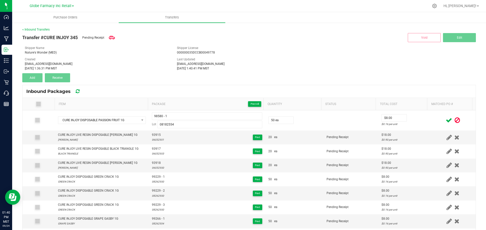
click at [437, 118] on div at bounding box center [452, 120] width 39 height 6
click at [445, 120] on icon at bounding box center [448, 120] width 6 height 6
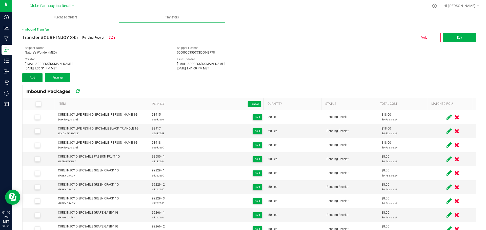
click at [35, 76] on button "Add" at bounding box center [32, 77] width 20 height 9
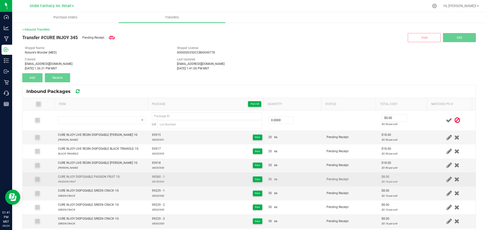
click at [113, 175] on div "CURE INJOY DISPOSABLE PASSION FRUIT 1G" at bounding box center [89, 177] width 62 height 5
copy div "CURE INJOY DISPOSABLE PASSION FRUIT 1G"
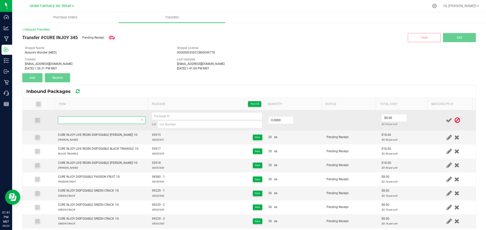
click at [122, 120] on span "NO DATA FOUND" at bounding box center [98, 120] width 81 height 7
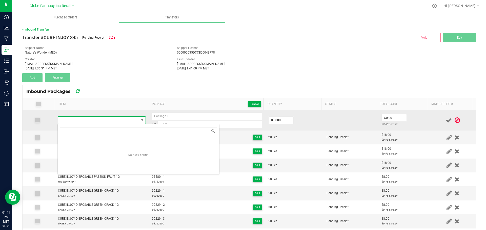
click at [122, 121] on span "NO DATA FOUND" at bounding box center [98, 120] width 81 height 7
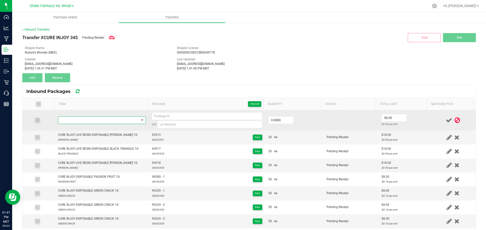
click at [122, 121] on span "NO DATA FOUND" at bounding box center [98, 120] width 81 height 7
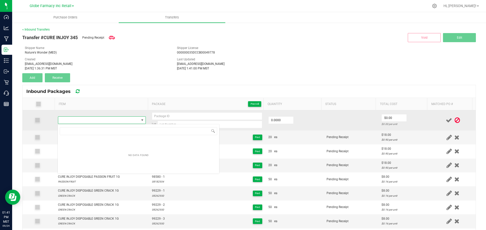
scroll to position [8, 86]
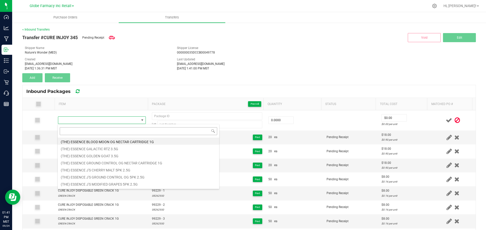
type input "CURE INJOY DISPOSABLE PASSION FRUIT 1G"
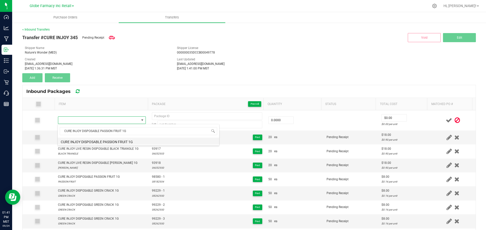
click at [94, 143] on li "CURE INJOY DISPOSABLE PASSION FRUIT 1G" at bounding box center [138, 141] width 161 height 7
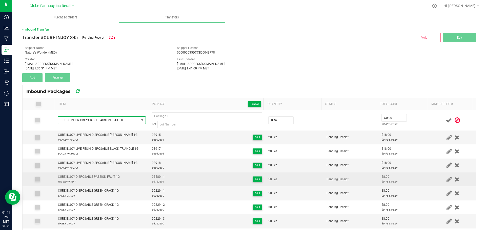
click at [156, 178] on span "98580 - 1" at bounding box center [158, 177] width 13 height 5
click at [156, 177] on span "98580 - 1" at bounding box center [158, 177] width 13 height 5
drag, startPoint x: 156, startPoint y: 178, endPoint x: 151, endPoint y: 177, distance: 5.6
click at [152, 177] on span "98580 - 1" at bounding box center [158, 177] width 13 height 5
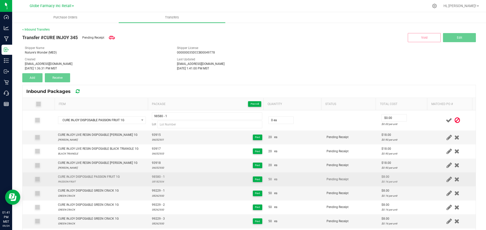
click at [156, 181] on div "08182554" at bounding box center [158, 182] width 13 height 5
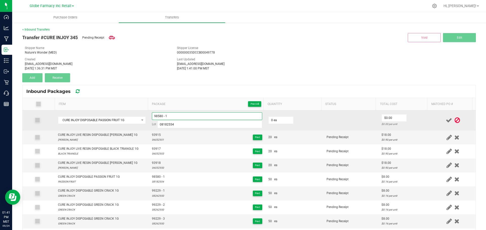
click at [179, 117] on input "98580 - 1" at bounding box center [207, 117] width 110 height 8
drag, startPoint x: 290, startPoint y: 121, endPoint x: 286, endPoint y: 121, distance: 4.1
click at [290, 121] on td "0 ea" at bounding box center [294, 121] width 58 height 20
click at [283, 121] on input "0" at bounding box center [280, 120] width 25 height 7
click at [404, 126] on div "$0.16 per unit" at bounding box center [404, 124] width 46 height 5
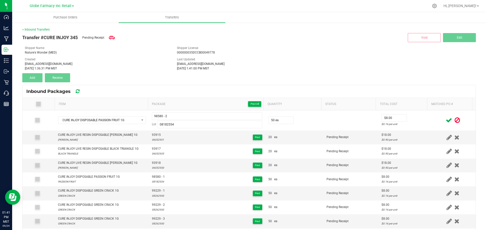
drag, startPoint x: 441, startPoint y: 120, endPoint x: 428, endPoint y: 118, distance: 12.4
click at [445, 120] on icon at bounding box center [448, 120] width 6 height 6
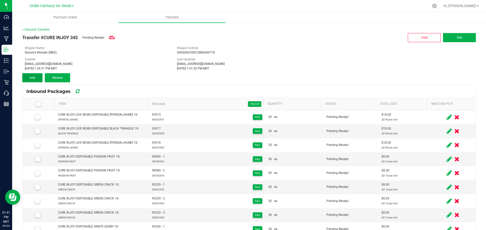
click at [30, 77] on span "Add" at bounding box center [33, 78] width 6 height 4
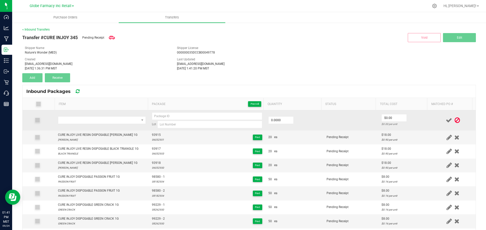
drag, startPoint x: 109, startPoint y: 112, endPoint x: 108, endPoint y: 116, distance: 4.3
click at [108, 113] on td at bounding box center [102, 121] width 94 height 20
click at [108, 118] on span "NO DATA FOUND" at bounding box center [98, 120] width 81 height 7
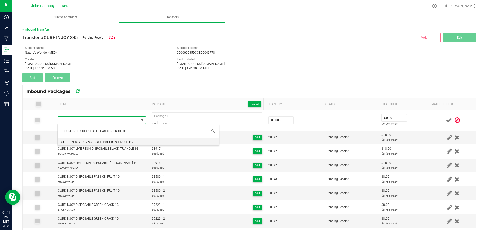
click at [111, 141] on li "CURE INJOY DISPOSABLE PASSION FRUIT 1G" at bounding box center [138, 141] width 161 height 7
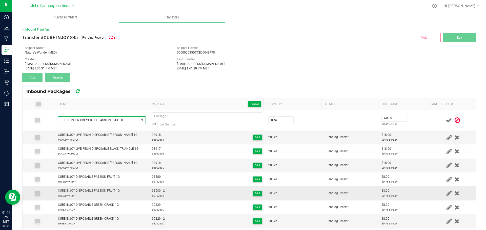
click at [154, 189] on span "98580 - 2" at bounding box center [158, 191] width 13 height 5
click at [157, 197] on div "08182554" at bounding box center [158, 196] width 13 height 5
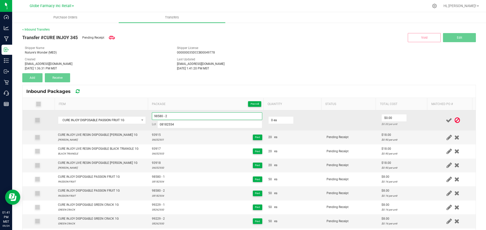
click at [175, 116] on input "98580 - 2" at bounding box center [207, 117] width 110 height 8
click at [278, 121] on input "0" at bounding box center [280, 120] width 25 height 7
drag, startPoint x: 410, startPoint y: 122, endPoint x: 425, endPoint y: 119, distance: 16.1
click at [411, 122] on div "$0.16 per unit" at bounding box center [404, 124] width 46 height 5
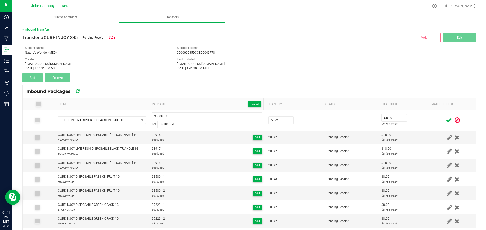
click at [445, 120] on icon at bounding box center [448, 120] width 6 height 6
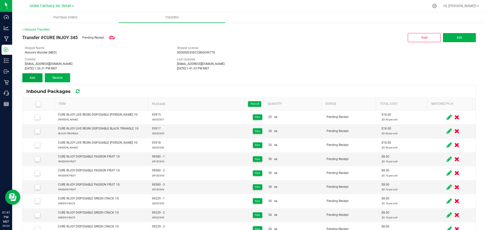
click at [37, 78] on button "Add" at bounding box center [32, 77] width 20 height 9
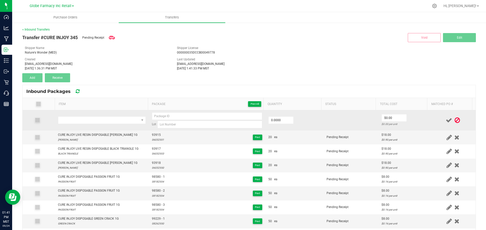
click at [84, 126] on td at bounding box center [102, 121] width 94 height 20
click at [84, 122] on span "NO DATA FOUND" at bounding box center [98, 120] width 81 height 7
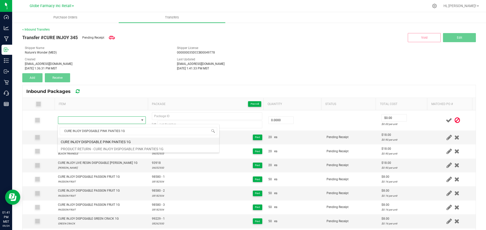
click at [104, 141] on li "CURE INJOY DISPOSABLE PINK PANTIES 1G" at bounding box center [138, 141] width 161 height 7
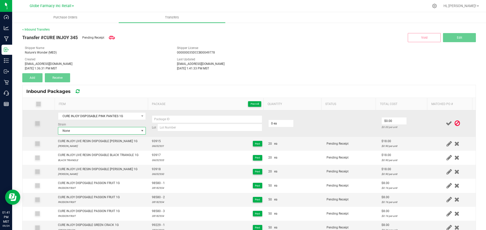
click at [117, 133] on span "None" at bounding box center [98, 130] width 81 height 7
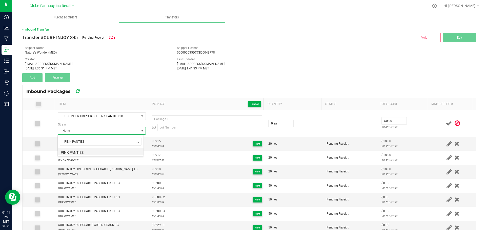
click at [78, 154] on li "PINK PANTIES" at bounding box center [101, 151] width 86 height 7
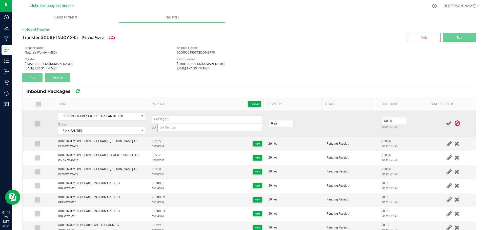
drag, startPoint x: 192, startPoint y: 133, endPoint x: 190, endPoint y: 132, distance: 2.7
click at [191, 132] on td "Lot" at bounding box center [207, 124] width 116 height 27
click at [188, 128] on input at bounding box center [209, 128] width 105 height 8
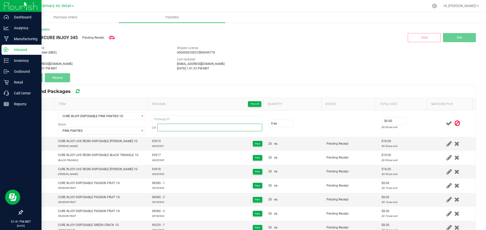
paste input "05272550"
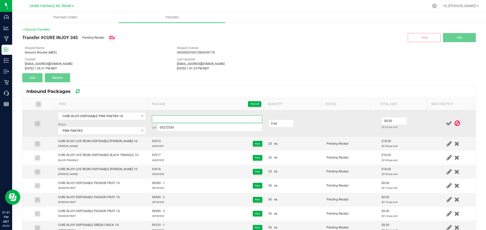
click at [221, 120] on input at bounding box center [207, 120] width 110 height 8
paste input "93331"
click at [273, 124] on input "0" at bounding box center [280, 123] width 25 height 7
click at [414, 126] on div "$0.16 per unit" at bounding box center [404, 127] width 46 height 5
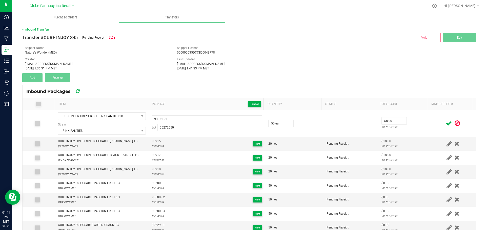
click at [445, 123] on icon at bounding box center [448, 123] width 6 height 6
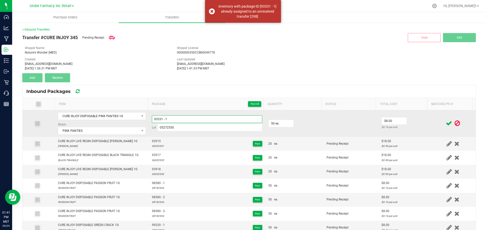
click at [207, 116] on input "93331 - 1" at bounding box center [207, 120] width 110 height 8
click at [417, 117] on td "$8.00 $0.16 per unit" at bounding box center [404, 124] width 52 height 27
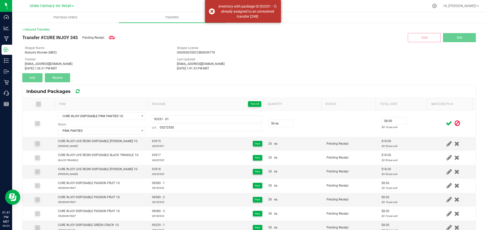
click at [445, 123] on icon at bounding box center [448, 123] width 6 height 6
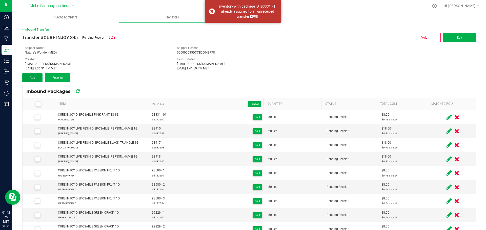
click at [28, 76] on button "Add" at bounding box center [32, 77] width 20 height 9
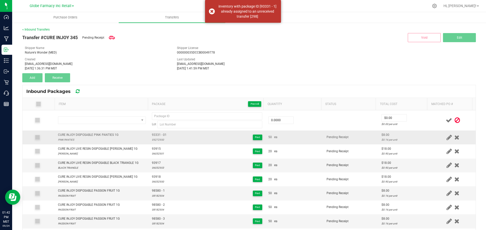
click at [97, 131] on td "CURE INJOY DISPOSABLE PINK PANTIES 1G PINK PANTIES" at bounding box center [102, 138] width 94 height 14
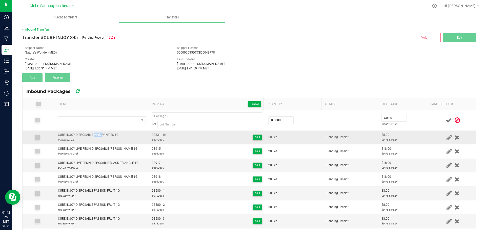
click at [97, 131] on td "CURE INJOY DISPOSABLE PINK PANTIES 1G PINK PANTIES" at bounding box center [102, 138] width 94 height 14
copy div "CURE INJOY DISPOSABLE PINK PANTIES 1G"
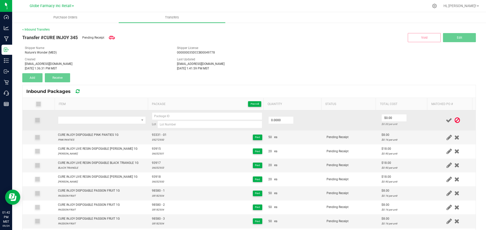
click at [105, 124] on td at bounding box center [102, 121] width 94 height 20
click at [111, 117] on span "NO DATA FOUND" at bounding box center [102, 121] width 88 height 8
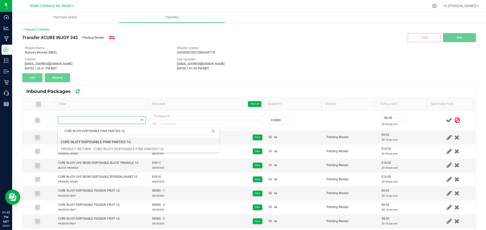
click at [120, 140] on li "CURE INJOY DISPOSABLE PINK PANTIES 1G" at bounding box center [138, 141] width 161 height 7
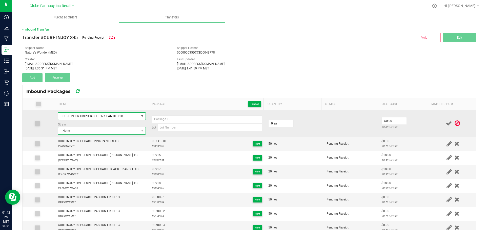
click at [78, 131] on span "None" at bounding box center [98, 130] width 81 height 7
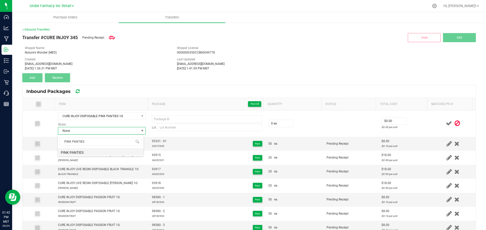
click at [80, 150] on li "PINK PANTIES" at bounding box center [101, 151] width 86 height 7
click at [160, 139] on span "93331 - 01" at bounding box center [159, 141] width 15 height 5
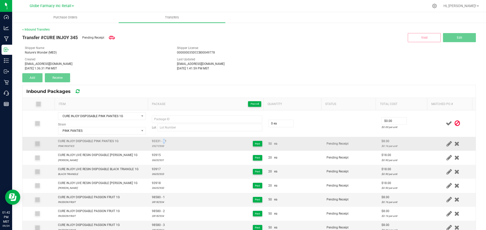
click at [160, 139] on span "93331 - 01" at bounding box center [159, 141] width 15 height 5
click at [159, 145] on div "05272550" at bounding box center [159, 146] width 15 height 5
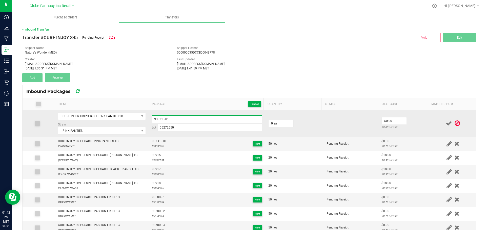
click at [178, 121] on input "93331 - 01" at bounding box center [207, 120] width 110 height 8
click at [275, 119] on td "0 ea" at bounding box center [294, 124] width 58 height 27
click at [276, 122] on input "0" at bounding box center [280, 123] width 25 height 7
click at [419, 123] on td "$8.00 $0.16 per unit" at bounding box center [404, 124] width 52 height 27
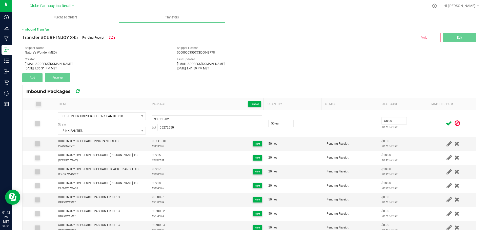
click at [445, 124] on icon at bounding box center [448, 123] width 6 height 6
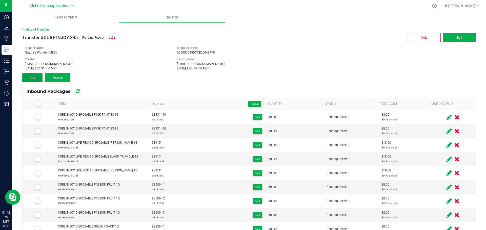
click at [32, 79] on span "Add" at bounding box center [33, 78] width 6 height 4
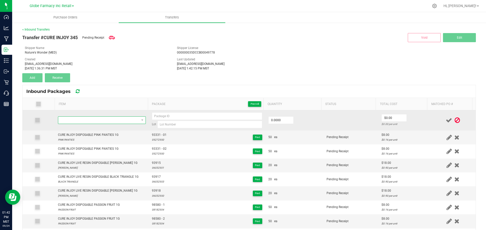
click at [97, 122] on span "NO DATA FOUND" at bounding box center [98, 120] width 81 height 7
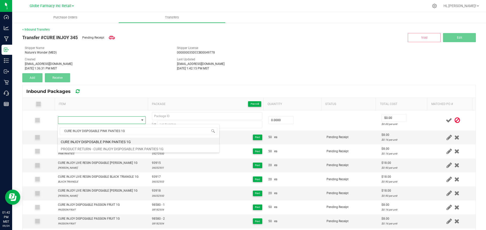
click at [106, 139] on li "CURE INJOY DISPOSABLE PINK PANTIES 1G" at bounding box center [138, 141] width 161 height 7
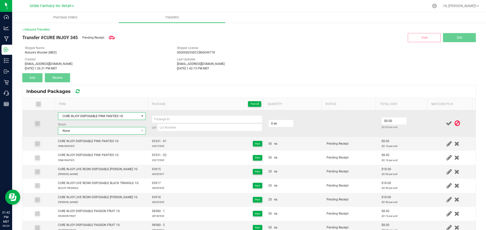
click at [123, 128] on span "None" at bounding box center [98, 130] width 81 height 7
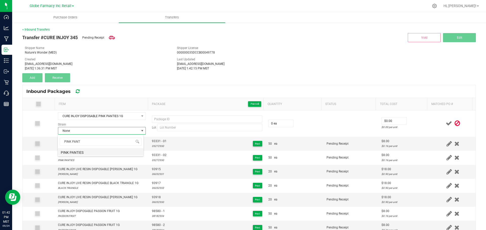
click at [92, 152] on li "PINK PANTIES" at bounding box center [101, 151] width 86 height 7
click at [161, 142] on span "93331 - 01" at bounding box center [159, 141] width 15 height 5
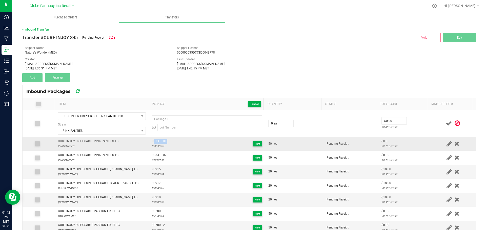
click at [161, 142] on span "93331 - 01" at bounding box center [159, 141] width 15 height 5
click at [155, 147] on div "05272550" at bounding box center [159, 146] width 15 height 5
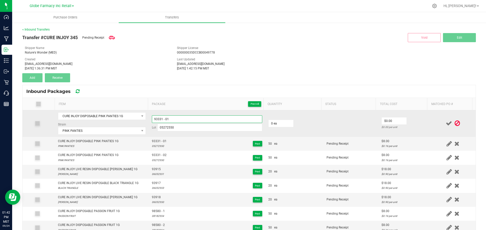
click at [181, 117] on input "93331 - 01" at bounding box center [207, 120] width 110 height 8
drag, startPoint x: 402, startPoint y: 128, endPoint x: 419, endPoint y: 126, distance: 17.4
click at [402, 128] on div "$0.16 per unit" at bounding box center [404, 127] width 46 height 5
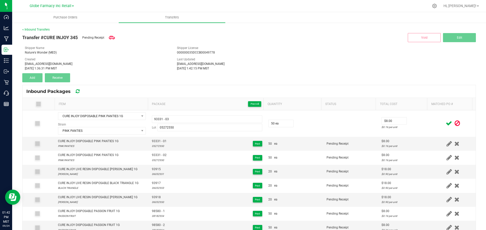
click at [435, 125] on div at bounding box center [452, 123] width 39 height 6
click at [445, 125] on icon at bounding box center [448, 123] width 6 height 6
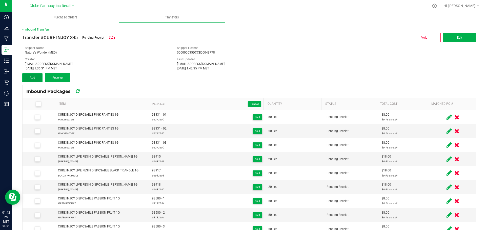
click at [35, 77] on button "Add" at bounding box center [32, 77] width 20 height 9
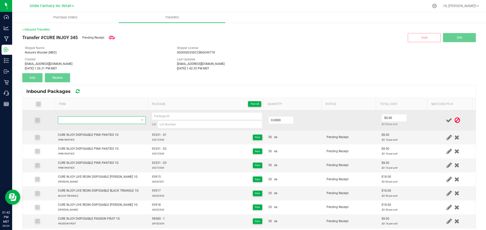
click at [68, 117] on span "NO DATA FOUND" at bounding box center [98, 120] width 81 height 7
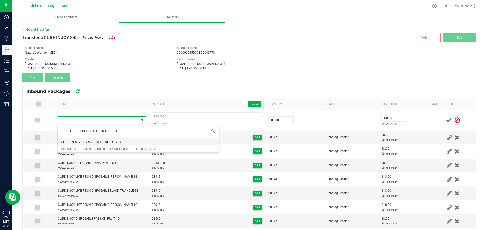
click at [92, 140] on li "CURE INJOY DISPOSABLE TRUE OG 1G" at bounding box center [138, 141] width 161 height 7
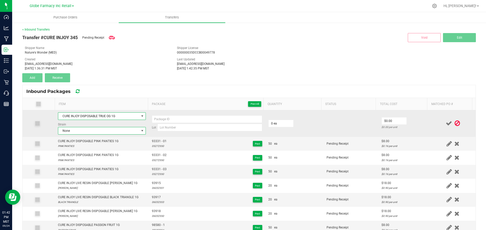
click at [111, 133] on span "None" at bounding box center [98, 130] width 81 height 7
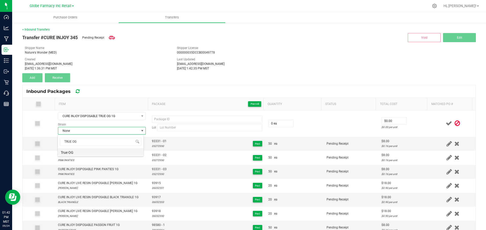
click at [69, 153] on li "True OG" at bounding box center [101, 151] width 86 height 7
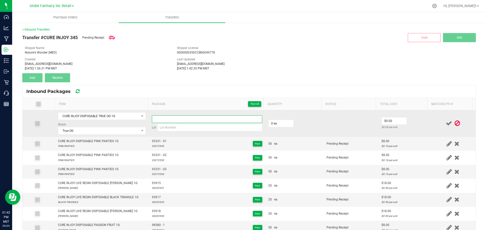
click at [173, 120] on input at bounding box center [207, 120] width 110 height 8
paste input "91897"
paste input "05142552"
click at [178, 128] on input "05142552" at bounding box center [209, 128] width 105 height 8
click at [268, 125] on input "0" at bounding box center [280, 123] width 25 height 7
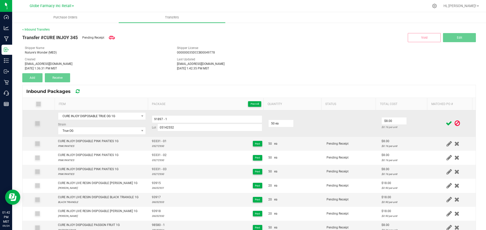
click at [407, 122] on td "$8.00 $0.16 per unit" at bounding box center [404, 124] width 52 height 27
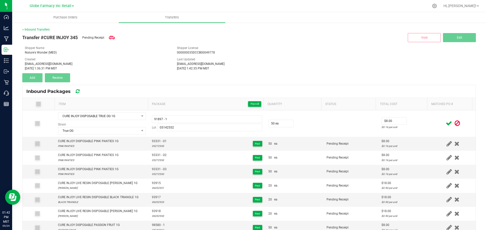
click at [445, 124] on icon at bounding box center [448, 123] width 6 height 6
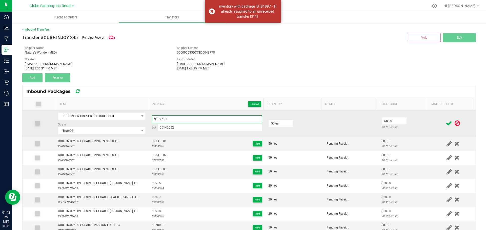
click at [169, 120] on input "91897 - 1" at bounding box center [207, 120] width 110 height 8
click at [411, 125] on div "$0.16 per unit" at bounding box center [404, 127] width 46 height 5
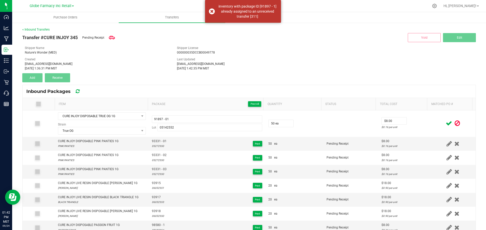
click at [445, 122] on icon at bounding box center [448, 123] width 6 height 6
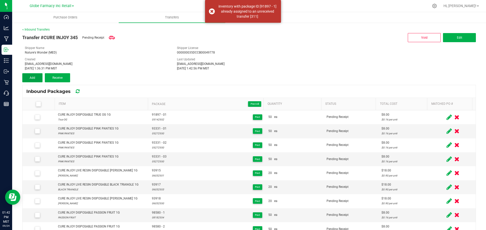
click at [27, 77] on button "Add" at bounding box center [32, 77] width 20 height 9
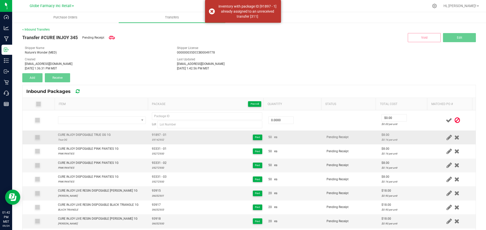
click at [101, 132] on td "CURE INJOY DISPOSABLE TRUE OG 1G True OG" at bounding box center [102, 138] width 94 height 14
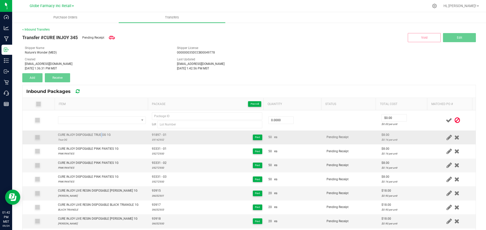
click at [101, 132] on td "CURE INJOY DISPOSABLE TRUE OG 1G True OG" at bounding box center [102, 138] width 94 height 14
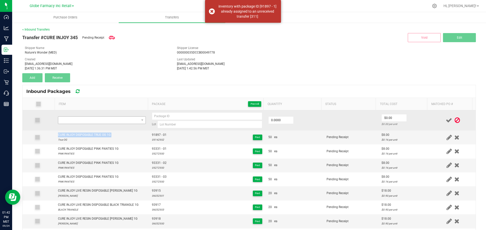
copy div "CURE INJOY DISPOSABLE TRUE OG 1G"
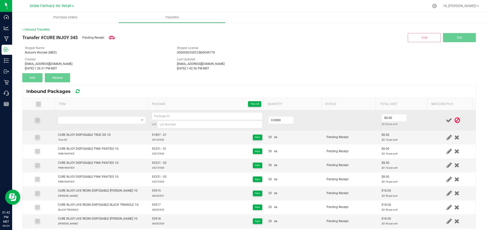
click at [112, 114] on td at bounding box center [102, 121] width 94 height 20
click at [121, 118] on span "NO DATA FOUND" at bounding box center [98, 120] width 81 height 7
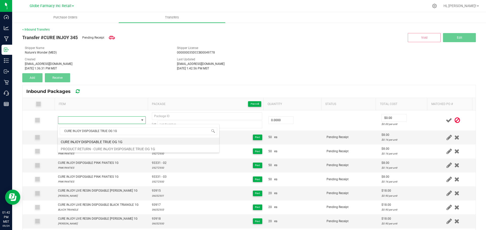
click at [104, 142] on li "CURE INJOY DISPOSABLE TRUE OG 1G" at bounding box center [138, 141] width 161 height 7
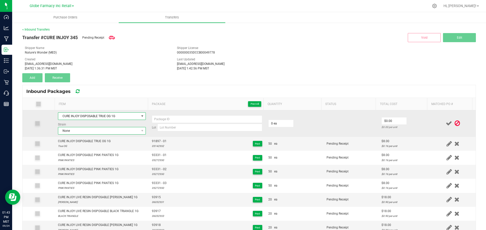
click at [116, 131] on span "None" at bounding box center [98, 130] width 81 height 7
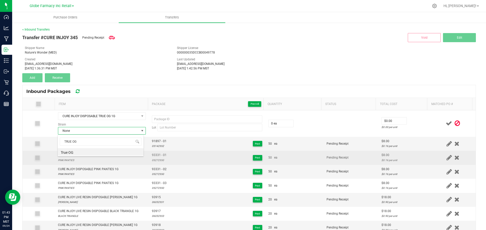
click at [87, 151] on li "True OG" at bounding box center [101, 151] width 86 height 7
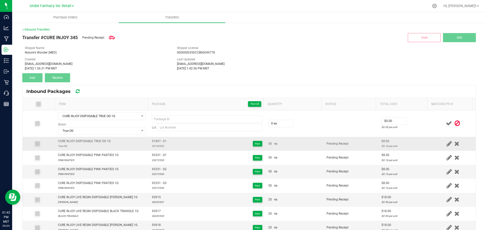
click at [160, 140] on span "91897 - 01" at bounding box center [159, 141] width 15 height 5
click at [157, 147] on div "05142552" at bounding box center [159, 146] width 15 height 5
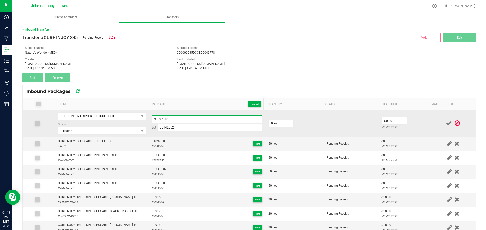
click at [176, 119] on input "91897 - 01" at bounding box center [207, 120] width 110 height 8
click at [268, 122] on input "0" at bounding box center [280, 123] width 25 height 7
click at [430, 117] on td at bounding box center [452, 124] width 45 height 27
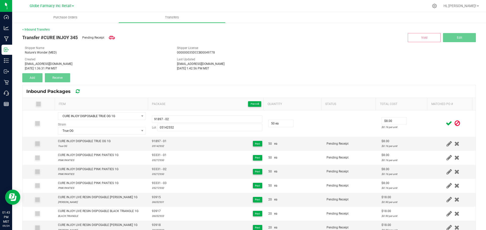
click at [445, 123] on icon at bounding box center [448, 123] width 6 height 6
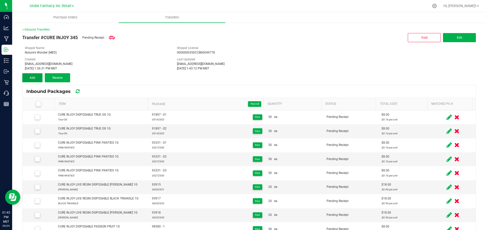
click at [39, 79] on button "Add" at bounding box center [32, 77] width 20 height 9
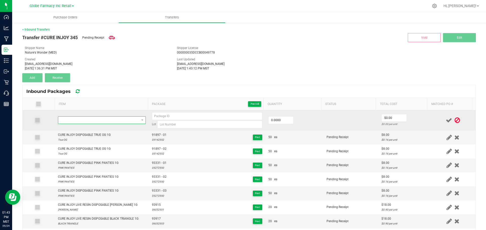
click at [82, 121] on span "NO DATA FOUND" at bounding box center [98, 120] width 81 height 7
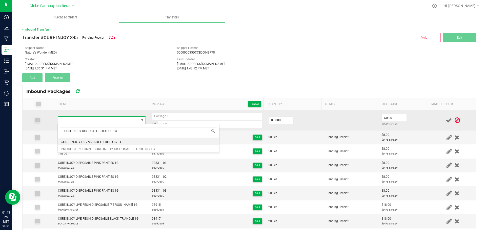
drag, startPoint x: 97, startPoint y: 139, endPoint x: 101, endPoint y: 136, distance: 4.7
click at [98, 139] on li "CURE INJOY DISPOSABLE TRUE OG 1G" at bounding box center [138, 141] width 161 height 7
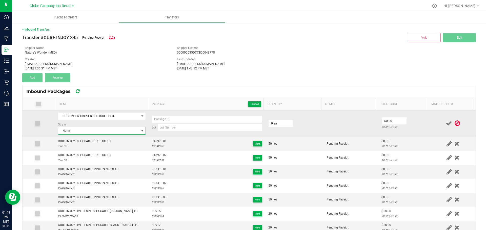
click at [100, 133] on span "None" at bounding box center [98, 130] width 81 height 7
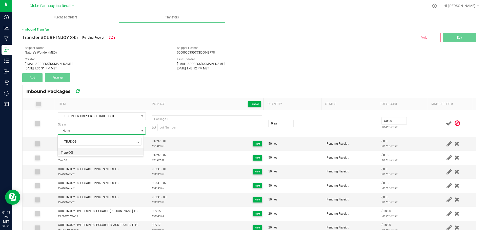
click at [77, 152] on li "True OG" at bounding box center [101, 151] width 86 height 7
click at [156, 137] on td "91897 - 01 05142552 Print" at bounding box center [207, 144] width 116 height 14
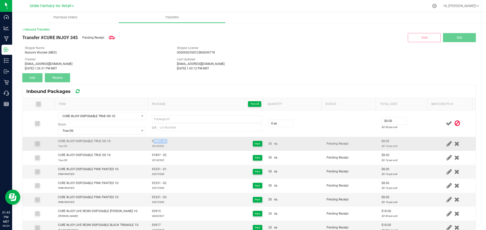
click at [157, 137] on td "91897 - 01 05142552 Print" at bounding box center [207, 144] width 116 height 14
click at [153, 146] on div "05142552" at bounding box center [159, 146] width 15 height 5
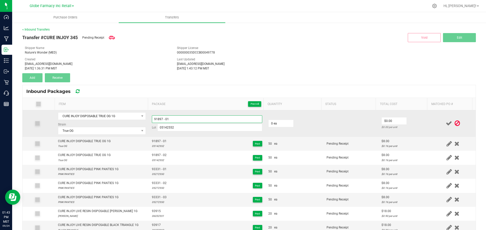
click at [169, 118] on input "91897 - 01" at bounding box center [207, 120] width 110 height 8
drag, startPoint x: 267, startPoint y: 117, endPoint x: 272, endPoint y: 121, distance: 6.4
click at [272, 120] on td "0 ea" at bounding box center [294, 124] width 58 height 27
click at [273, 122] on input "0" at bounding box center [280, 123] width 25 height 7
click at [412, 118] on td "$8.00 $0.16 per unit" at bounding box center [404, 124] width 52 height 27
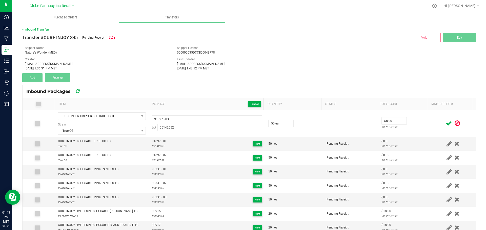
click at [445, 124] on icon at bounding box center [448, 123] width 6 height 6
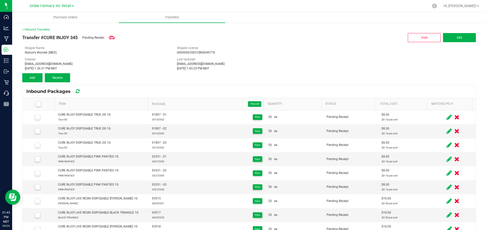
click at [33, 28] on div "< Inbound Transfers" at bounding box center [248, 29] width 453 height 5
click at [33, 29] on link "< Inbound Transfers" at bounding box center [35, 30] width 27 height 4
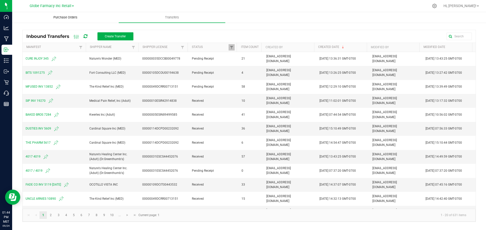
click at [60, 16] on span "Purchase Orders" at bounding box center [66, 17] width 38 height 5
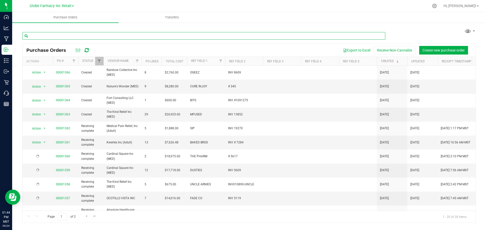
click at [202, 32] on input "text" at bounding box center [203, 36] width 363 height 8
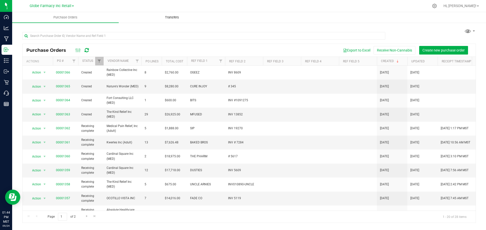
click at [155, 13] on uib-tab-heading "Transfers" at bounding box center [172, 17] width 106 height 10
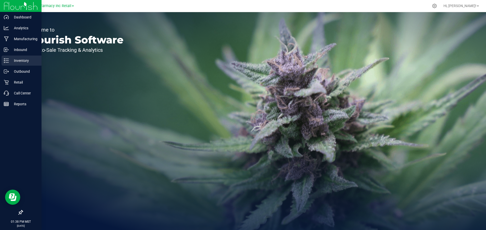
click at [11, 61] on p "Inventory" at bounding box center [24, 61] width 30 height 6
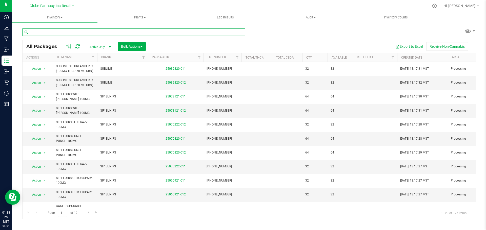
click at [105, 33] on input "text" at bounding box center [133, 32] width 223 height 8
type input "CURE INJOY"
